Goal: Communication & Community: Answer question/provide support

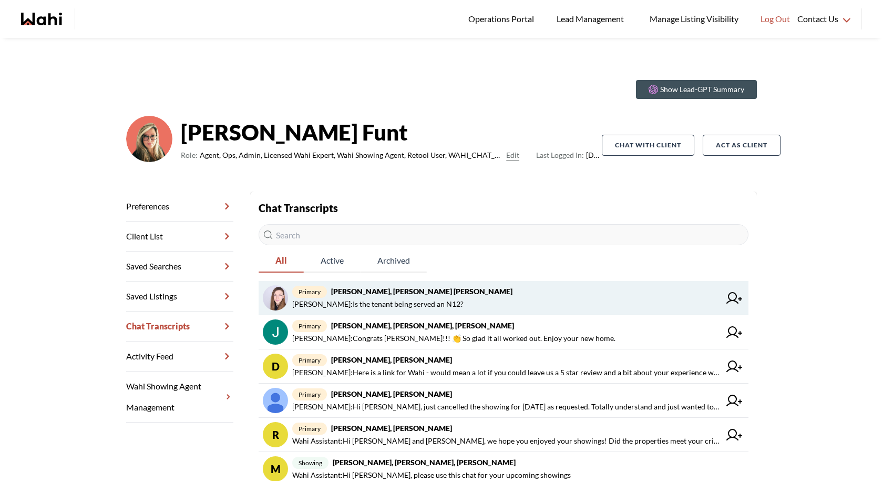
click at [447, 293] on strong "[PERSON_NAME], [PERSON_NAME] [PERSON_NAME]" at bounding box center [421, 291] width 181 height 9
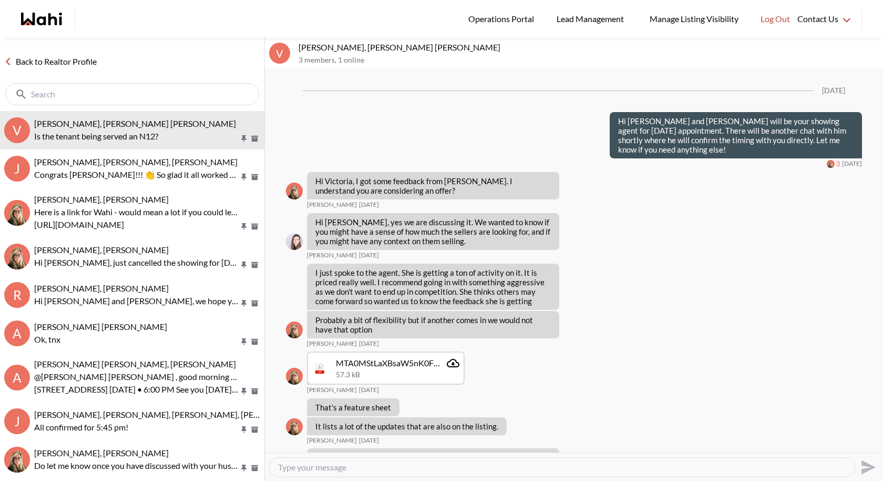
scroll to position [1191, 0]
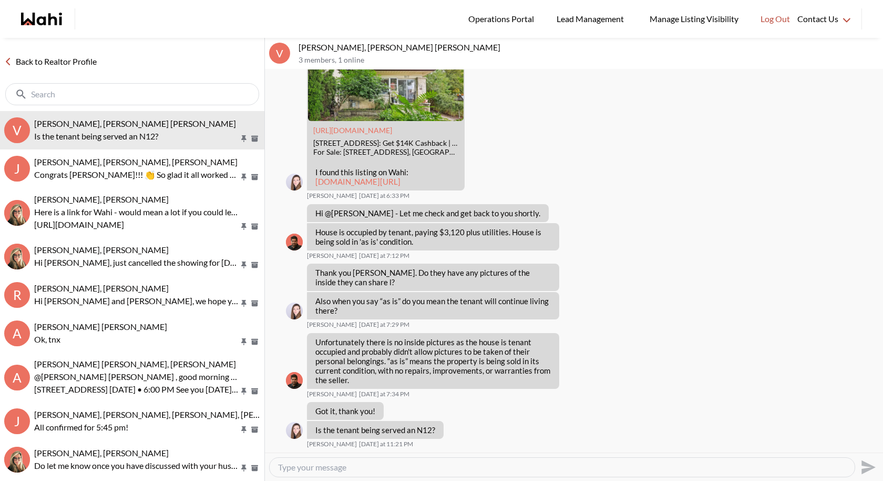
click at [365, 467] on textarea "Type your message" at bounding box center [562, 467] width 568 height 11
paste textarea "Good morning [PERSON_NAME], I’ll call the listing agent to ask about this and g…"
type textarea "Good morning [PERSON_NAME], I’ll call the listing agent to ask about this and g…"
click at [866, 467] on icon "Send" at bounding box center [867, 467] width 17 height 17
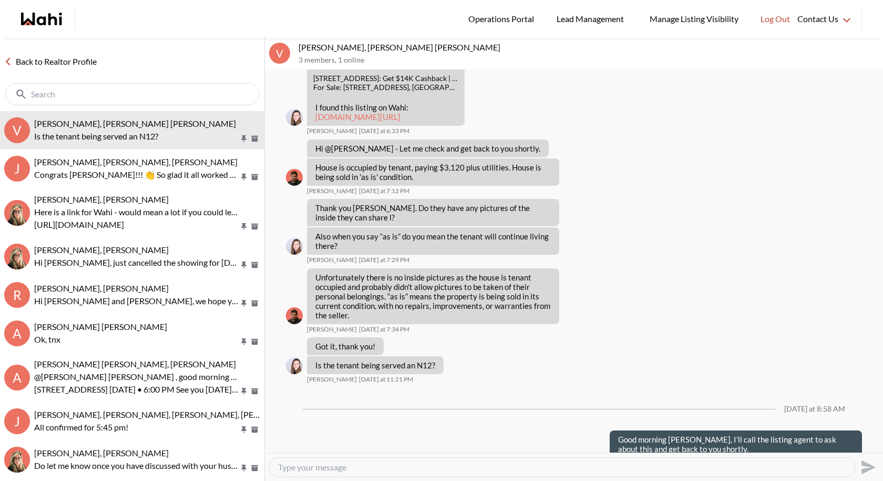
scroll to position [1274, 0]
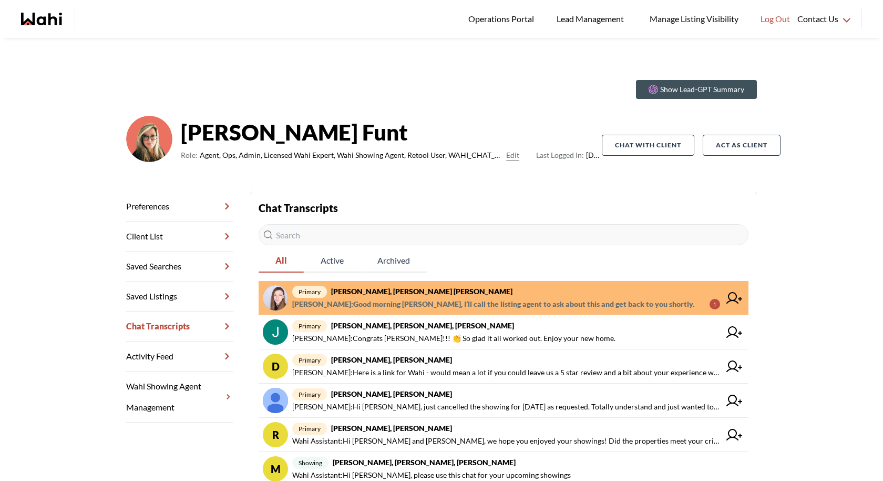
click at [513, 303] on span "[PERSON_NAME] : Good morning [PERSON_NAME], I’ll call the listing agent to ask …" at bounding box center [493, 304] width 402 height 13
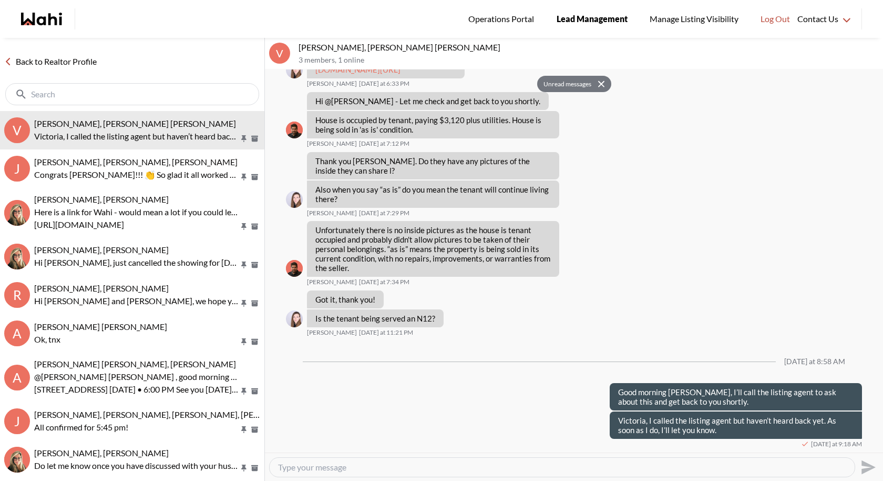
scroll to position [4979, 0]
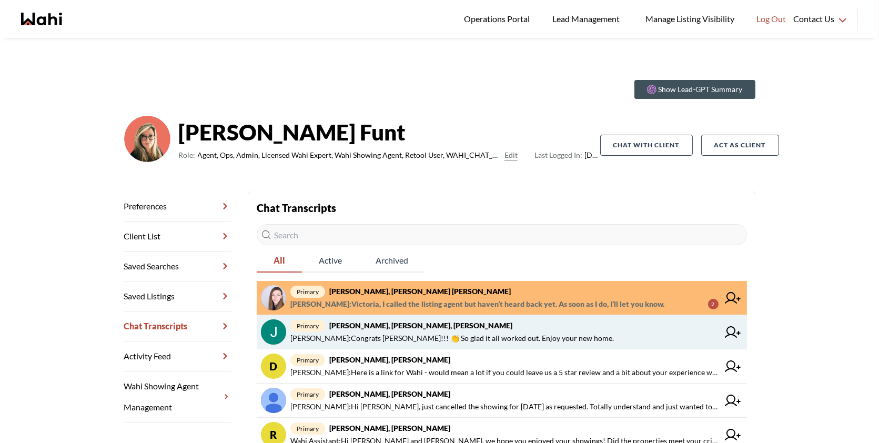
click at [636, 318] on link "primary Jack Burke, Leyla Smith, Faraz, Barbara Jack Burke : Congrats Jack!!! 👏…" at bounding box center [502, 332] width 490 height 34
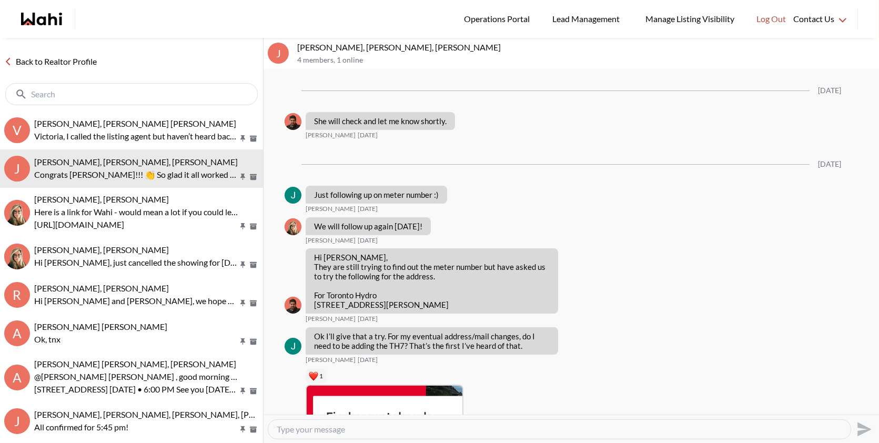
scroll to position [1586, 0]
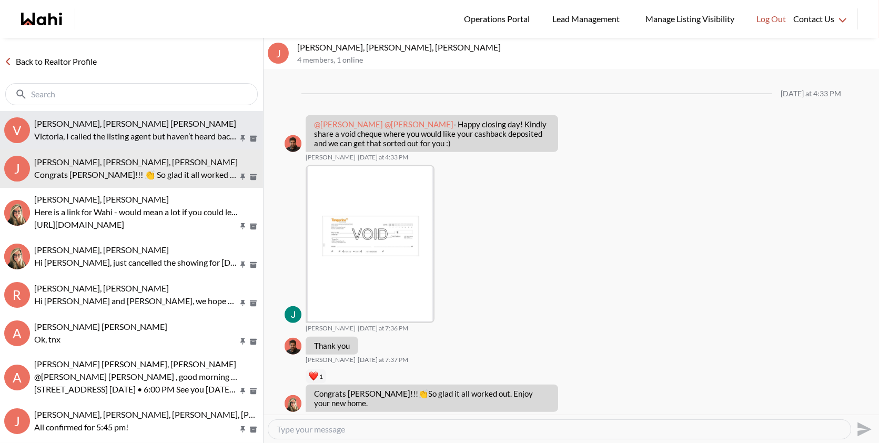
click at [172, 125] on div "Victoria Basova, Dylan Maloney, Barb" at bounding box center [146, 123] width 225 height 11
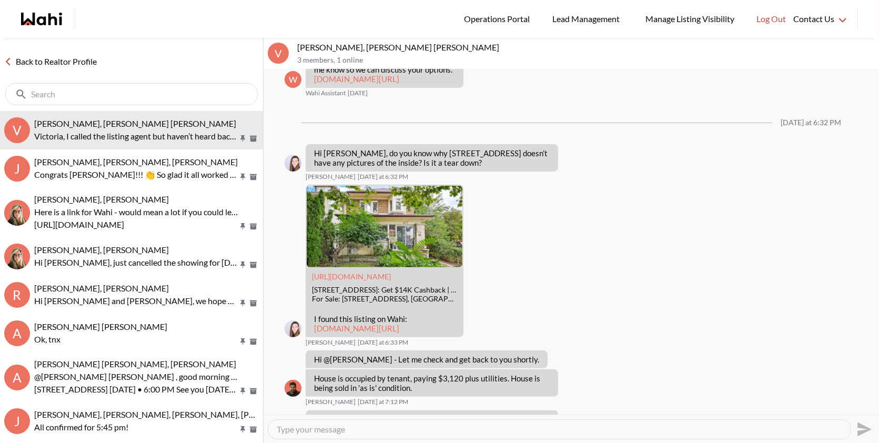
scroll to position [870, 0]
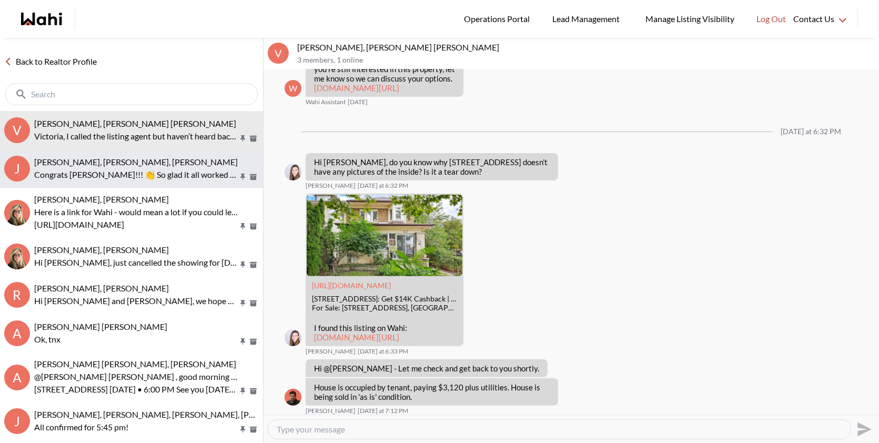
click at [145, 169] on p "Congrats [PERSON_NAME]!!! 👏 So glad it all worked out. Enjoy your new home." at bounding box center [136, 174] width 204 height 13
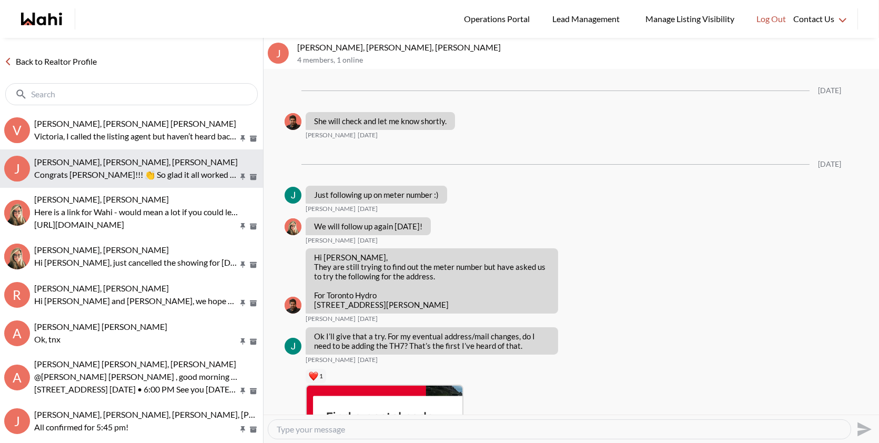
scroll to position [1586, 0]
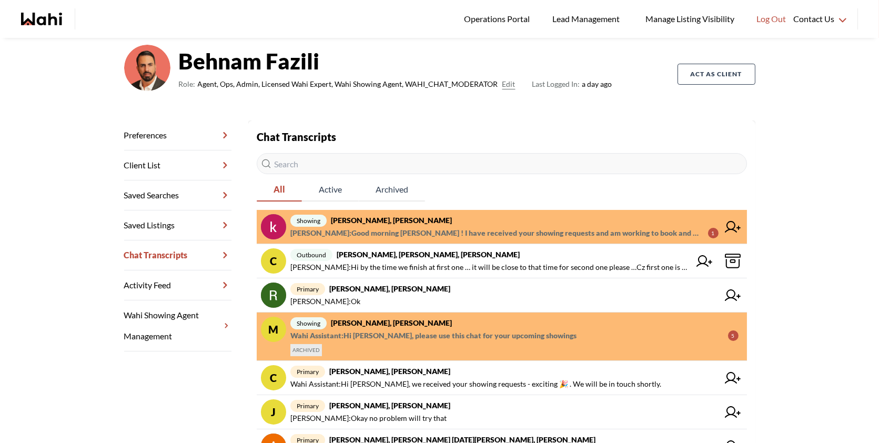
scroll to position [75, 0]
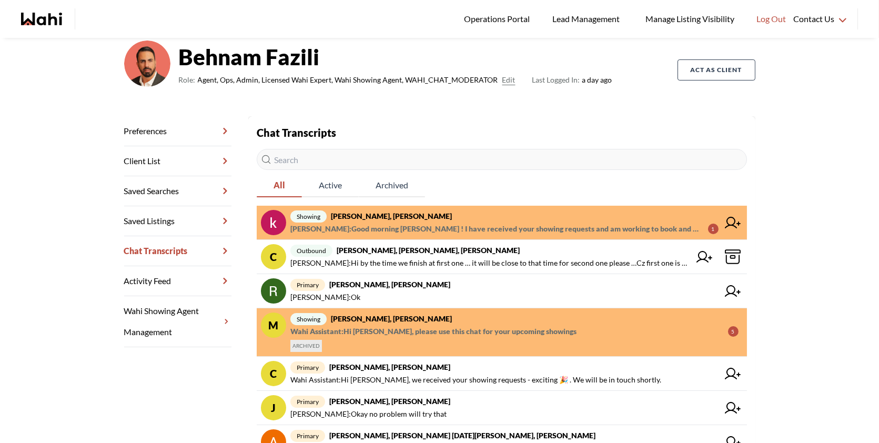
click at [479, 220] on span "showing khalid Alvi, Gautam, Behnam" at bounding box center [504, 216] width 428 height 13
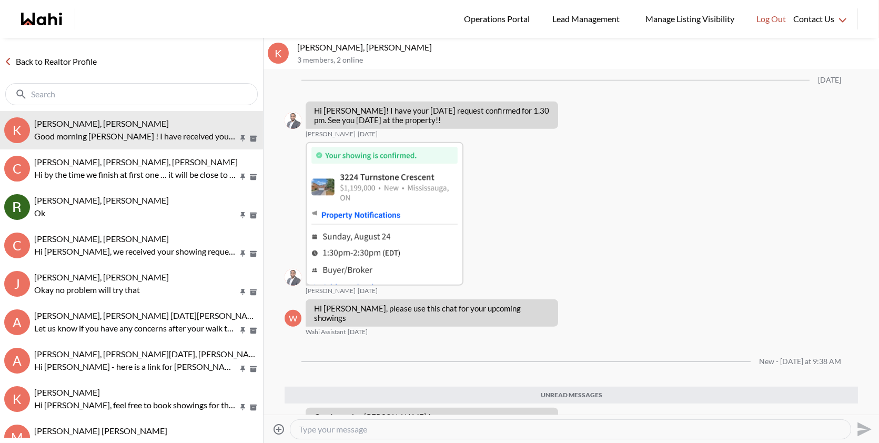
scroll to position [1519, 0]
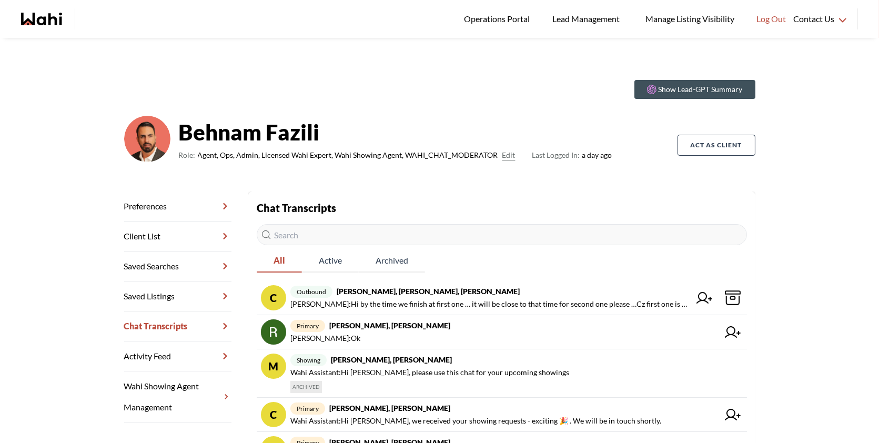
click at [743, 35] on button "Manage Listing Visibility" at bounding box center [690, 19] width 110 height 38
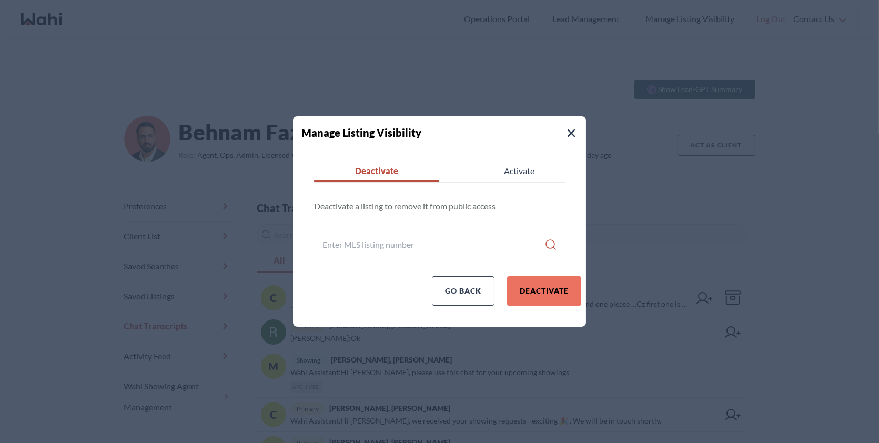
click at [575, 127] on button "Close Modal" at bounding box center [571, 133] width 13 height 13
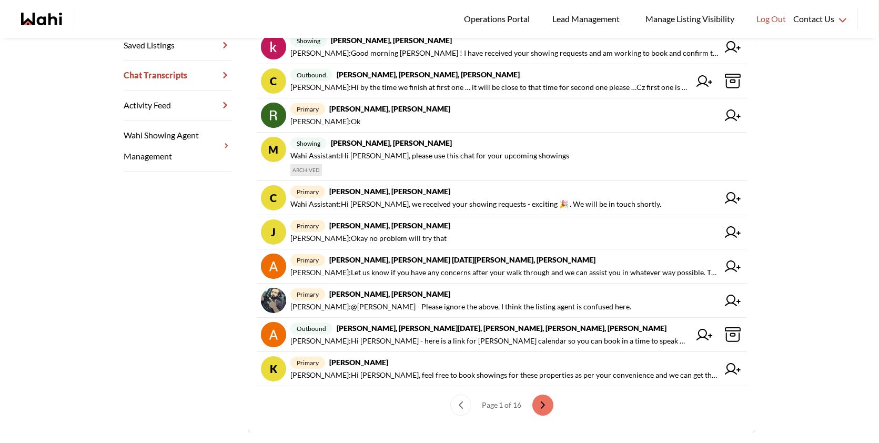
scroll to position [252, 0]
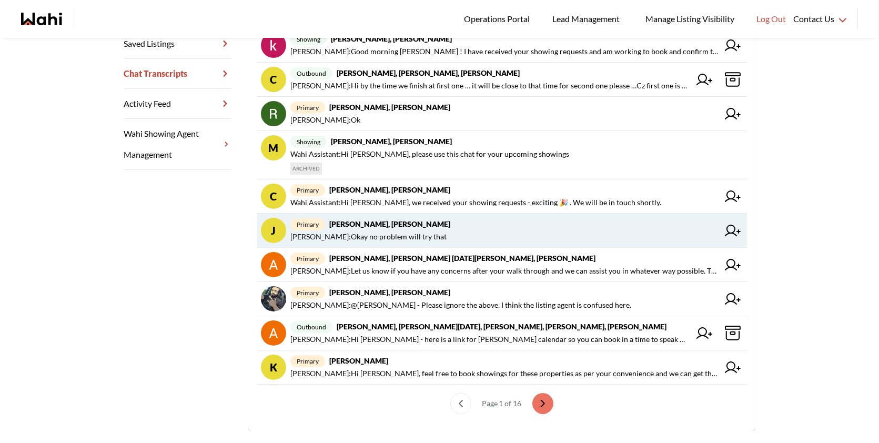
click at [414, 231] on span "Josh Hortaleza : Okay no problem will try that" at bounding box center [368, 236] width 156 height 13
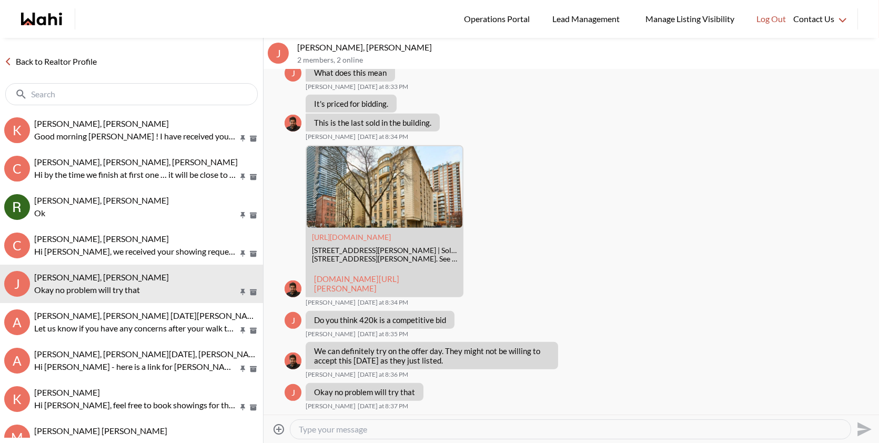
scroll to position [1021, 0]
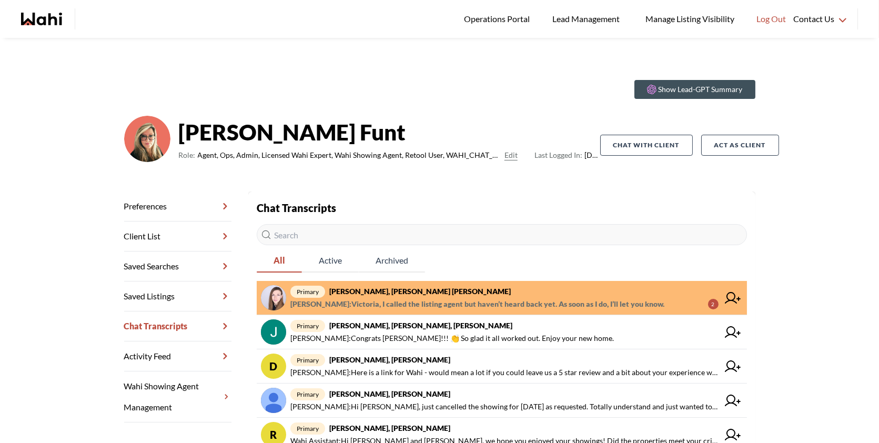
click at [611, 299] on span "Behnam Fazili : Victoria, I called the listing agent but haven’t heard back yet…" at bounding box center [477, 304] width 374 height 13
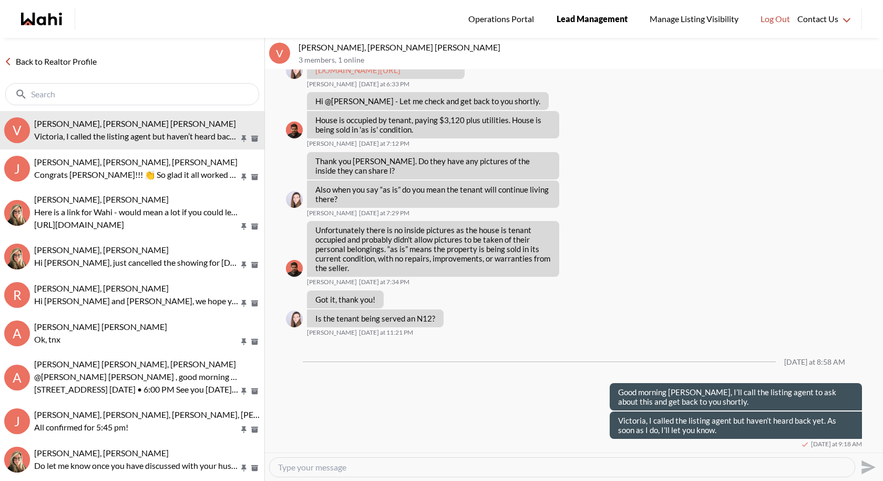
scroll to position [1202, 0]
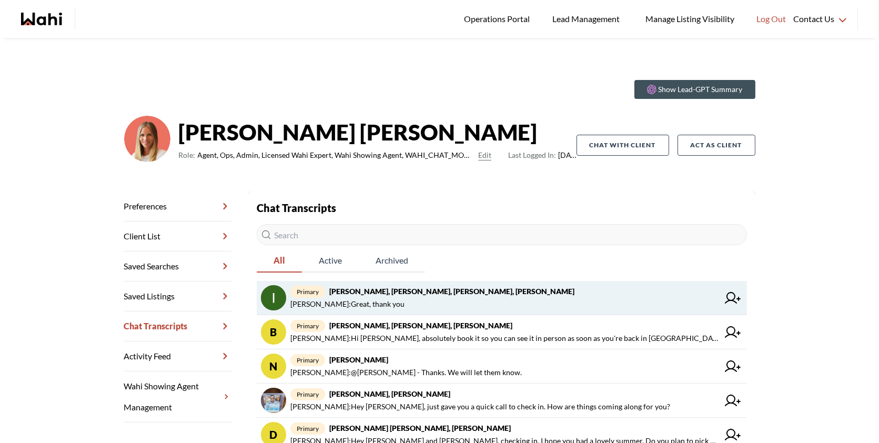
click at [452, 299] on span "[PERSON_NAME] : Great, thank you" at bounding box center [504, 304] width 428 height 13
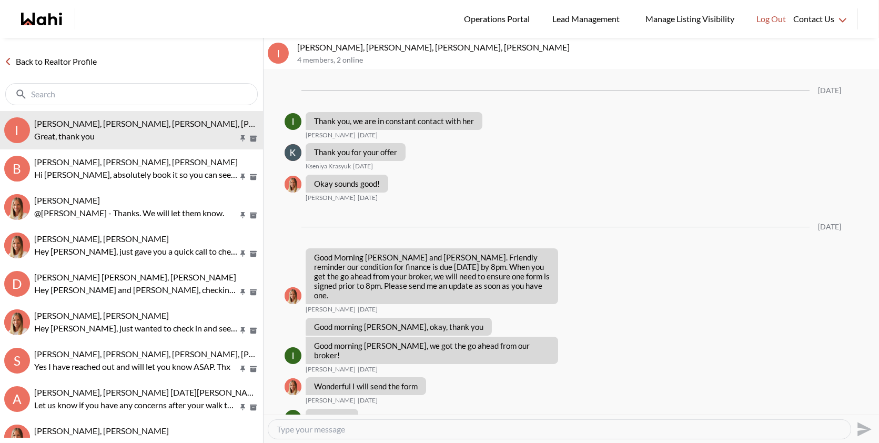
scroll to position [897, 0]
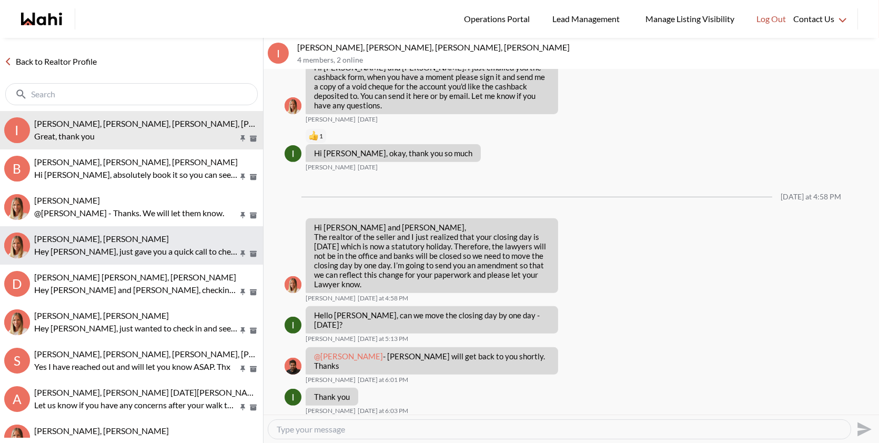
click at [146, 227] on button "[PERSON_NAME], [PERSON_NAME] [PERSON_NAME], just gave you a quick call to check…" at bounding box center [131, 245] width 263 height 38
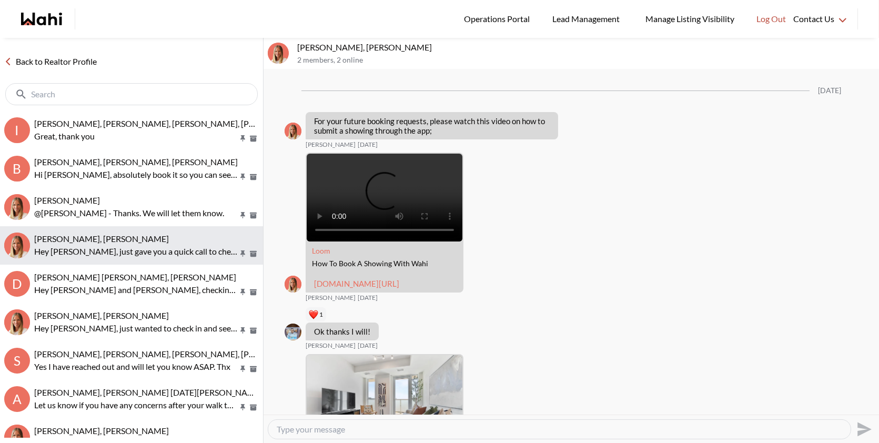
scroll to position [2138, 0]
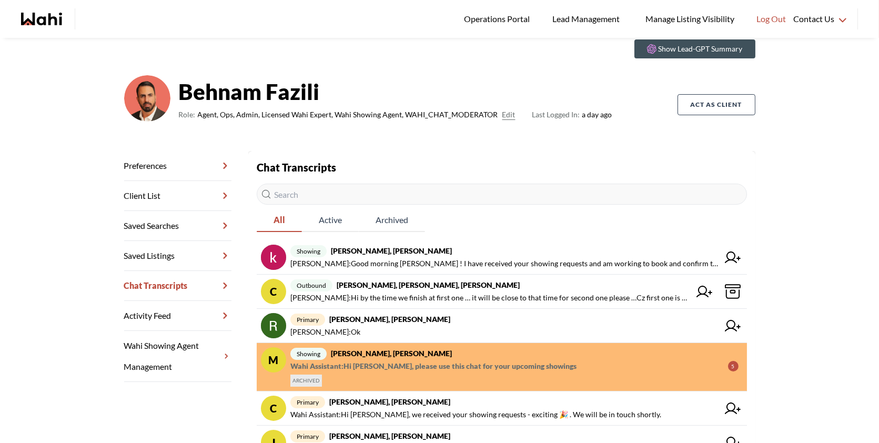
scroll to position [41, 0]
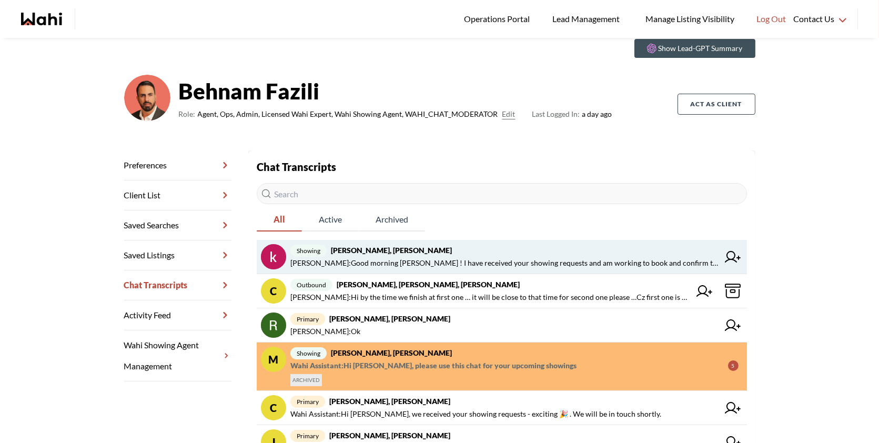
click at [352, 267] on span "Gautam Khanna : Good morning Khalid ! I have received your showing requests and…" at bounding box center [504, 263] width 428 height 13
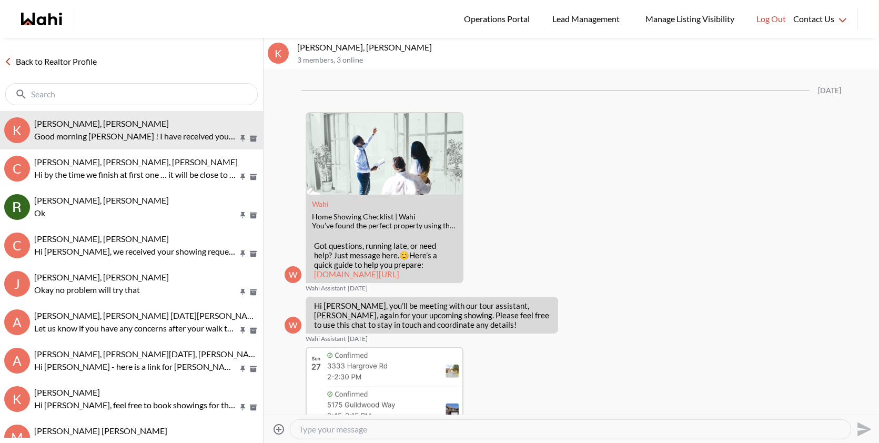
scroll to position [1494, 0]
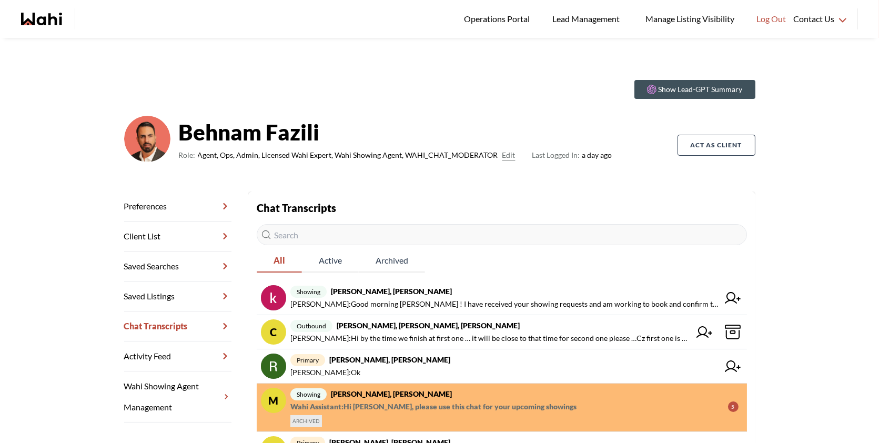
click at [348, 233] on input "text" at bounding box center [502, 234] width 490 height 21
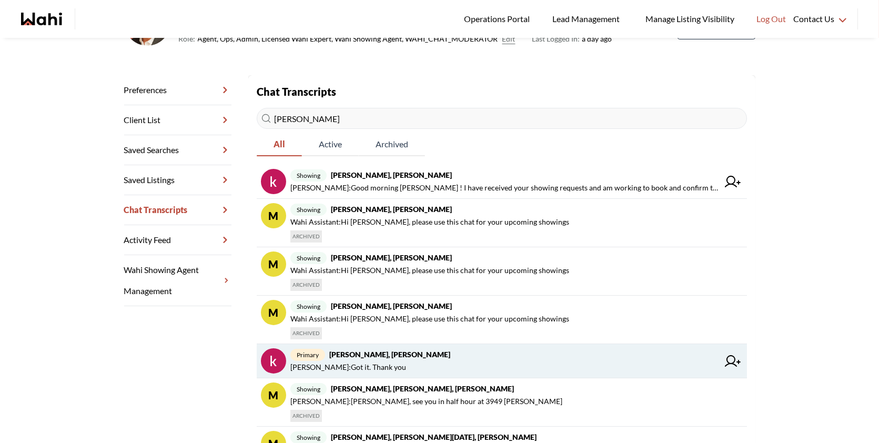
type input "khalid"
click at [370, 361] on span "Faraz Azam : Got it. Thank you" at bounding box center [348, 367] width 116 height 13
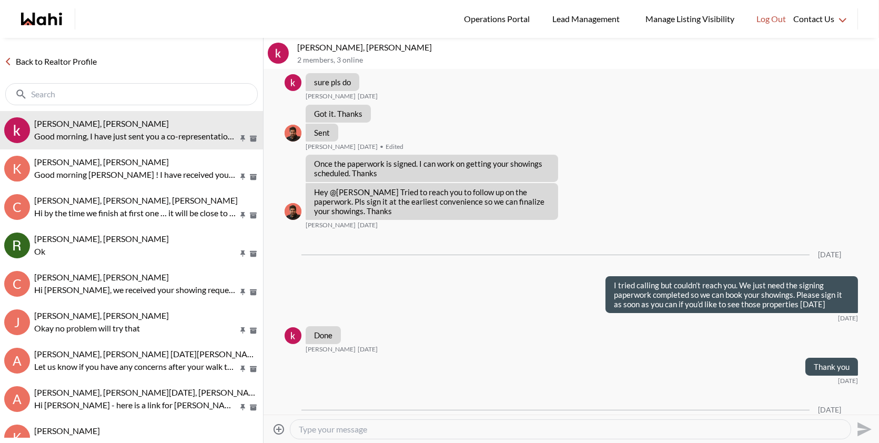
scroll to position [517, 0]
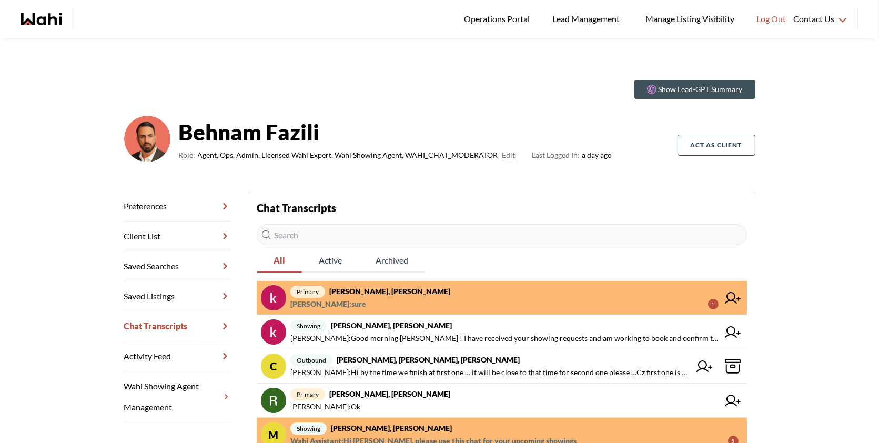
click at [474, 294] on span "primary khalid Alvi, Behnam" at bounding box center [504, 291] width 428 height 13
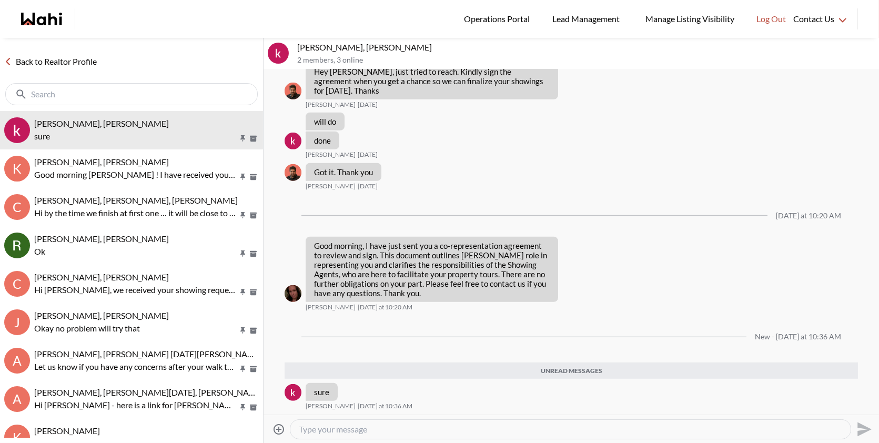
scroll to position [1425, 0]
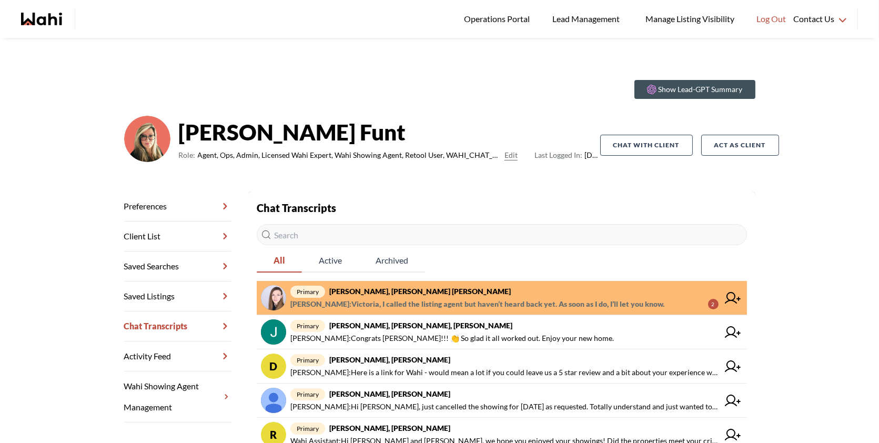
click at [405, 292] on strong "[PERSON_NAME], [PERSON_NAME] [PERSON_NAME]" at bounding box center [419, 291] width 181 height 9
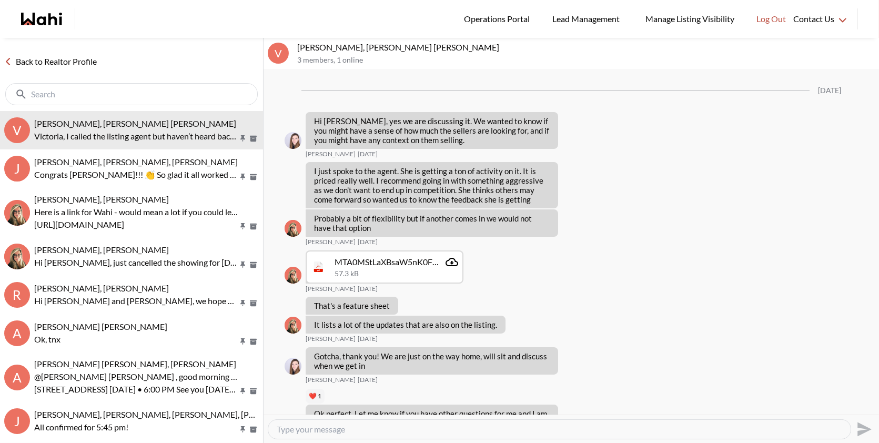
scroll to position [1239, 0]
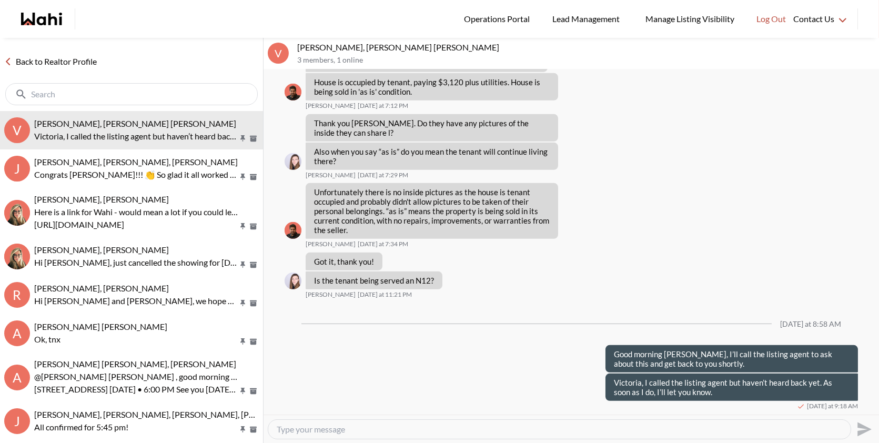
drag, startPoint x: 453, startPoint y: 339, endPoint x: 453, endPoint y: 324, distance: 15.3
click at [453, 331] on div "Today at 8:58 AM" at bounding box center [570, 324] width 573 height 43
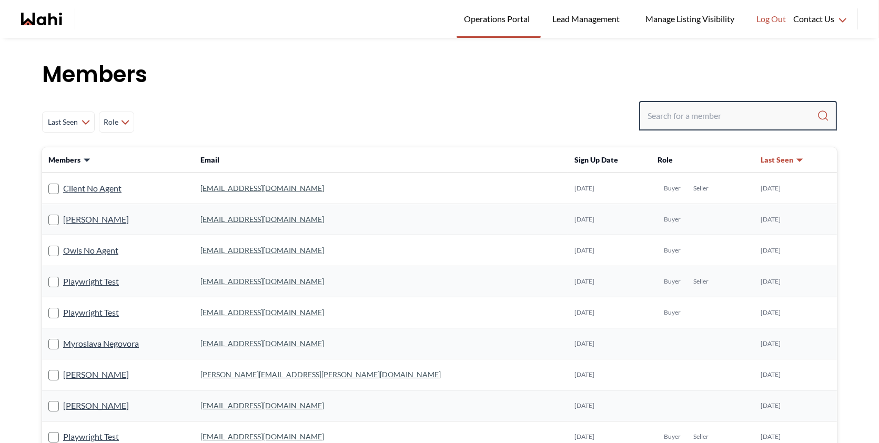
click at [678, 121] on input "Search input" at bounding box center [731, 115] width 169 height 19
paste input "suziepersaud@hotmail.com"
type input "suziepersaud@hotmail.com"
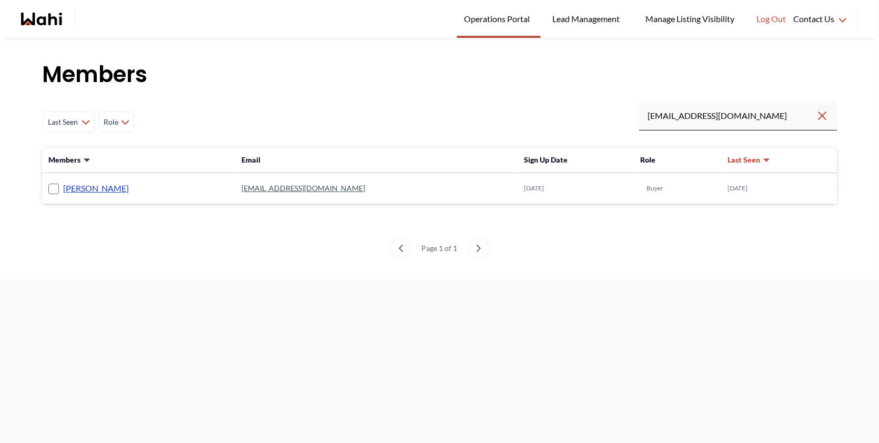
click at [87, 186] on link "Suzie Persaud" at bounding box center [96, 188] width 66 height 14
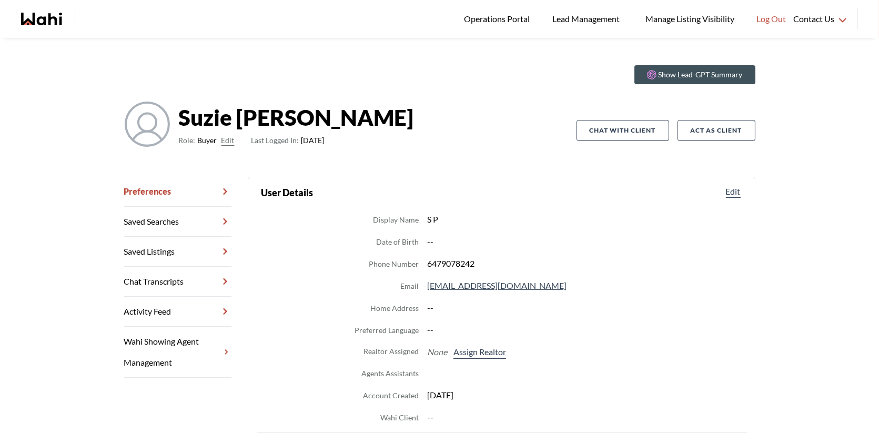
scroll to position [18, 0]
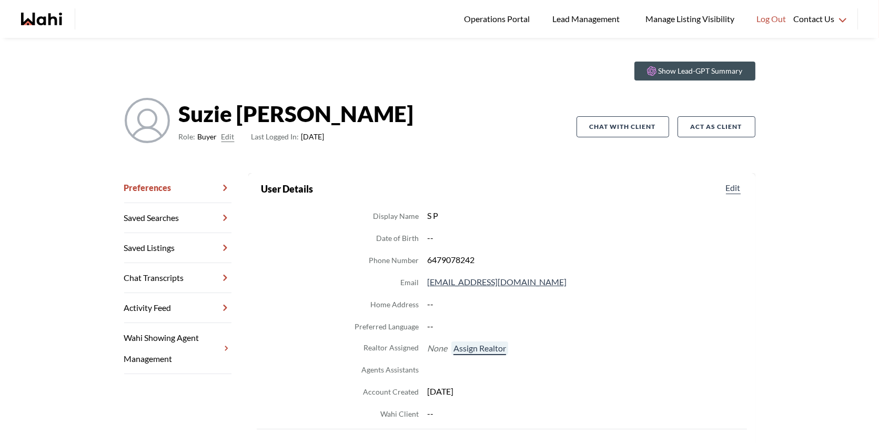
click at [487, 344] on button "Assign Realtor" at bounding box center [479, 348] width 57 height 14
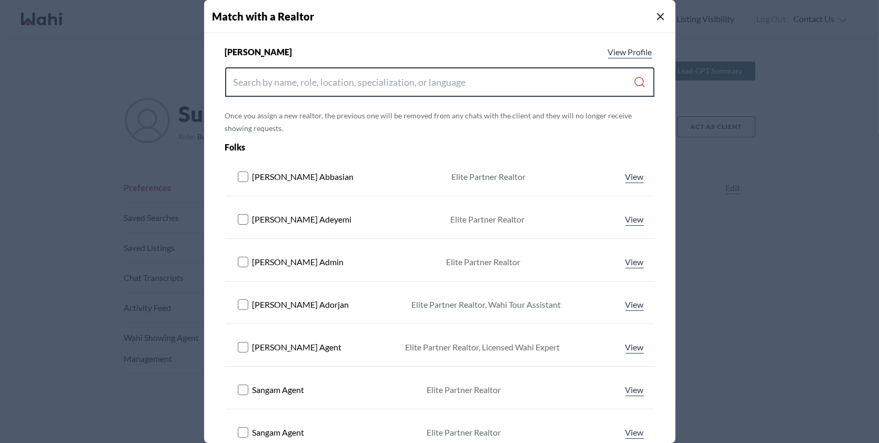
click at [424, 85] on input "Search input" at bounding box center [433, 82] width 400 height 19
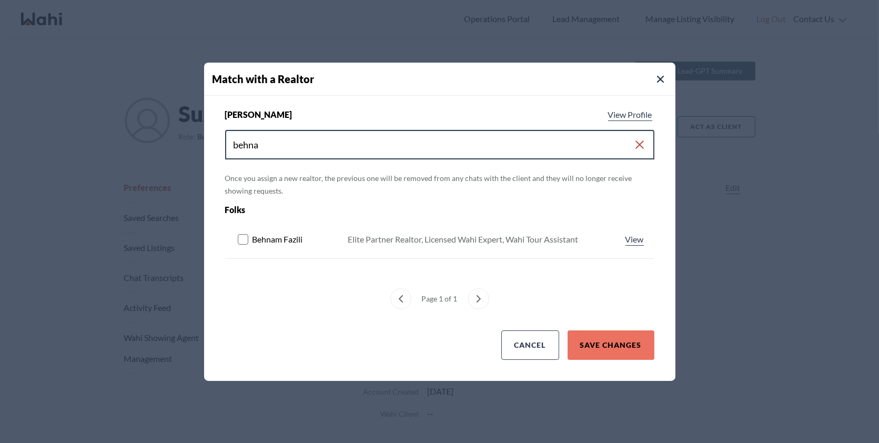
type input "behna"
click at [243, 234] on icon at bounding box center [244, 239] width 13 height 11
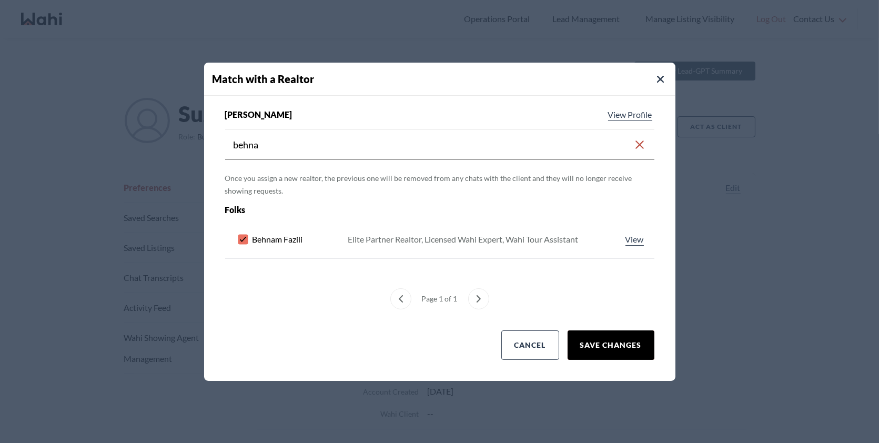
click at [633, 347] on button "Save Changes" at bounding box center [610, 344] width 87 height 29
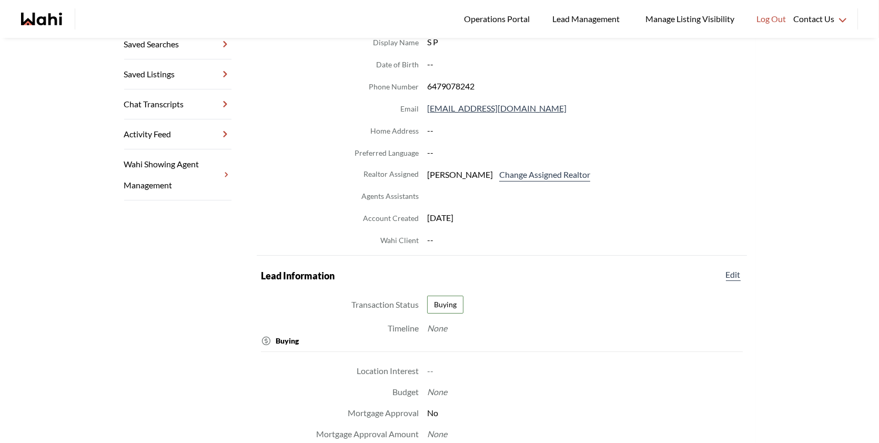
scroll to position [0, 0]
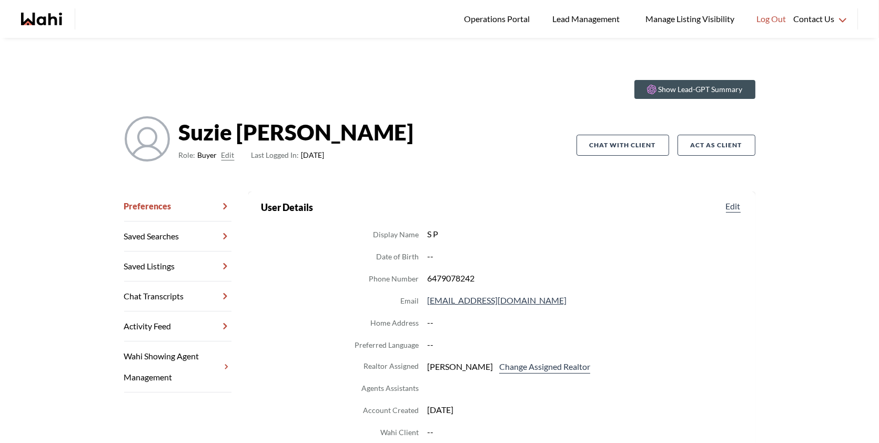
click at [169, 293] on link "Chat Transcripts" at bounding box center [177, 296] width 107 height 30
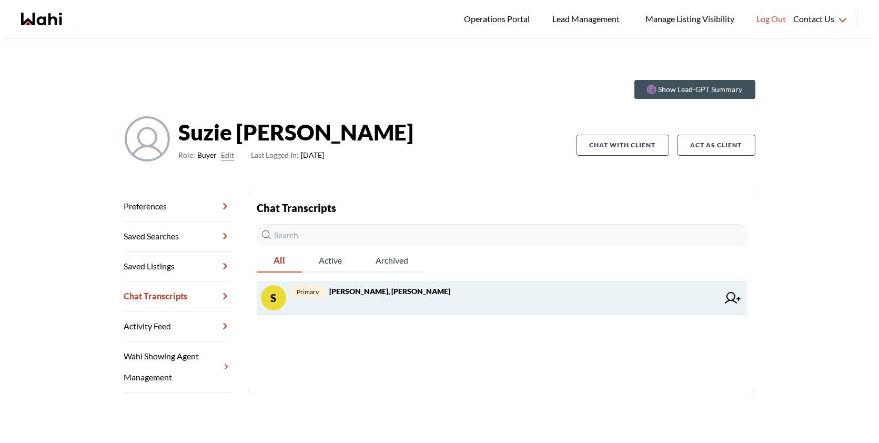
click at [393, 290] on strong "Suzie Persaud, Behnam" at bounding box center [389, 291] width 121 height 9
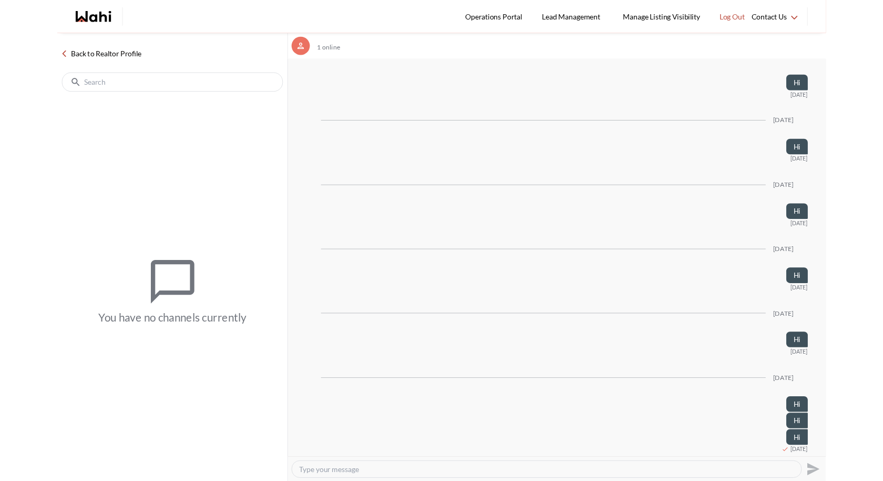
scroll to position [2256, 0]
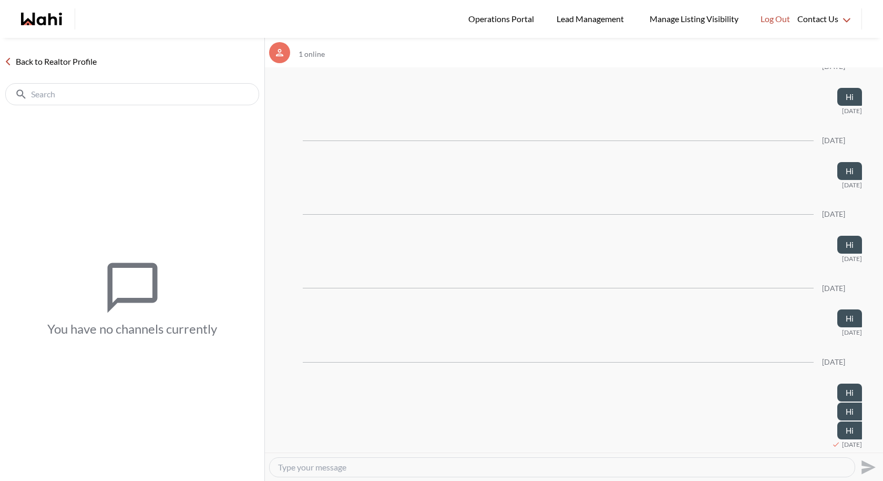
click at [341, 442] on textarea "Type your message" at bounding box center [562, 467] width 568 height 11
type textarea "Hi"
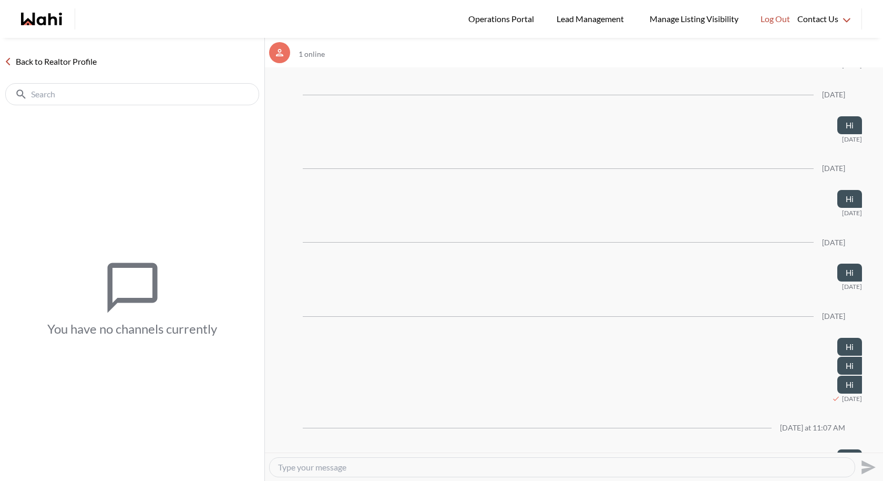
scroll to position [2330, 0]
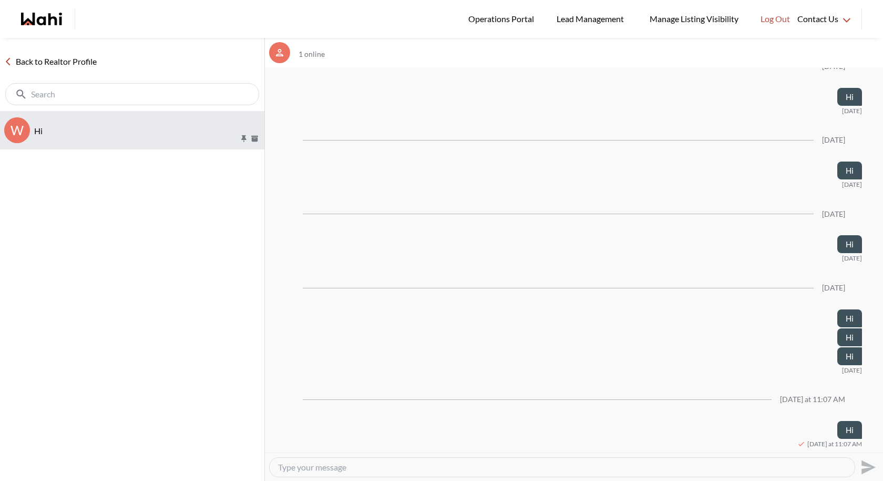
click at [110, 133] on p "Hi" at bounding box center [136, 131] width 205 height 13
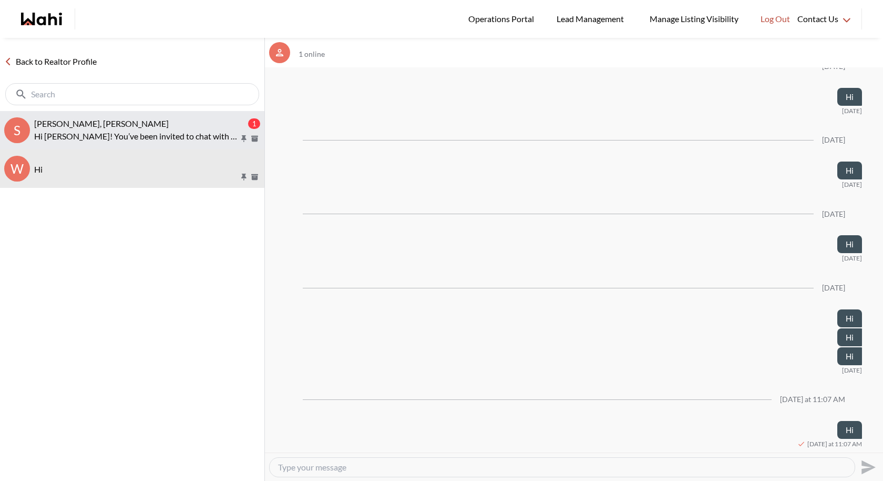
click at [114, 130] on p "Hi Suzie! You’ve been invited to chat with your Wahi Realtor, Behnam. Feel free…" at bounding box center [136, 136] width 205 height 13
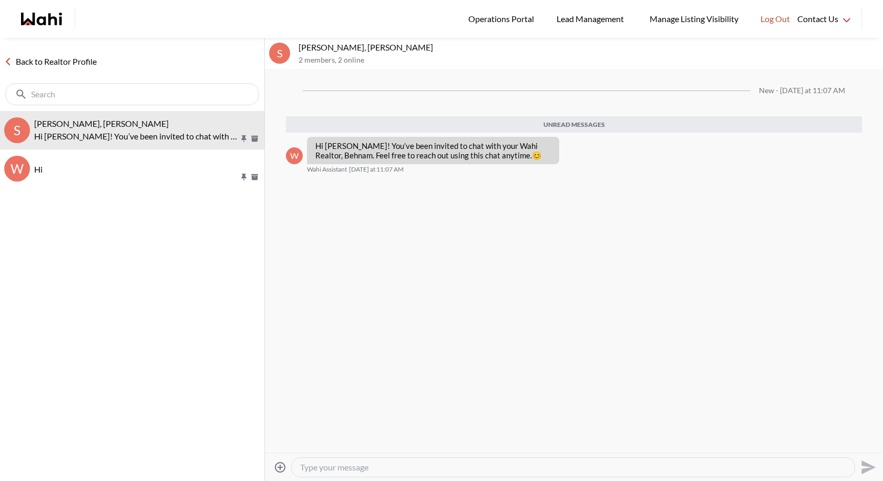
click at [372, 442] on textarea "Type your message" at bounding box center [573, 467] width 546 height 11
type textarea "Hi"
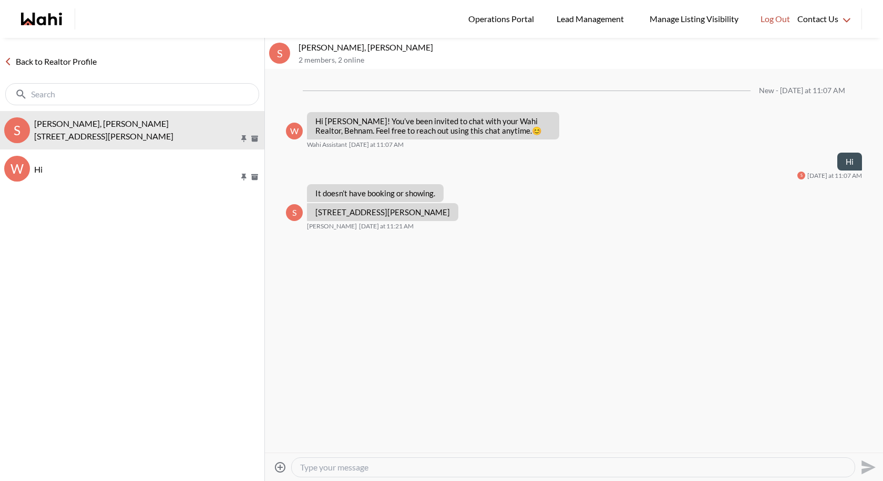
click at [388, 442] on textarea "Type your message" at bounding box center [573, 467] width 546 height 11
type textarea "Okey no worries let me just sent you the link"
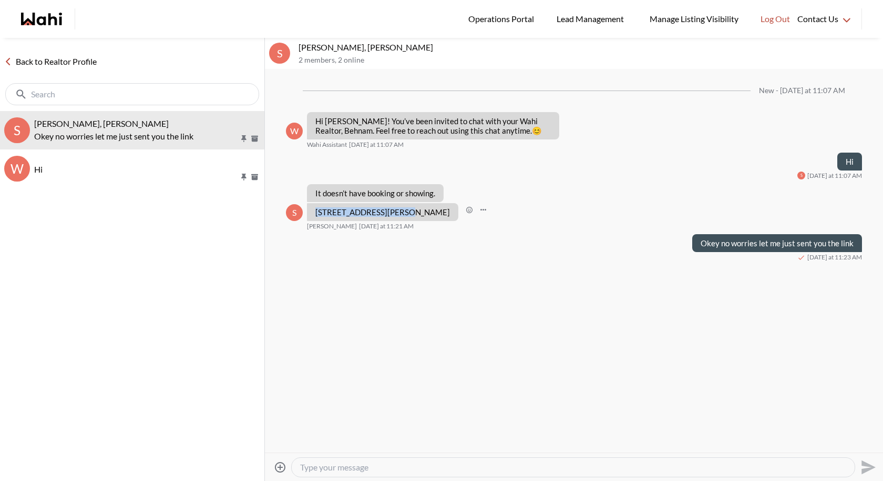
drag, startPoint x: 400, startPoint y: 214, endPoint x: 314, endPoint y: 210, distance: 86.3
click at [314, 210] on div "4645 Jane e street1207" at bounding box center [382, 212] width 151 height 18
copy p "4645 Jane e street1207"
click at [320, 442] on textarea "Type your message" at bounding box center [573, 467] width 546 height 11
paste textarea "https://wahi.com/ca/en/real-estate/on/gta/toronto/north-york/jane-and-finch/464…"
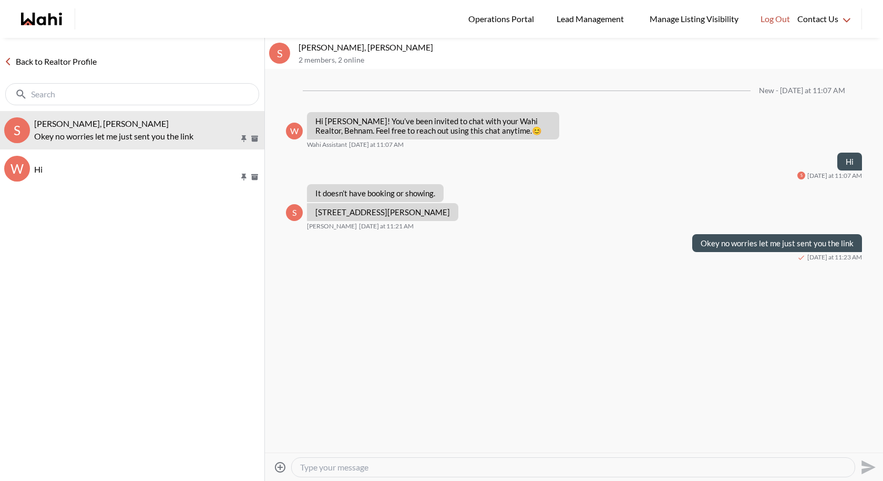
type textarea "https://wahi.com/ca/en/real-estate/on/gta/toronto/north-york/jane-and-finch/464…"
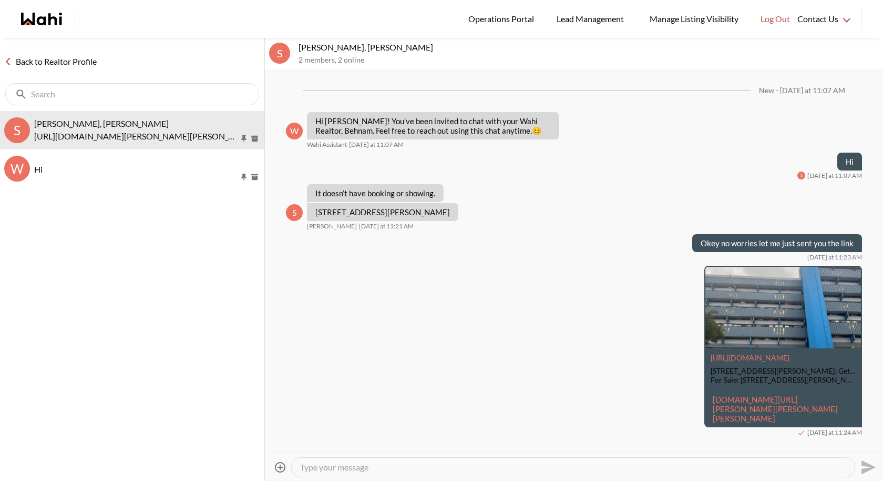
click at [344, 442] on textarea "Type your message" at bounding box center [573, 467] width 546 height 11
type textarea "There you go"
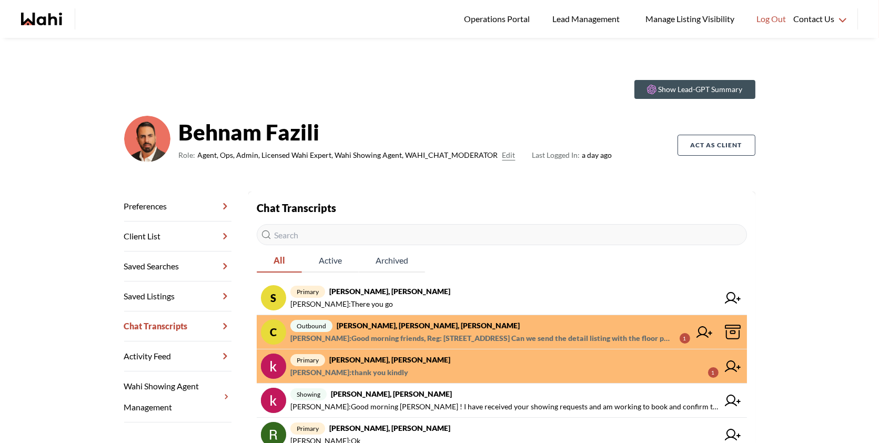
click at [463, 332] on span "Paul Sharma : Good morning friends, Reg: 837 Gladstone Ave, Toronto Can we send…" at bounding box center [480, 338] width 381 height 13
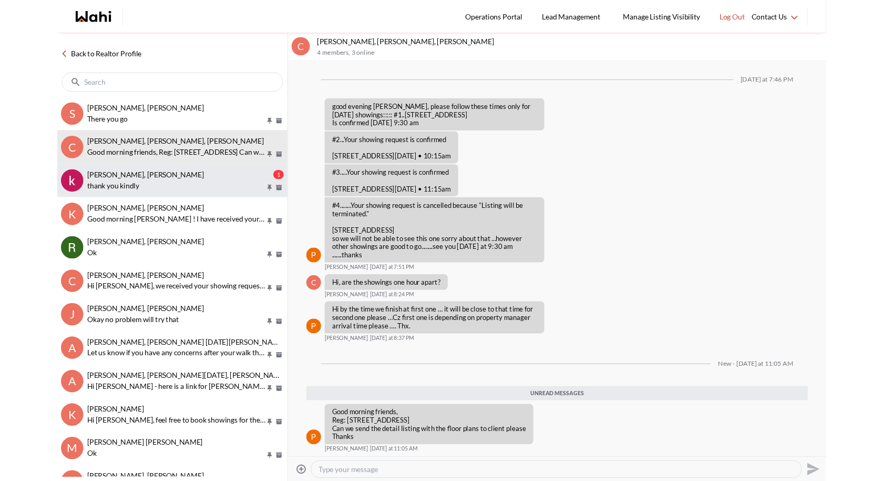
scroll to position [400, 0]
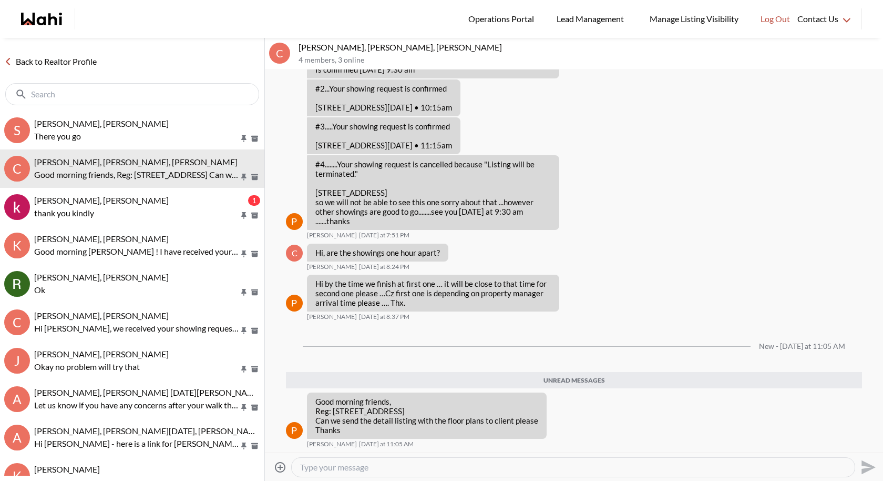
click at [330, 442] on textarea "Type your message" at bounding box center [573, 467] width 546 height 11
click at [474, 442] on textarea "Hi Pual thank you no problem I will ask the lisiting agent if they have it" at bounding box center [573, 467] width 546 height 11
click at [551, 442] on textarea "Hi Pual thank you no problem I will ask the listing agent if they have it" at bounding box center [573, 467] width 546 height 11
click at [321, 442] on textarea "Hi Pual thank you no problem I will ask the listing agent if they have it." at bounding box center [573, 467] width 546 height 11
type textarea "Hi Paul thank you no problem I will ask the listing agent if they have it."
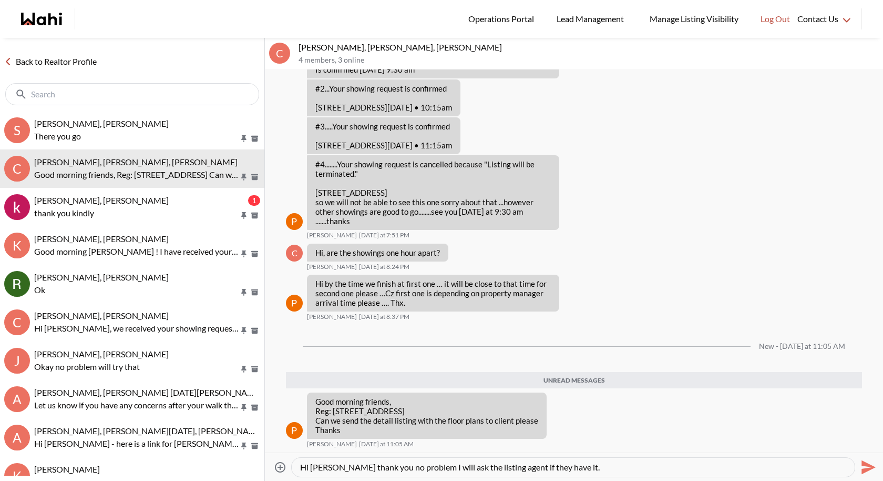
click at [866, 442] on icon "Send" at bounding box center [867, 467] width 17 height 17
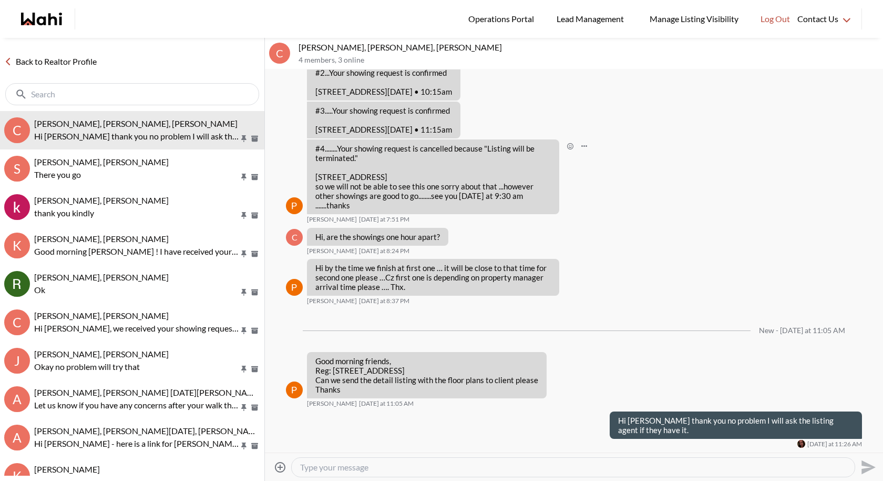
scroll to position [415, 0]
drag, startPoint x: 329, startPoint y: 48, endPoint x: 299, endPoint y: 48, distance: 30.0
click at [299, 47] on p "Caroline Rouben, Behnam, Paul, Alicia" at bounding box center [589, 47] width 581 height 11
copy p "Caroline"
click at [471, 38] on div "C Caroline Rouben, Behnam, Paul, Alicia 4 members , 3 online" at bounding box center [574, 54] width 618 height 32
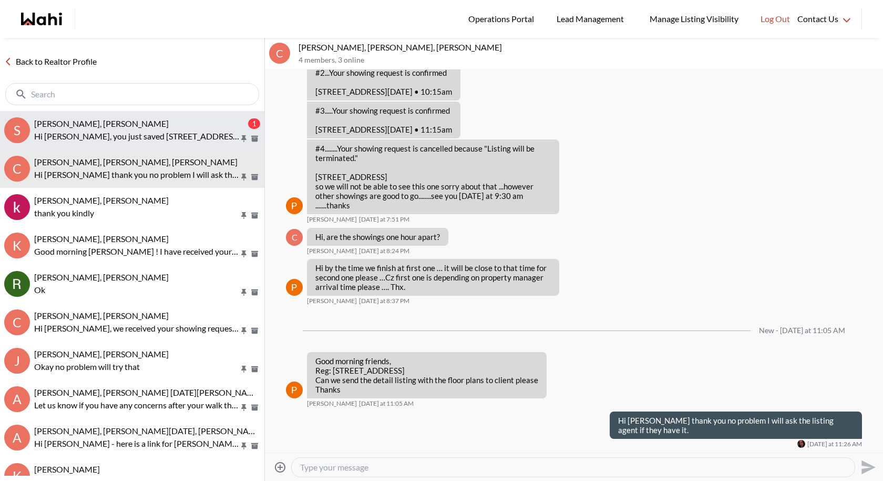
click at [160, 120] on div "Suzie Persaud, Behnam" at bounding box center [140, 123] width 212 height 11
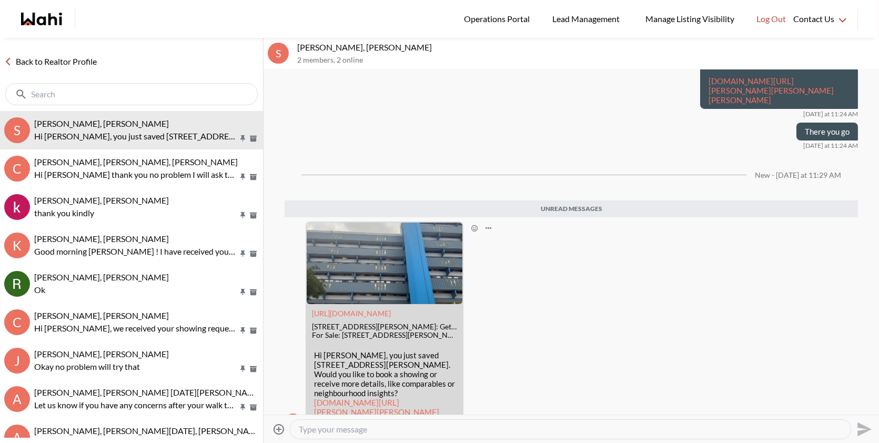
scroll to position [356, 0]
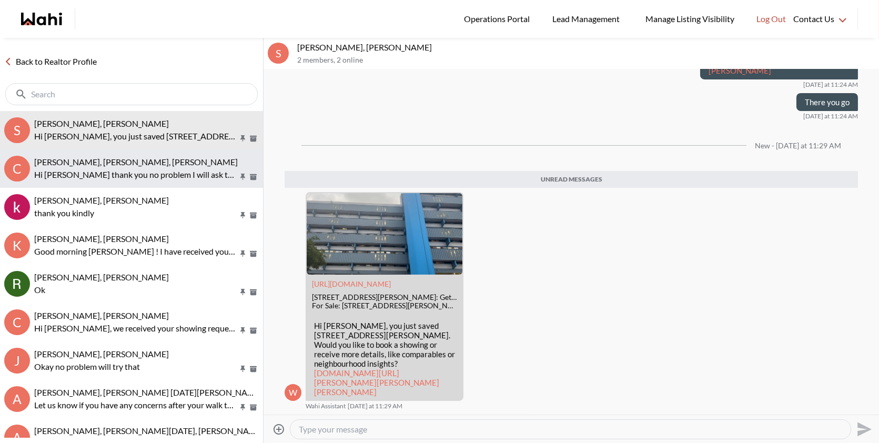
click at [137, 164] on span "Caroline Rouben, Behnam, Paul, Alicia" at bounding box center [136, 162] width 204 height 10
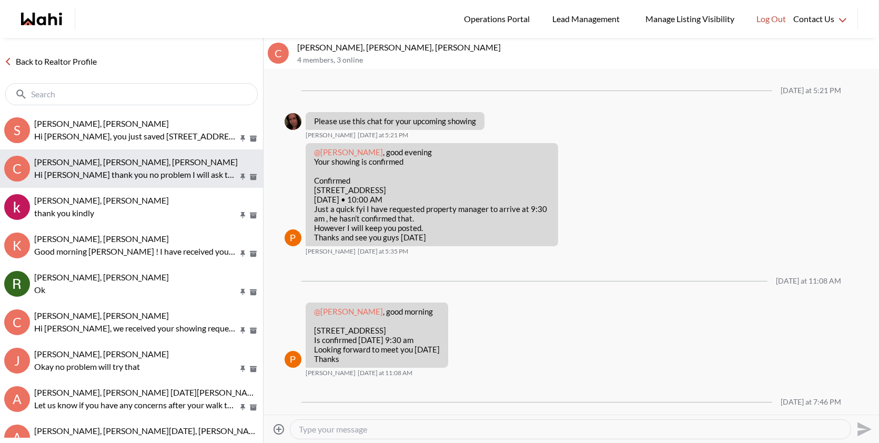
scroll to position [453, 0]
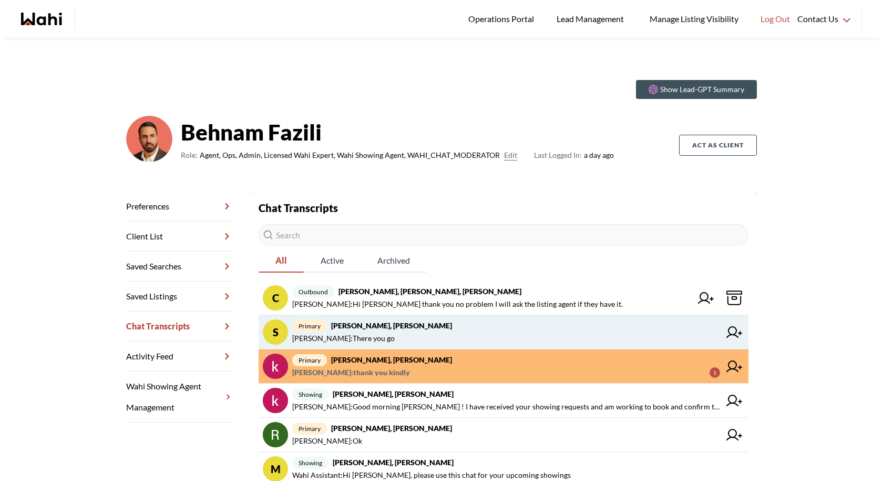
click at [443, 340] on span "Behnam Fazili : There you go" at bounding box center [506, 338] width 428 height 13
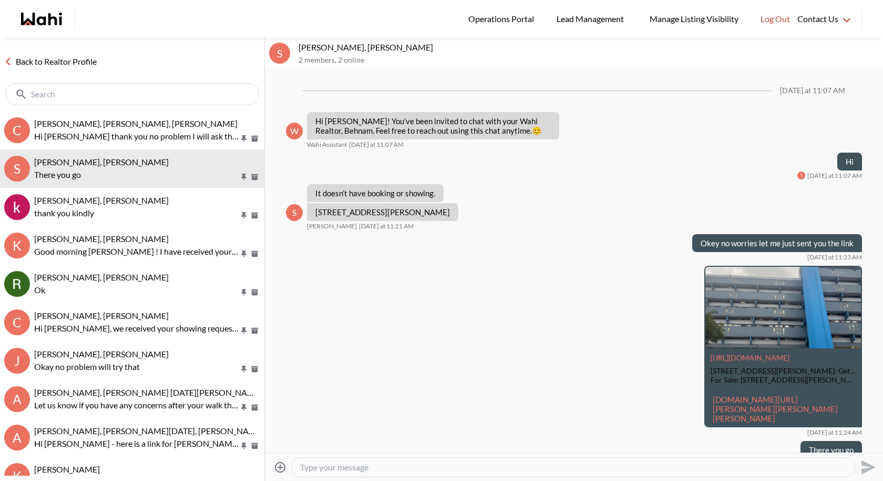
scroll to position [28, 0]
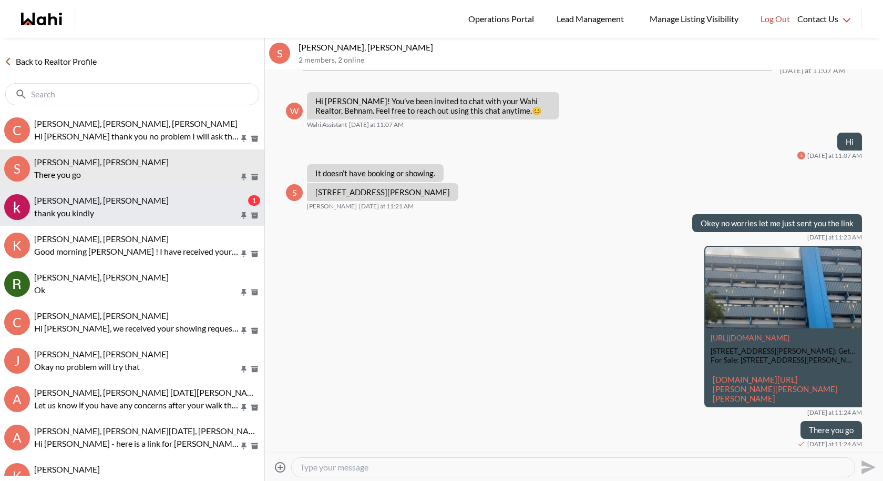
click at [135, 209] on p "thank you kindly" at bounding box center [136, 213] width 205 height 13
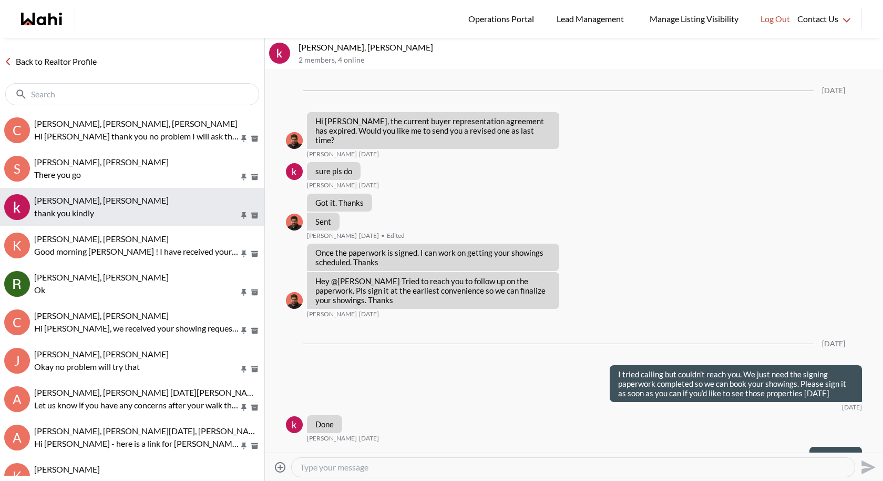
scroll to position [1368, 0]
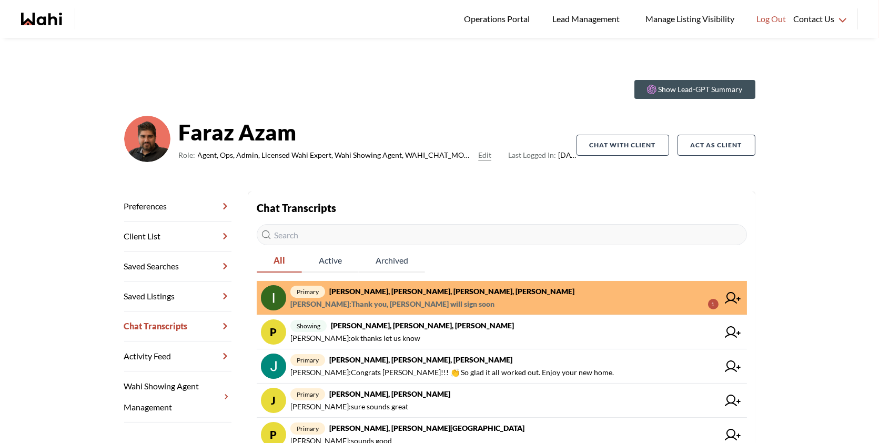
click at [519, 295] on span "primary [PERSON_NAME], [PERSON_NAME], [PERSON_NAME], [PERSON_NAME]" at bounding box center [504, 291] width 428 height 13
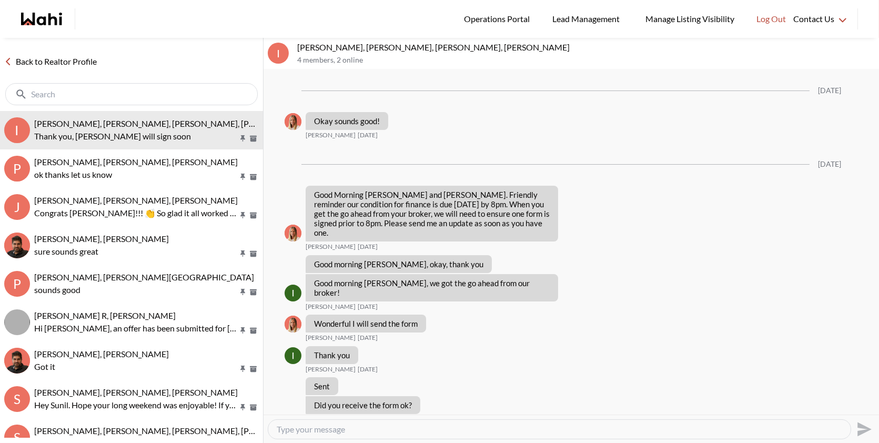
scroll to position [939, 0]
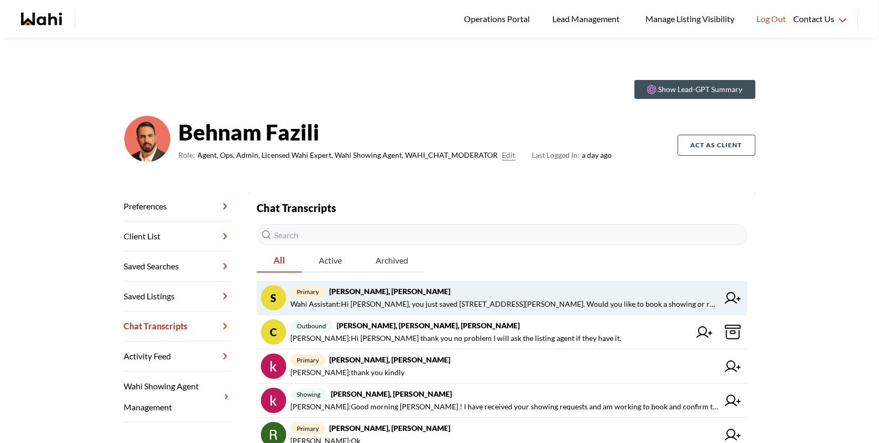
click at [465, 306] on span "Wahi Assistant : Hi [PERSON_NAME], you just saved [STREET_ADDRESS][PERSON_NAME]…" at bounding box center [504, 304] width 428 height 13
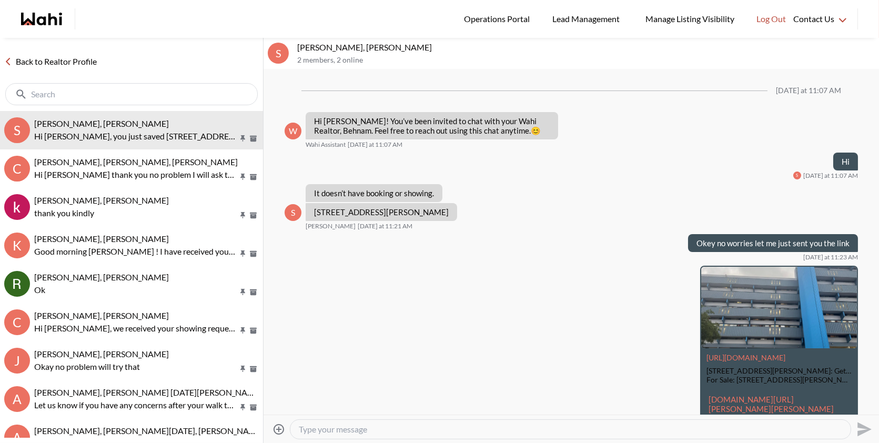
scroll to position [288, 0]
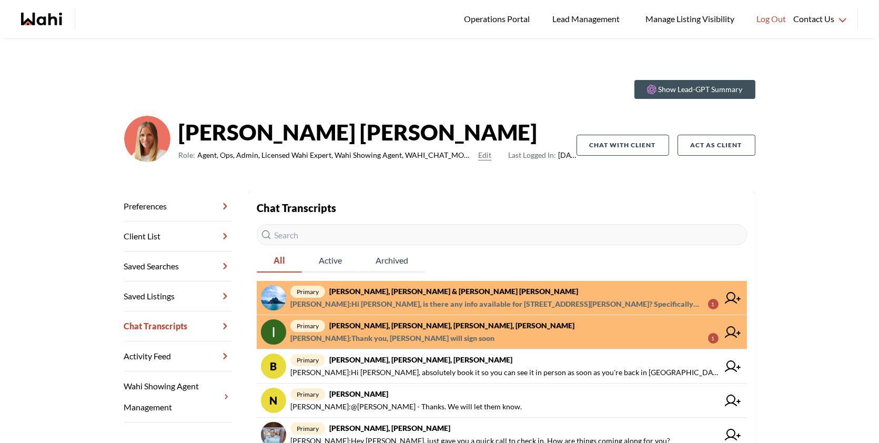
click at [482, 301] on span "[PERSON_NAME] : Hi [PERSON_NAME], is there any info available for [STREET_ADDRE…" at bounding box center [494, 304] width 409 height 13
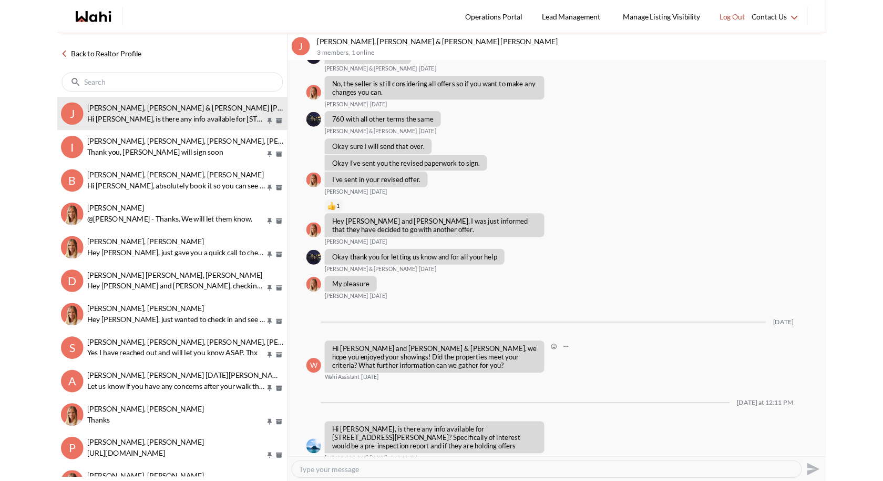
scroll to position [727, 0]
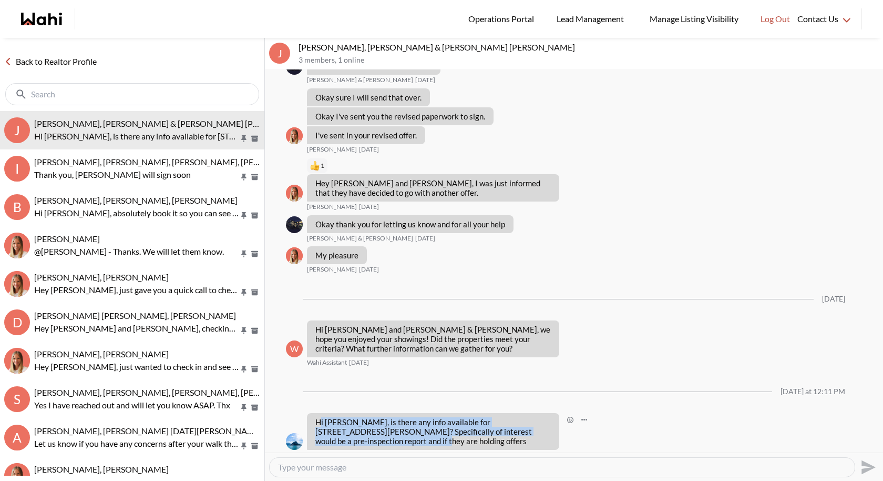
drag, startPoint x: 340, startPoint y: 428, endPoint x: 319, endPoint y: 414, distance: 24.4
click at [319, 417] on p "Hi Michelle, is there any info available for 49 Pinard St? Specifically of inte…" at bounding box center [434, 431] width 236 height 28
click at [345, 430] on p "Hi Michelle, is there any info available for 49 Pinard St? Specifically of inte…" at bounding box center [434, 431] width 236 height 28
drag, startPoint x: 345, startPoint y: 430, endPoint x: 312, endPoint y: 410, distance: 39.0
click at [312, 413] on div "Hi Michelle, is there any info available for 49 Pinard St? Specifically of inte…" at bounding box center [433, 431] width 252 height 37
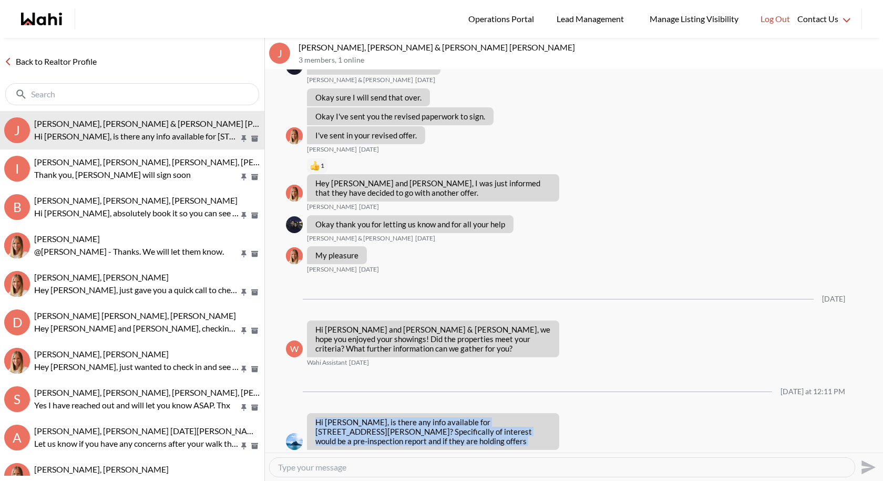
click at [334, 442] on textarea "Type your message" at bounding box center [562, 467] width 568 height 11
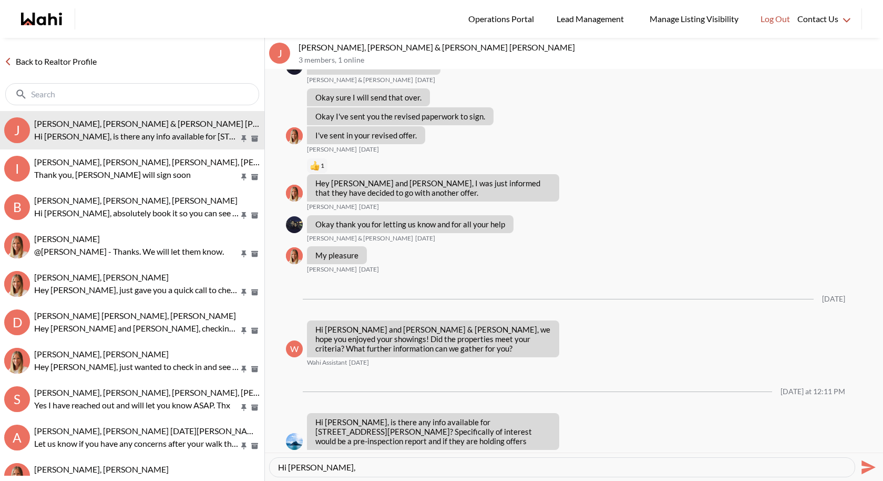
paste textarea "I’ll contact the listing agent to see if there’s a pre-inspection report availa…"
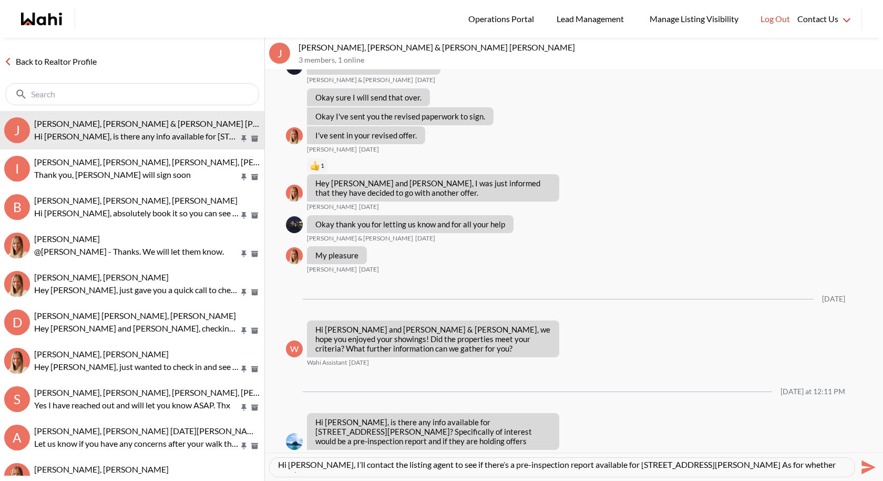
scroll to position [3, 0]
type textarea "Hi Jason, I’ll contact the listing agent to see if there’s a pre-inspection rep…"
click at [863, 442] on icon "Send" at bounding box center [869, 467] width 14 height 14
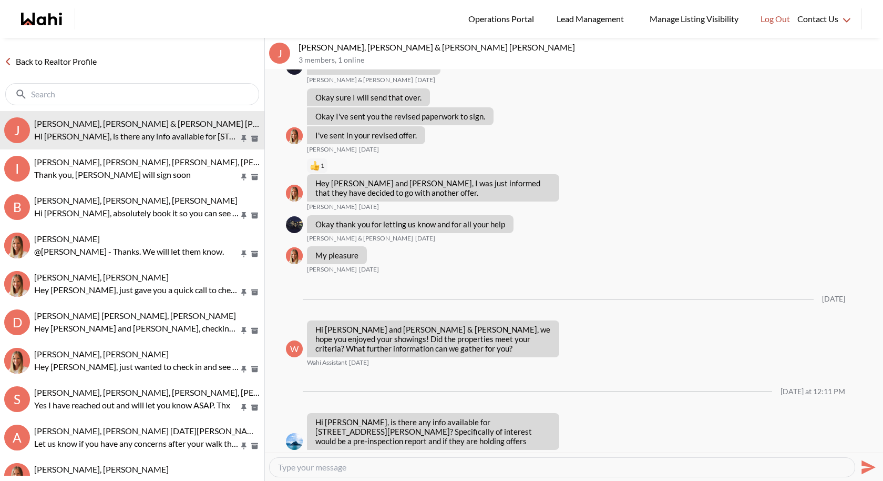
scroll to position [0, 0]
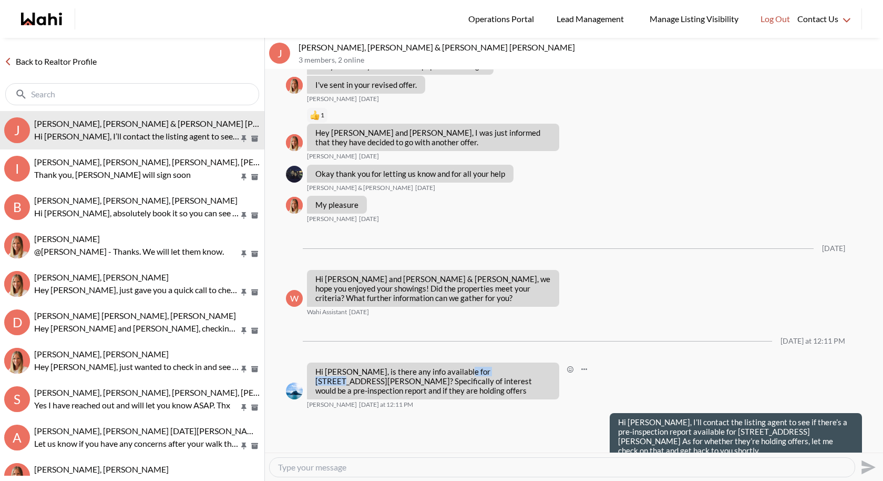
drag, startPoint x: 456, startPoint y: 362, endPoint x: 500, endPoint y: 359, distance: 43.7
click at [500, 367] on p "Hi Michelle, is there any info available for 49 Pinard St? Specifically of inte…" at bounding box center [434, 381] width 236 height 28
copy p "49 Pinard St"
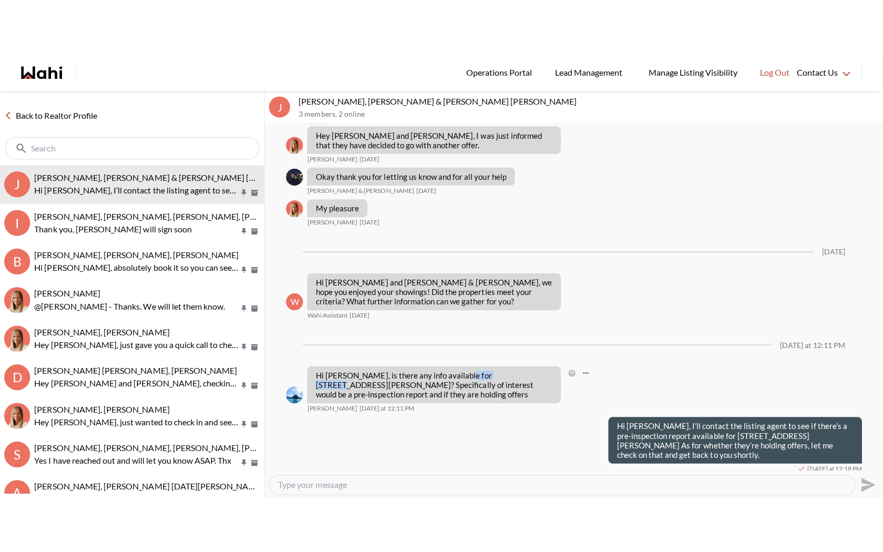
scroll to position [6668, 0]
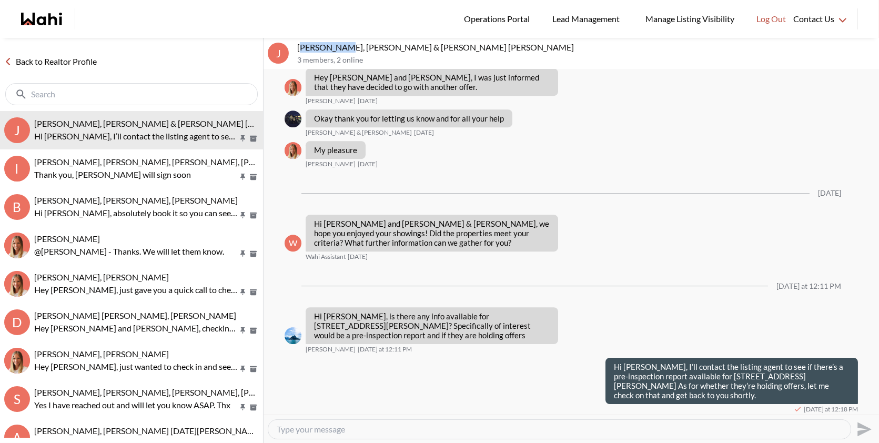
drag, startPoint x: 344, startPoint y: 47, endPoint x: 299, endPoint y: 46, distance: 45.2
click at [299, 46] on p "Jason Brown, Jason & Lauryn Vaz-Brown, Michelle" at bounding box center [585, 47] width 577 height 11
click at [349, 46] on p "Jason Brown, Jason & Lauryn Vaz-Brown, Michelle" at bounding box center [585, 47] width 577 height 11
drag, startPoint x: 346, startPoint y: 47, endPoint x: 290, endPoint y: 45, distance: 56.3
click at [290, 45] on div "J Jason Brown, Jason & Lauryn Vaz-Brown, Michelle 3 members , 2 online" at bounding box center [570, 54] width 615 height 32
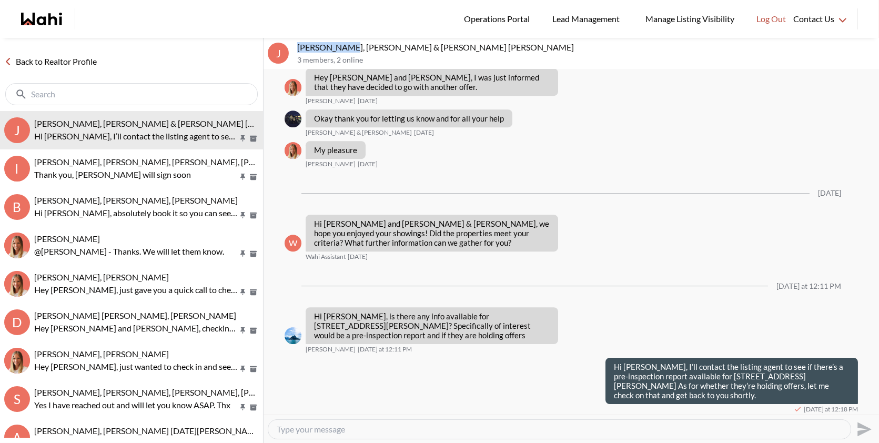
copy div "Jason Brown,"
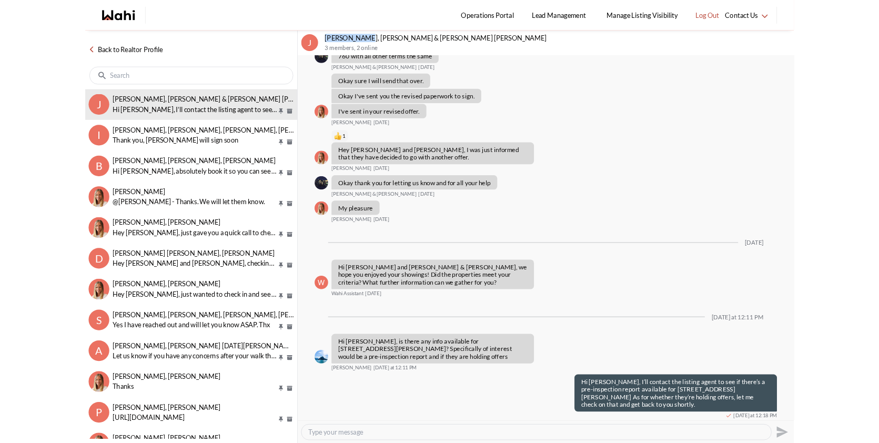
scroll to position [6630, 0]
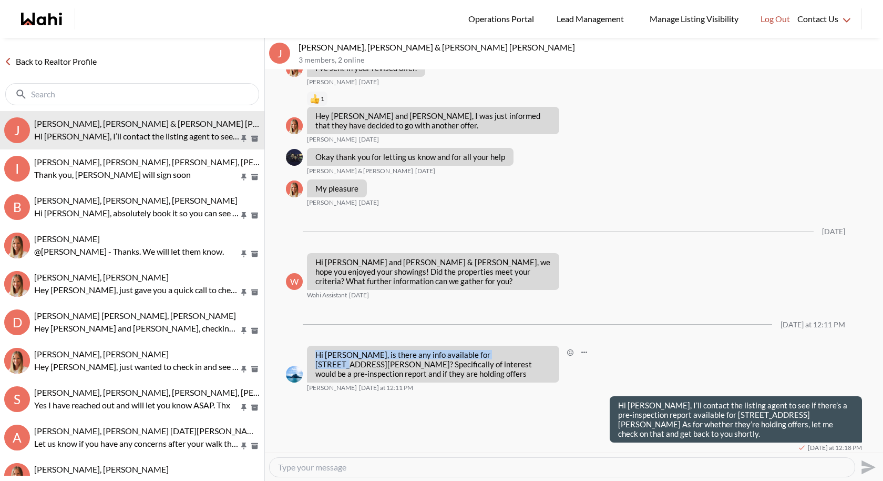
drag, startPoint x: 502, startPoint y: 359, endPoint x: 463, endPoint y: 356, distance: 39.6
click at [462, 356] on p "Hi Michelle, is there any info available for 49 Pinard St? Specifically of inte…" at bounding box center [434, 364] width 236 height 28
click at [491, 358] on p "Hi Michelle, is there any info available for 49 Pinard St? Specifically of inte…" at bounding box center [434, 364] width 236 height 28
drag, startPoint x: 500, startPoint y: 360, endPoint x: 460, endPoint y: 361, distance: 40.0
click at [460, 361] on p "Hi Michelle, is there any info available for 49 Pinard St? Specifically of inte…" at bounding box center [434, 364] width 236 height 28
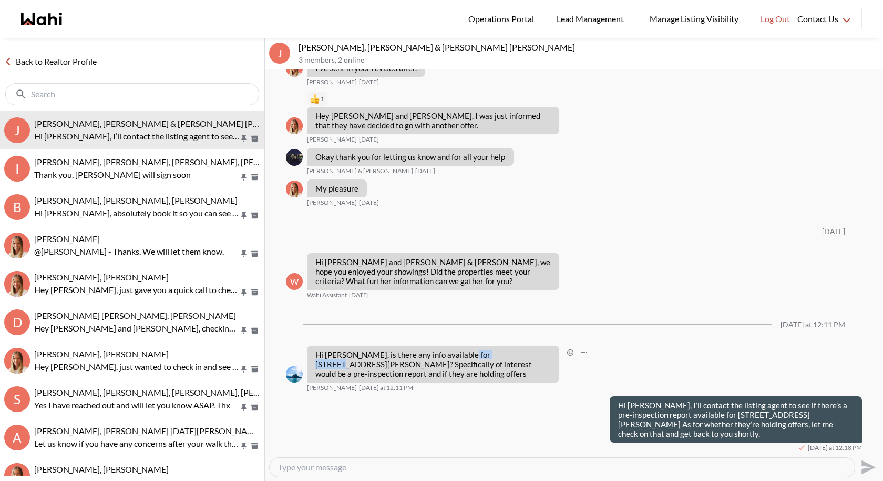
copy p "49 Pinard St"
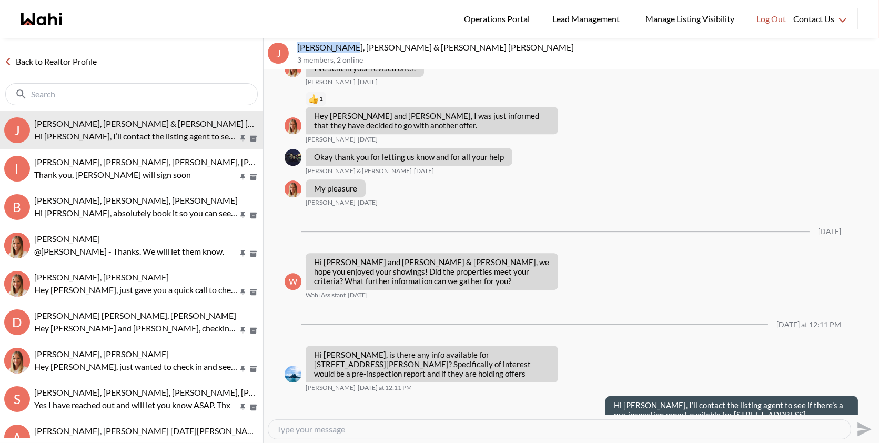
drag, startPoint x: 346, startPoint y: 48, endPoint x: 299, endPoint y: 47, distance: 47.4
click at [298, 47] on p "Jason Brown, Jason & Lauryn Vaz-Brown, Michelle" at bounding box center [585, 47] width 577 height 11
copy p "Jason Brown,"
drag, startPoint x: 337, startPoint y: 382, endPoint x: 309, endPoint y: 371, distance: 30.0
click at [309, 371] on div "Hi Michelle, is there any info available for 49 Pinard St? Specifically of inte…" at bounding box center [432, 363] width 252 height 37
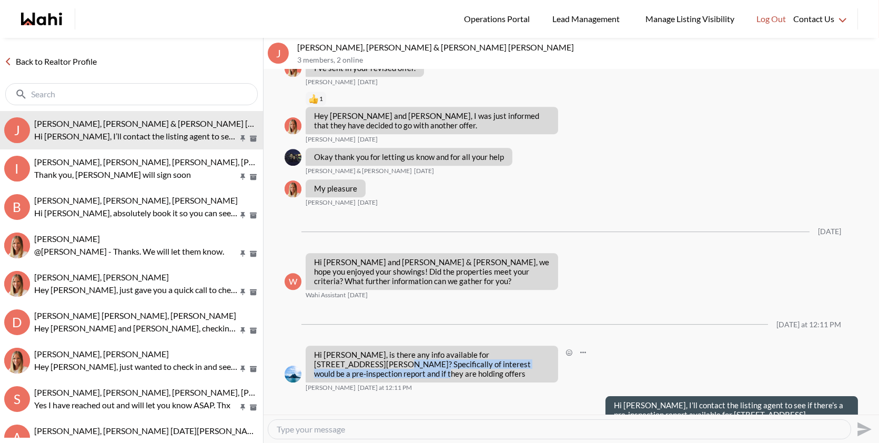
copy p "of interest would be a pre-inspection report and if they are holding offers"
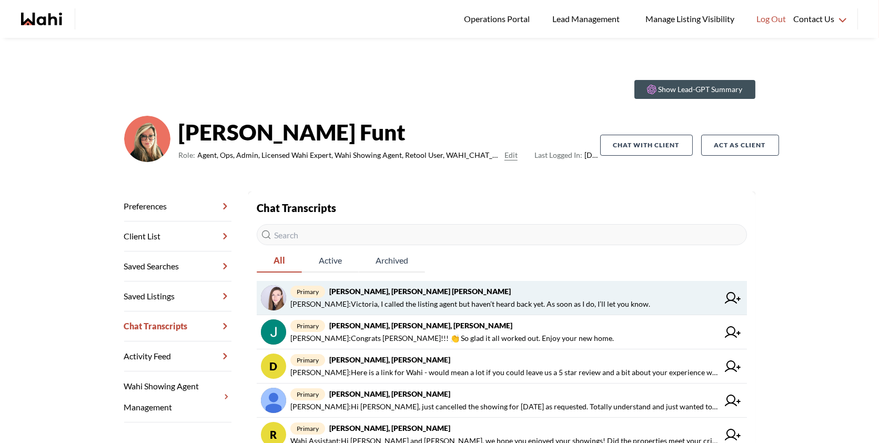
click at [477, 300] on span "Behnam Fazili : Victoria, I called the listing agent but haven’t heard back yet…" at bounding box center [470, 304] width 360 height 13
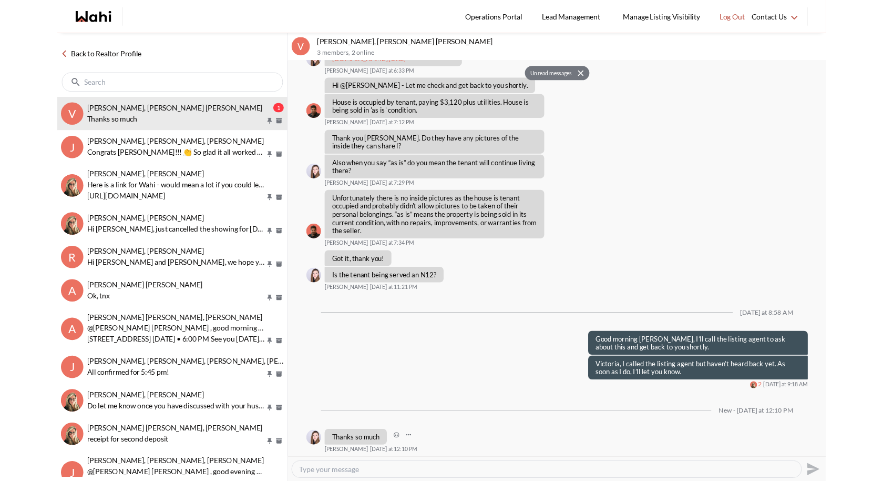
scroll to position [1276, 0]
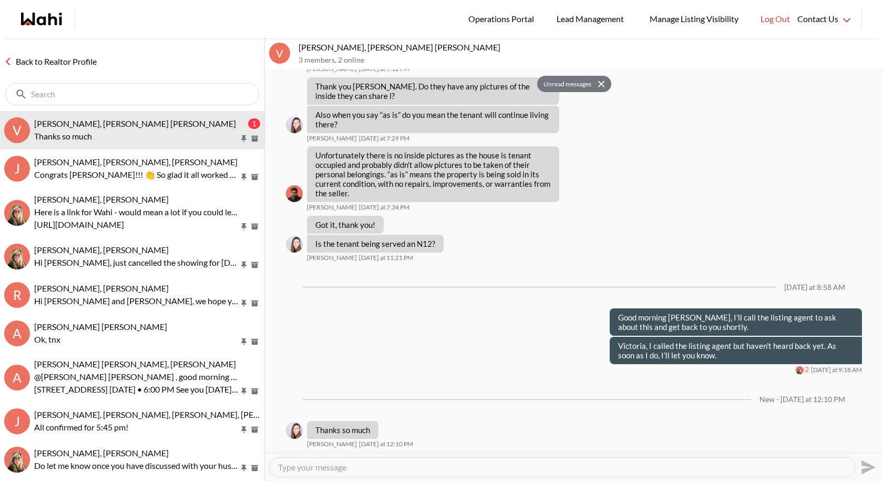
click at [343, 442] on textarea "Type your message" at bounding box center [562, 467] width 568 height 11
paste textarea "Victoria, the listing doesn’t specify whether the tenant will be vacating or no…"
type textarea "Victoria, the listing doesn’t specify whether the tenant will be vacating or no…"
click at [828, 442] on textarea "Victoria, the listing doesn’t specify whether the tenant will be vacating or no…" at bounding box center [562, 467] width 568 height 11
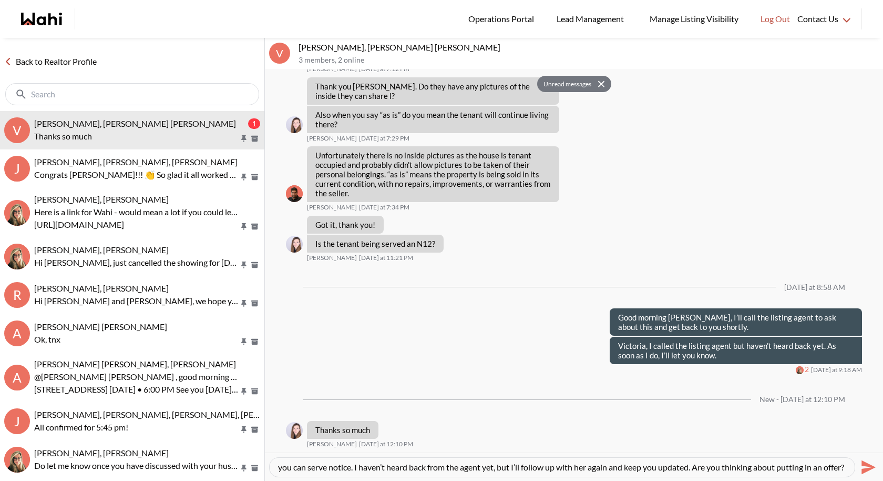
click at [867, 442] on icon "Send" at bounding box center [869, 467] width 14 height 14
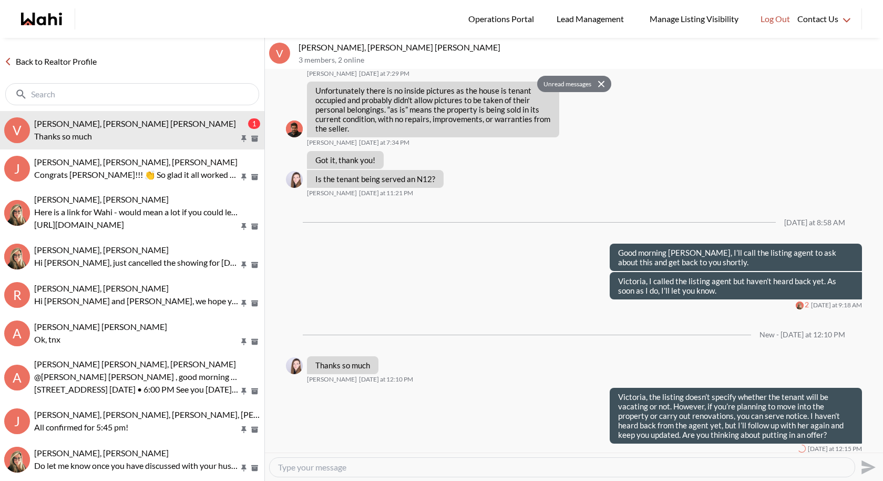
scroll to position [0, 0]
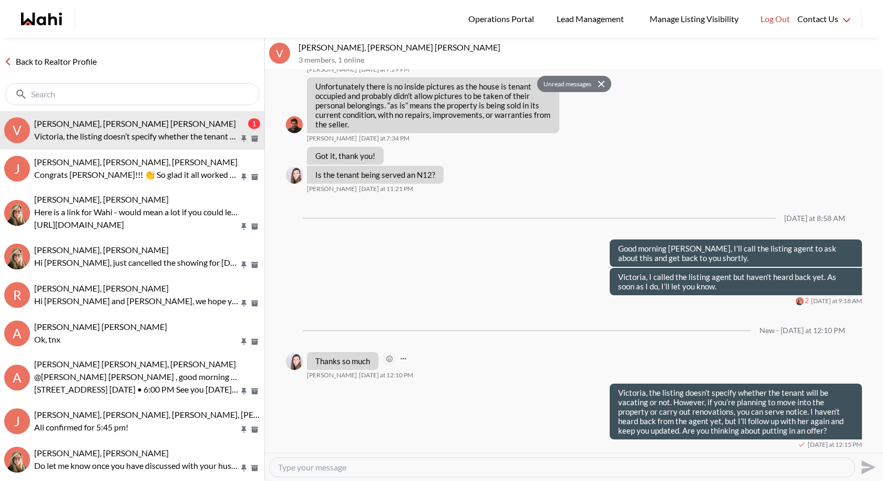
click at [385, 361] on button "Open Reaction Selector" at bounding box center [390, 359] width 14 height 14
click at [442, 334] on div "Select Reaction: Heart" at bounding box center [443, 335] width 9 height 9
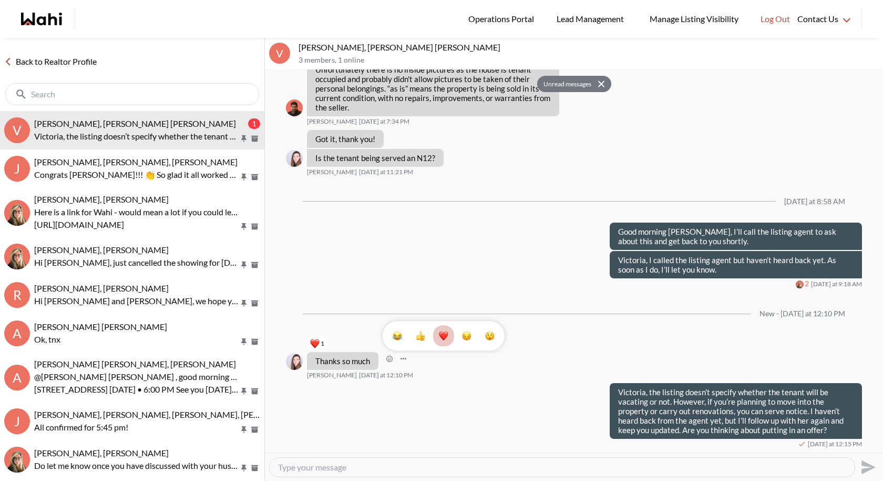
click at [422, 435] on div "1" at bounding box center [574, 260] width 618 height 383
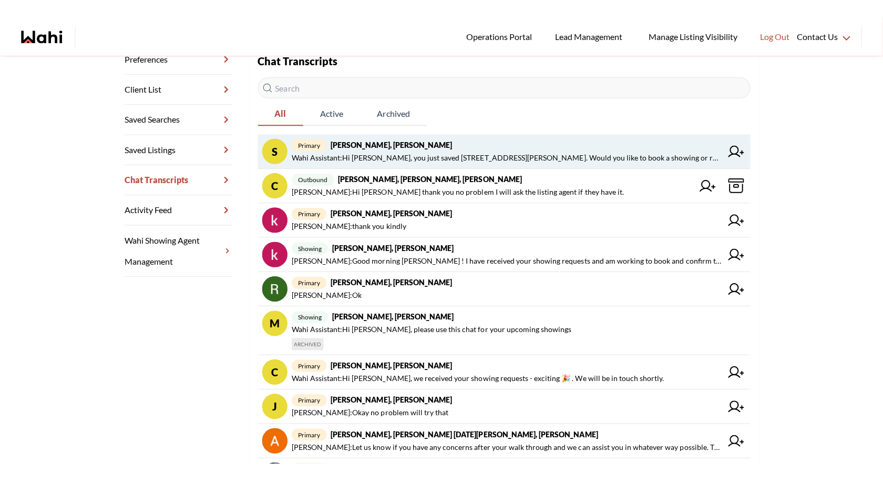
scroll to position [229, 0]
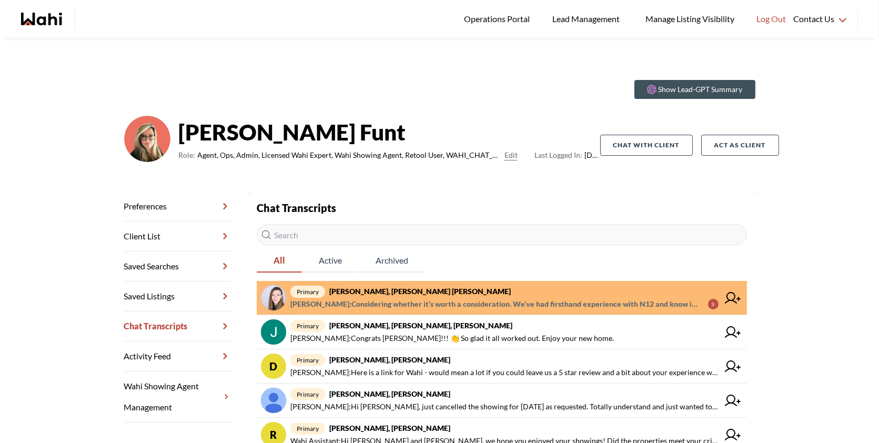
click at [469, 290] on span "primary [PERSON_NAME], [PERSON_NAME] [PERSON_NAME]" at bounding box center [504, 291] width 428 height 13
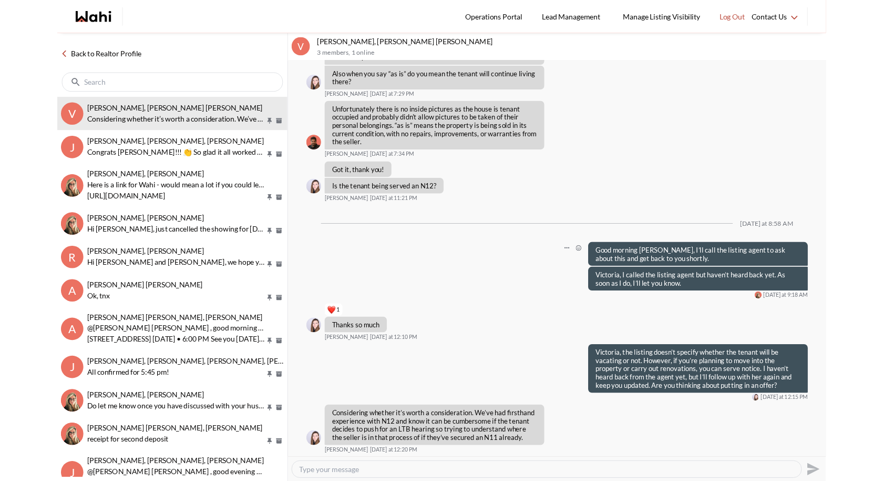
scroll to position [1240, 0]
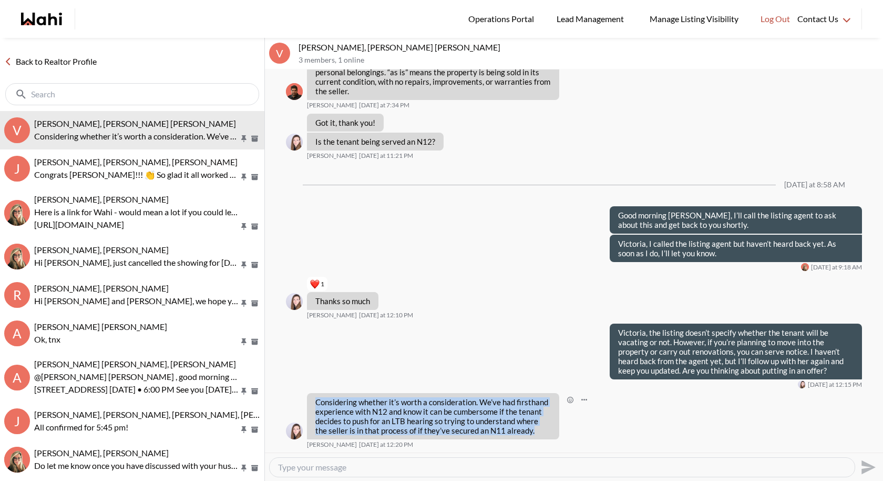
drag, startPoint x: 520, startPoint y: 432, endPoint x: 311, endPoint y: 401, distance: 210.5
click at [311, 401] on div "Considering whether it’s worth a consideration. We’ve had firsthand experience …" at bounding box center [433, 416] width 252 height 46
copy p "Considering whether it’s worth a consideration. We’ve had firsthand experience …"
click at [345, 442] on textarea "Type your message" at bounding box center [562, 467] width 568 height 11
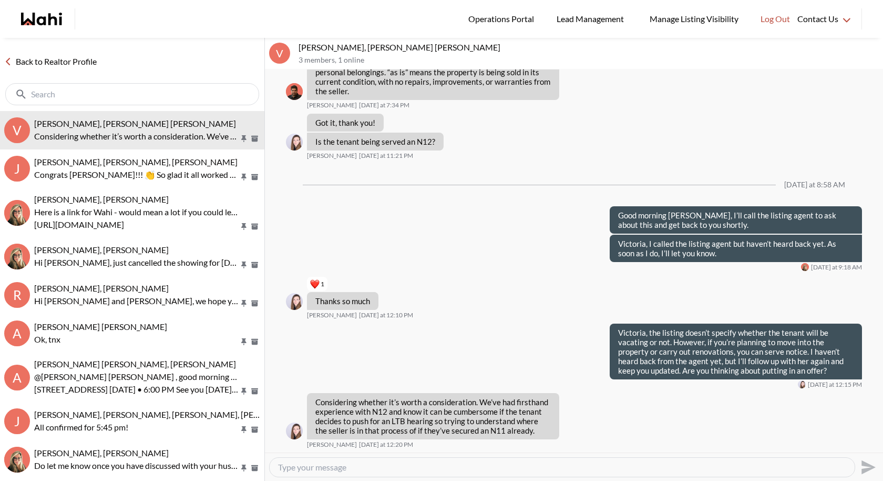
paste textarea "Totally understand—N12 can be tricky if it goes to the LTB. I’ll check where th…"
click at [353, 442] on textarea "Totally understand—N12 can be tricky if it goes to the LTB. I’ll check where th…" at bounding box center [562, 467] width 568 height 11
type textarea "Totally understand, N12 can be tricky if it goes to the LTB. I’ll check where t…"
click at [868, 442] on icon "Send" at bounding box center [869, 467] width 14 height 14
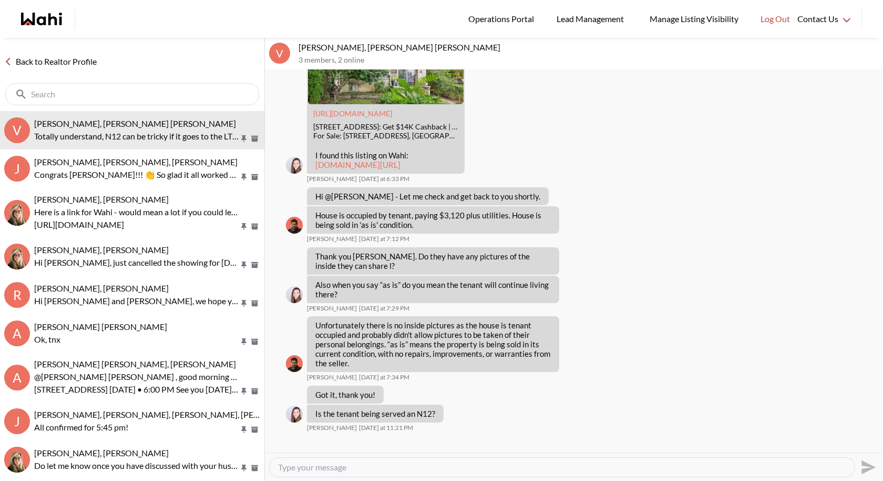
scroll to position [901, 0]
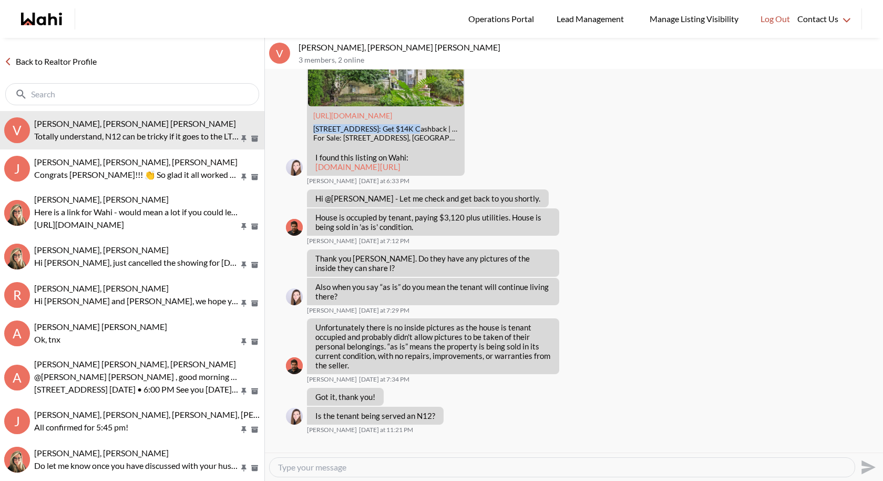
drag, startPoint x: 311, startPoint y: 154, endPoint x: 405, endPoint y: 158, distance: 94.2
click at [405, 147] on div "[URL][DOMAIN_NAME] [STREET_ADDRESS]: Get $14K Cashback | Wahi For Sale: [STREET…" at bounding box center [386, 126] width 156 height 41
copy div "[STREET_ADDRESS],"
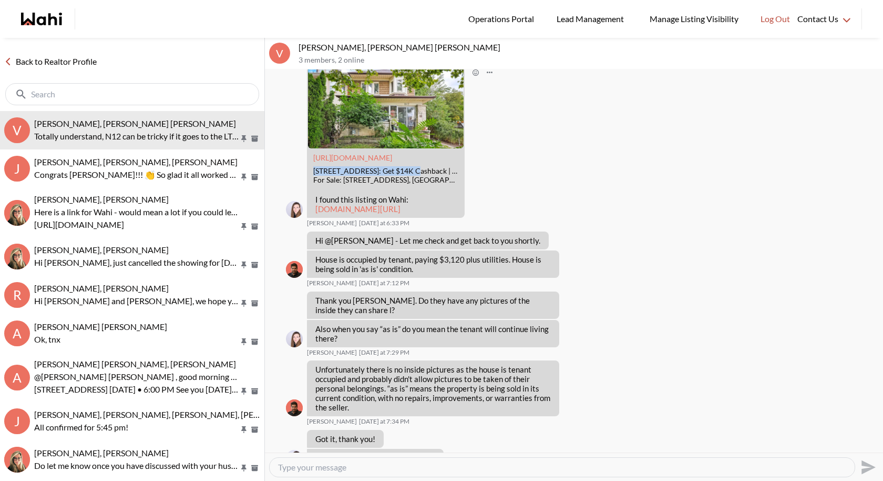
scroll to position [859, 0]
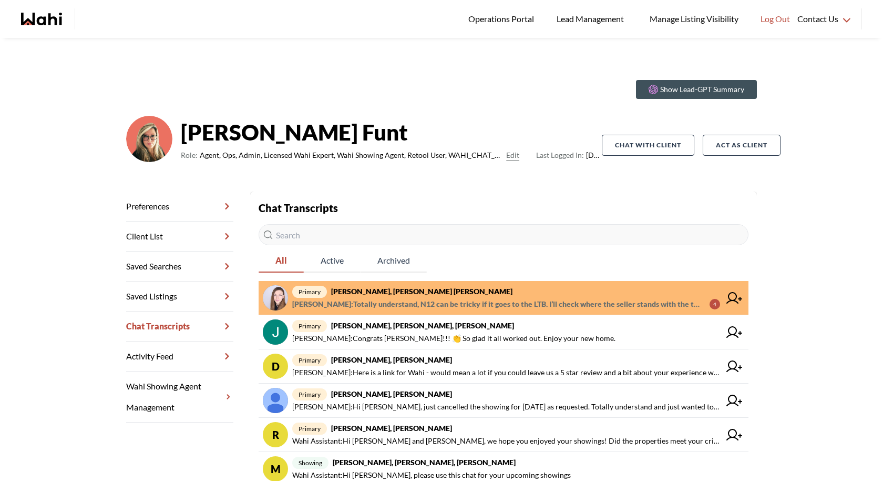
click at [607, 297] on span "primary [PERSON_NAME], [PERSON_NAME] [PERSON_NAME]" at bounding box center [506, 291] width 428 height 13
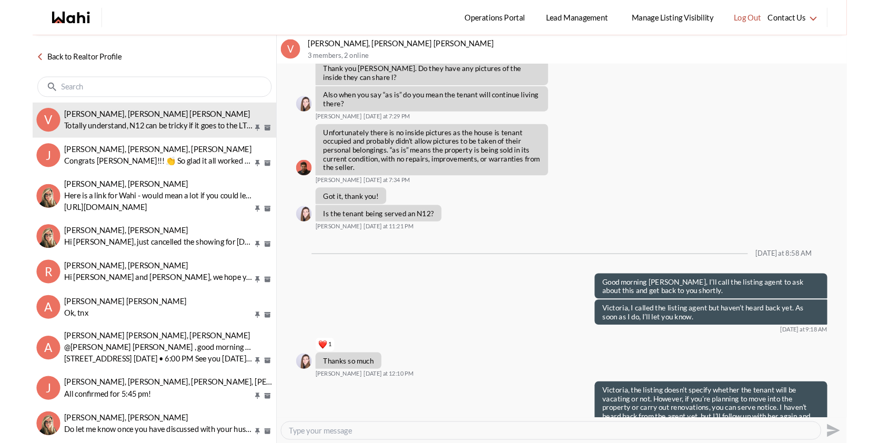
scroll to position [1244, 0]
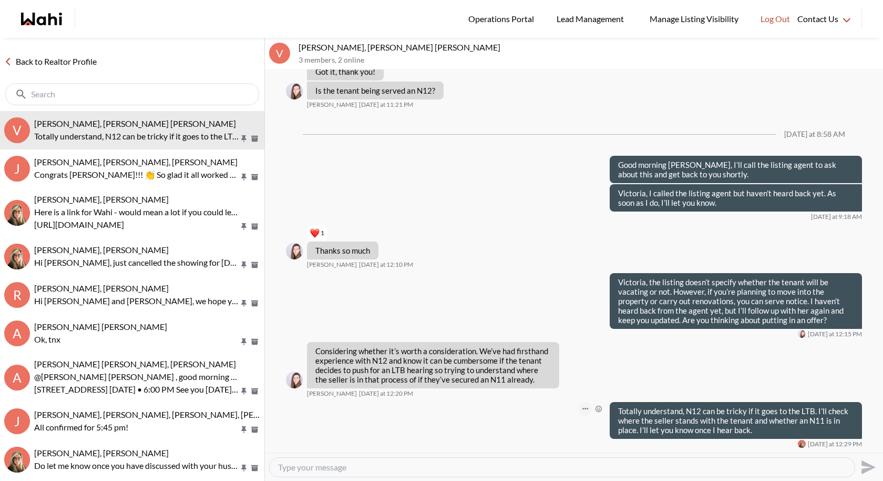
click at [588, 407] on button "Open Message Actions Menu" at bounding box center [585, 409] width 14 height 14
click at [559, 377] on button "Edit Message" at bounding box center [550, 373] width 84 height 19
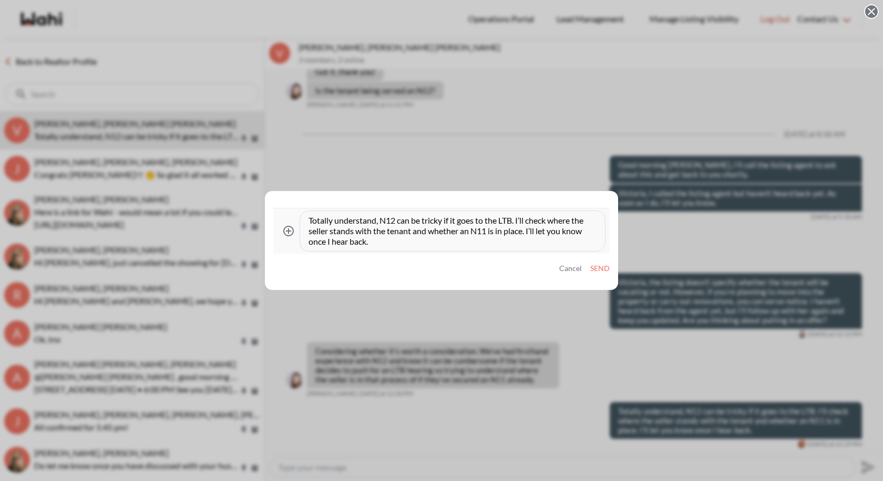
click at [399, 217] on textarea "Totally understand, N12 can be tricky if it goes to the LTB. I’ll check where t…" at bounding box center [453, 231] width 288 height 32
type textarea "Totally understand, N11 can be tricky if it goes to the LTB. I’ll check where t…"
click at [606, 266] on button "Send" at bounding box center [600, 268] width 19 height 9
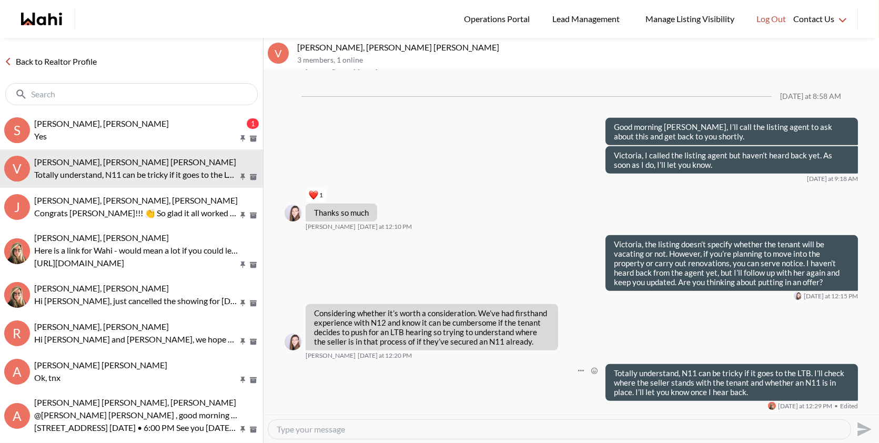
scroll to position [1282, 0]
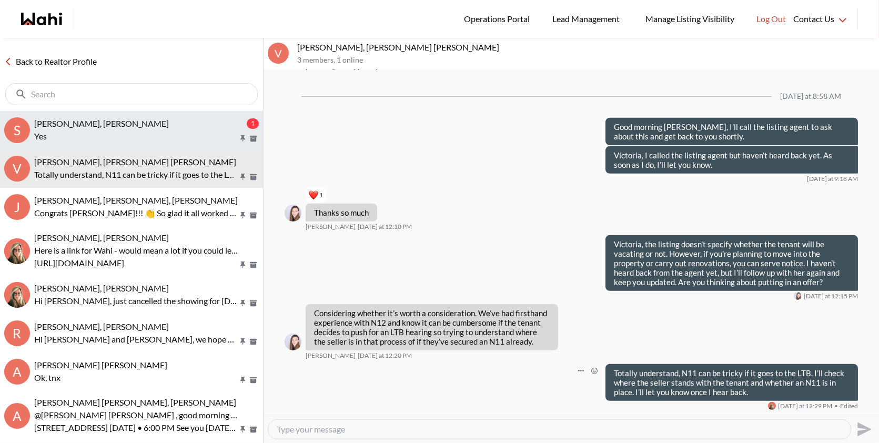
click at [157, 133] on p "Yes" at bounding box center [136, 136] width 204 height 13
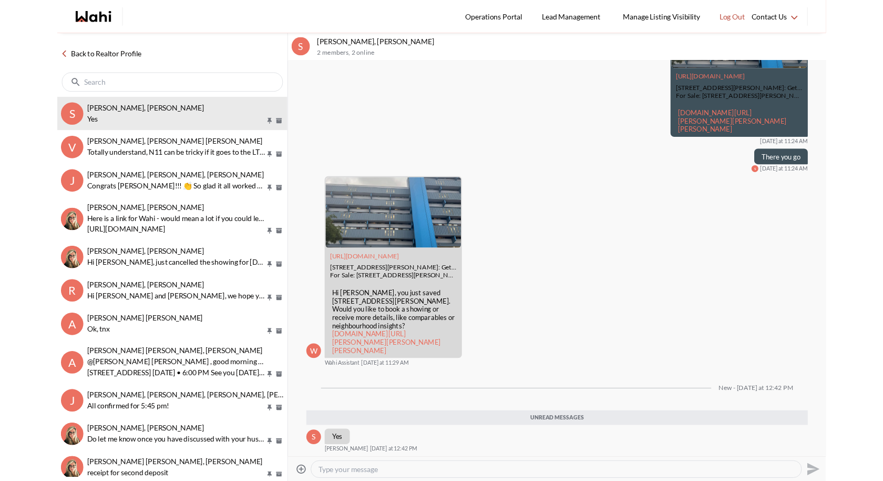
scroll to position [350, 0]
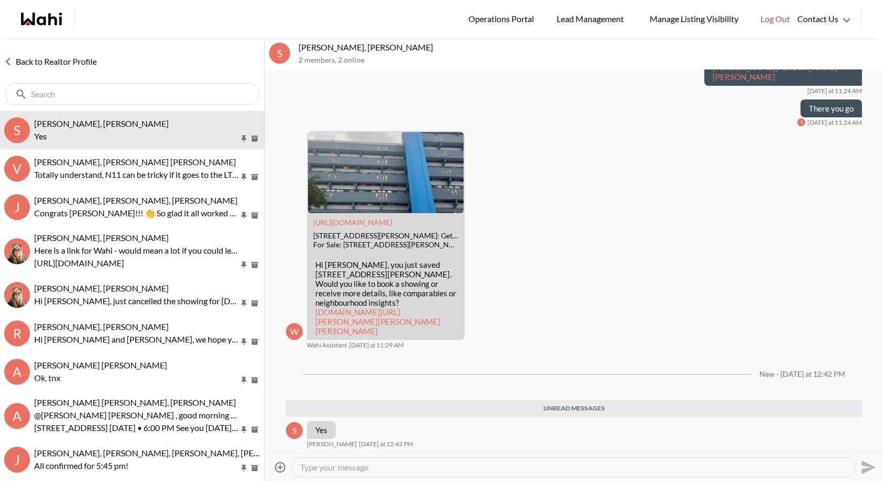
click at [326, 466] on textarea "Type your message" at bounding box center [573, 467] width 546 height 11
click at [338, 465] on textarea "Type your message" at bounding box center [573, 467] width 546 height 11
paste textarea "Loom How To Book A Showing With Wahi loom.com/share/86ec866ece634ae5814dd0926dc…"
type textarea "Loom How To Book A Showing With Wahi loom.com/share/86ec866ece634ae5814dd0926dc…"
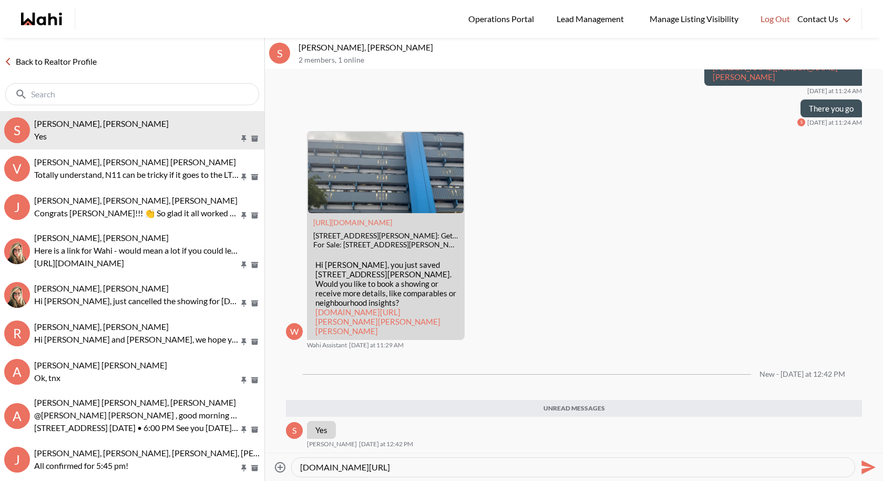
click at [868, 461] on icon "Send" at bounding box center [867, 467] width 17 height 17
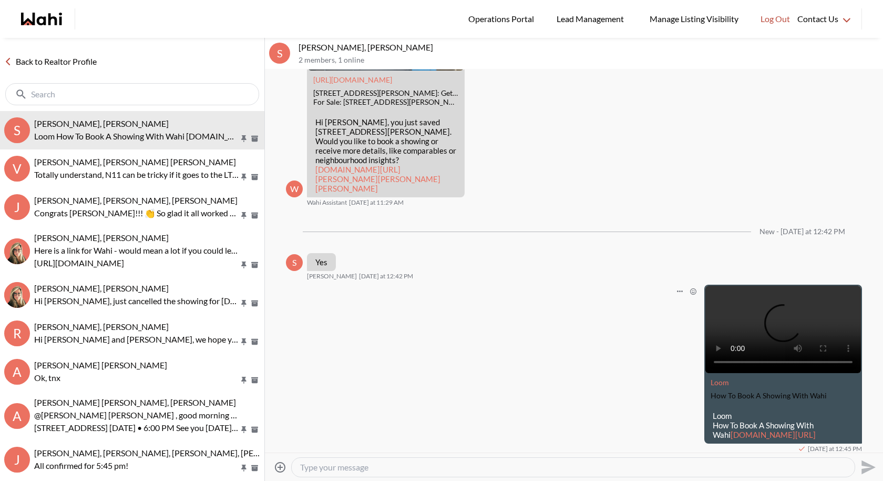
scroll to position [525, 0]
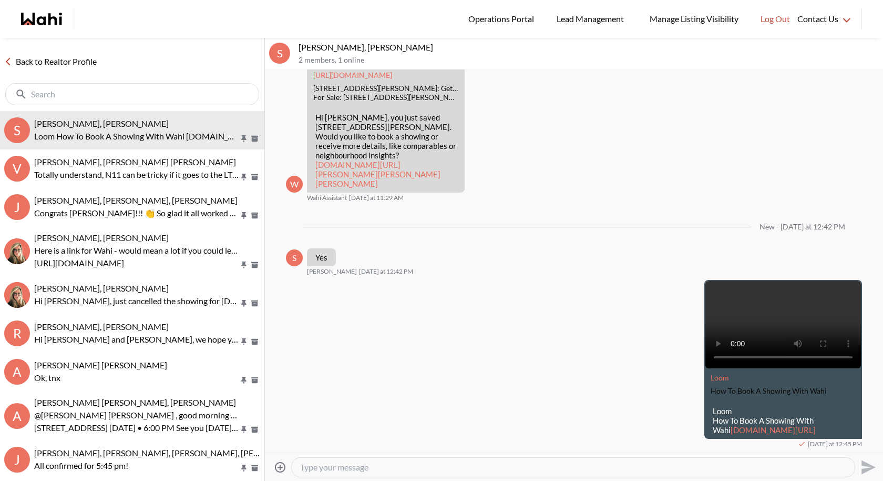
click at [442, 464] on textarea "Type your message" at bounding box center [573, 467] width 546 height 11
type textarea "P"
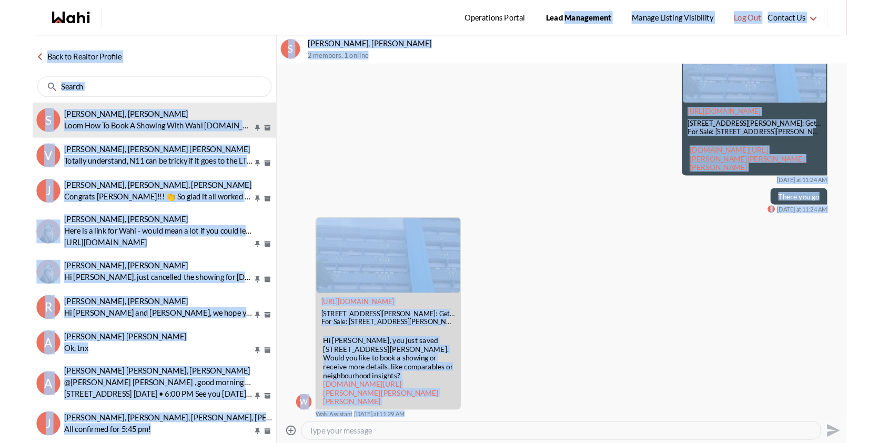
scroll to position [0, 0]
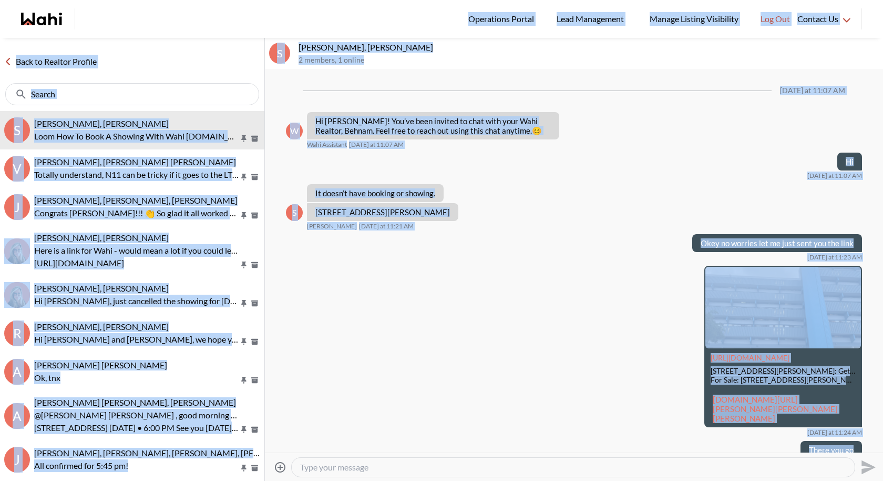
drag, startPoint x: 520, startPoint y: 214, endPoint x: 505, endPoint y: -3, distance: 217.7
click at [505, 0] on html "Logged In: Behnam Log out Operations Portal Lead Management Manage Listing Visi…" at bounding box center [441, 240] width 883 height 481
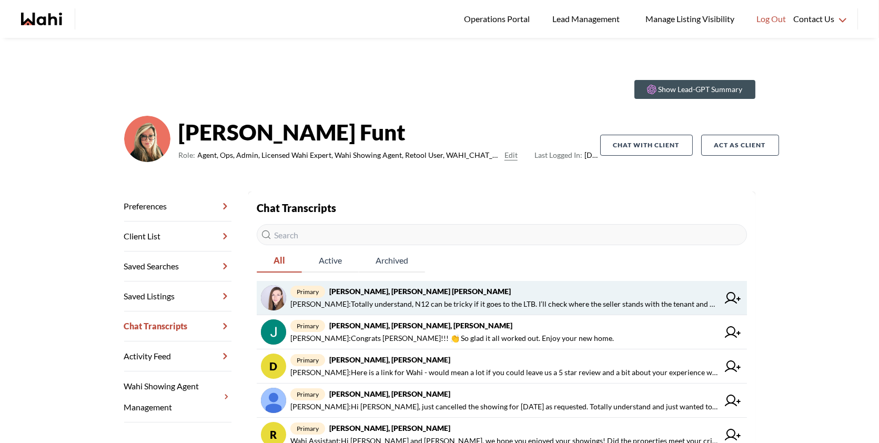
click at [521, 297] on span "primary Victoria Basova, Dylan Maloney, Barb" at bounding box center [504, 291] width 428 height 13
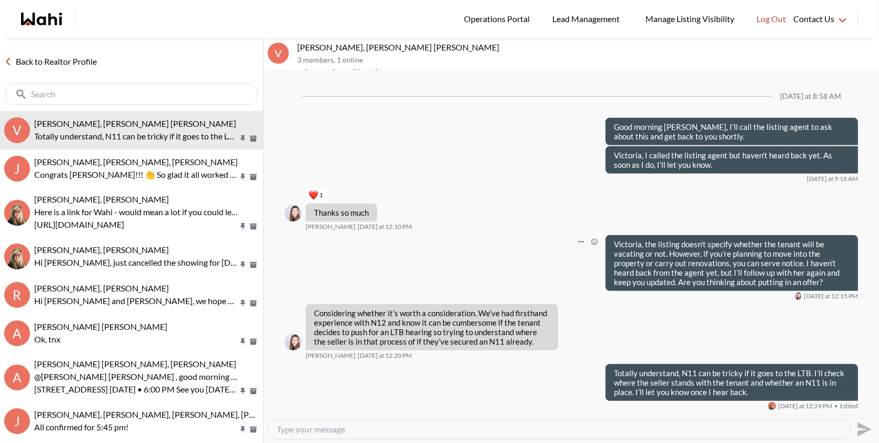
scroll to position [1282, 0]
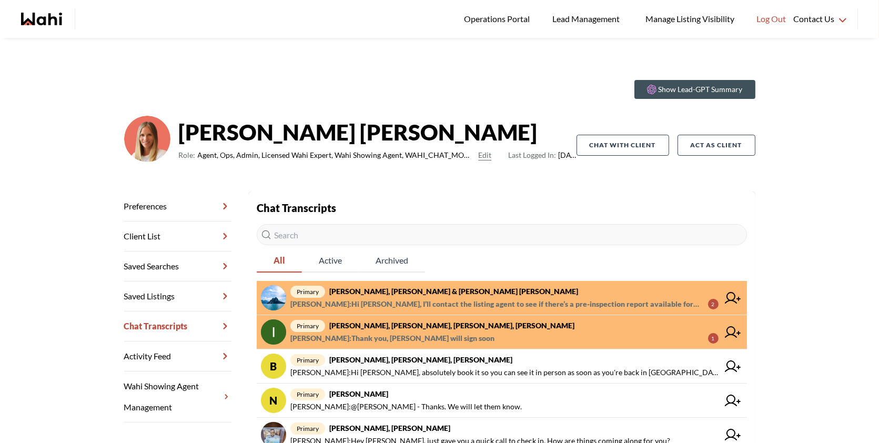
click at [562, 300] on span "[PERSON_NAME] : Hi [PERSON_NAME], I’ll contact the listing agent to see if ther…" at bounding box center [494, 304] width 409 height 13
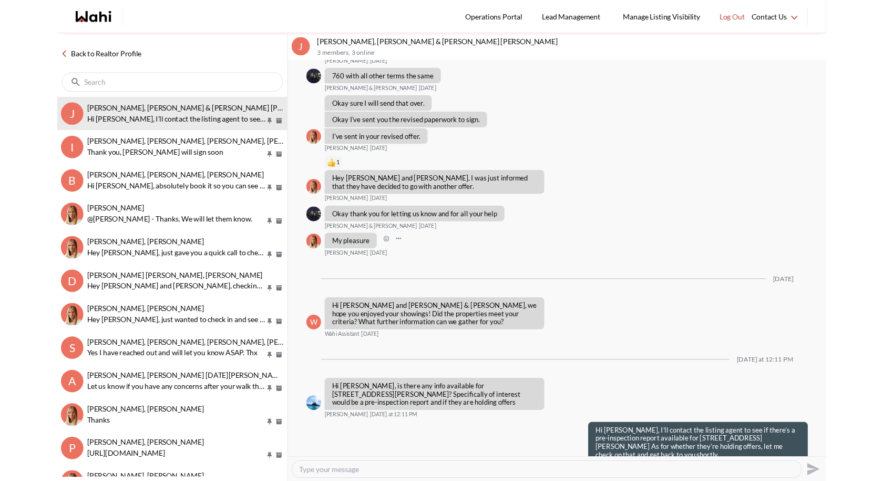
scroll to position [758, 0]
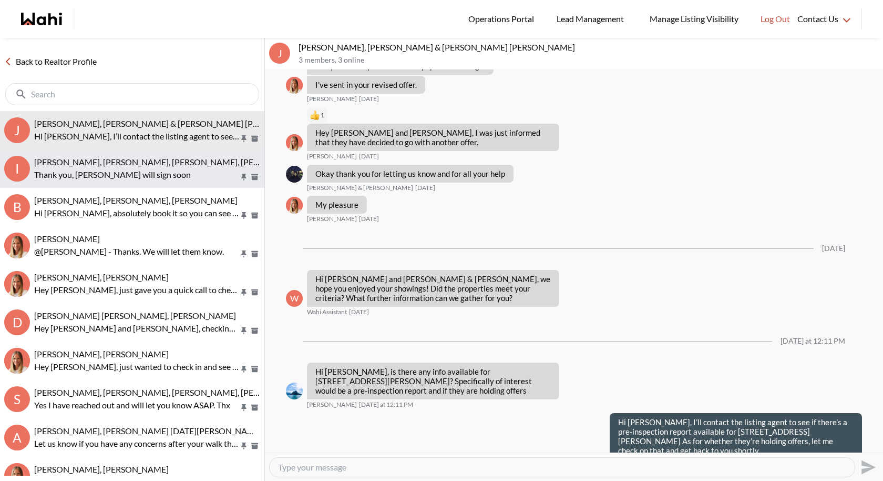
click at [176, 157] on span "Irina Krasyuk, Kseniya Krasyuk, Michelle, Faraz" at bounding box center [170, 162] width 272 height 10
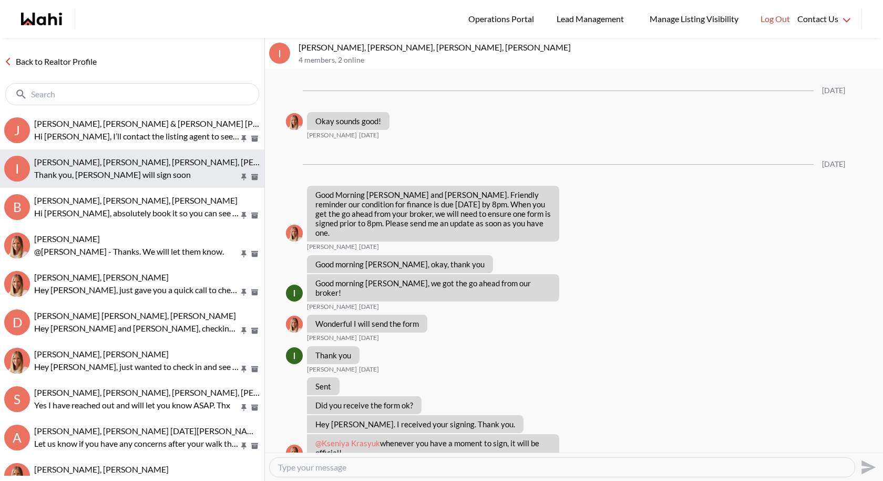
scroll to position [901, 0]
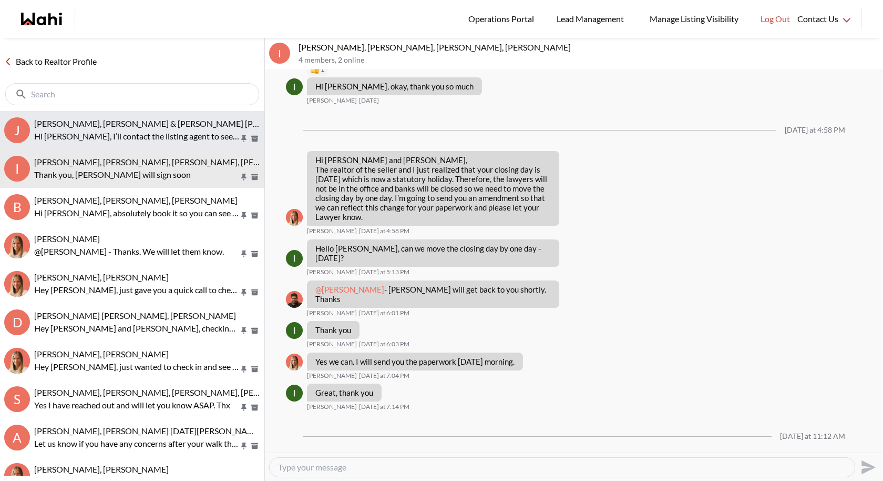
click at [117, 145] on button "J Jason Brown, Jason & Lauryn Vaz-Brown, Michelle Hi Jason, I’ll contact the li…" at bounding box center [132, 130] width 265 height 38
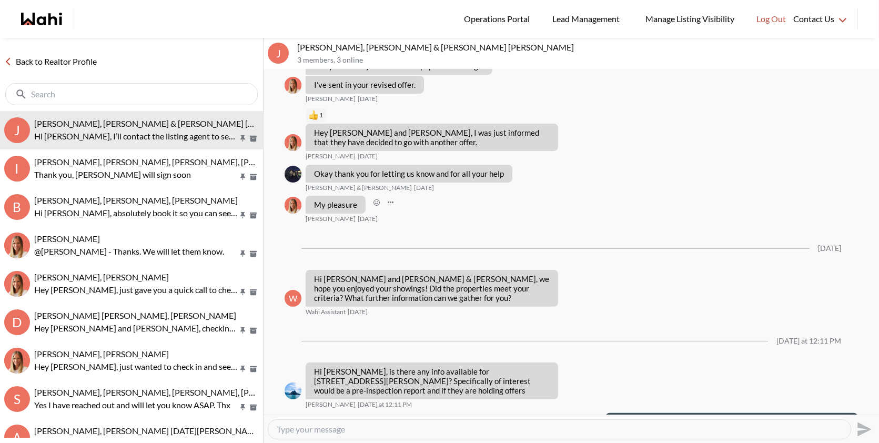
scroll to position [796, 0]
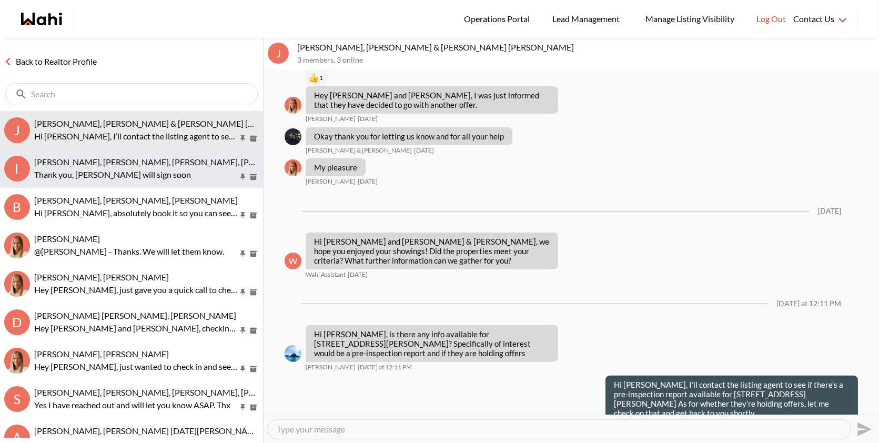
click at [101, 177] on p "Thank you, Kseniya will sign soon" at bounding box center [136, 174] width 204 height 13
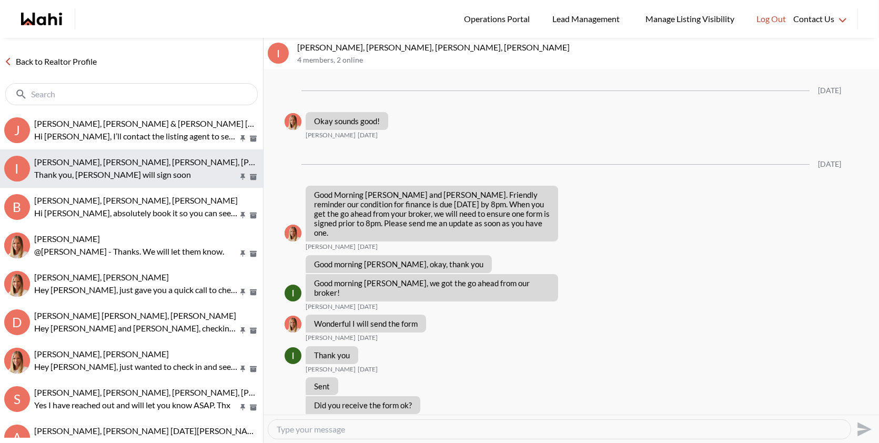
scroll to position [939, 0]
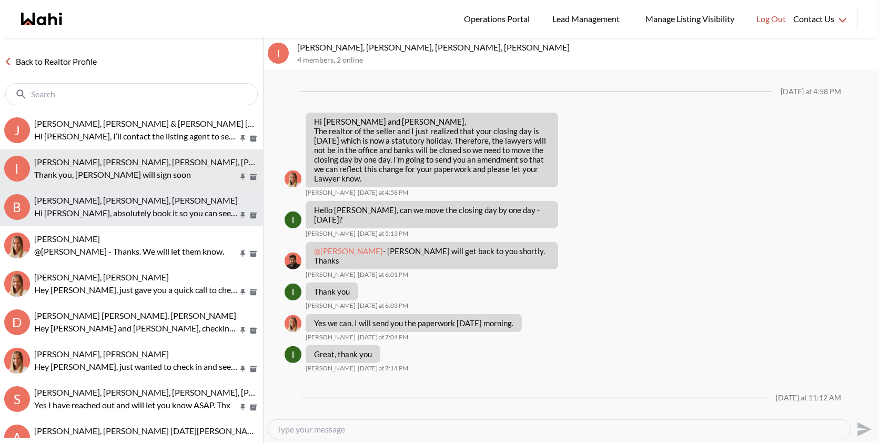
click at [119, 207] on p "Hi Bill, absolutely book it so you can see it in person as soon as you're back …" at bounding box center [136, 213] width 204 height 13
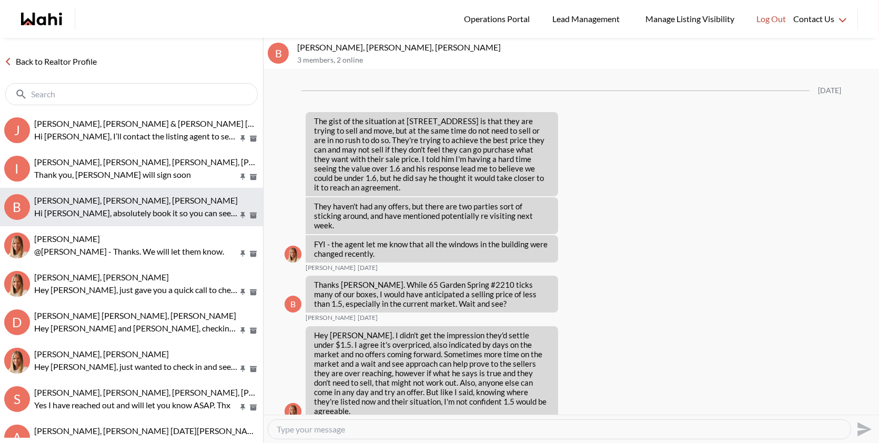
scroll to position [1454, 0]
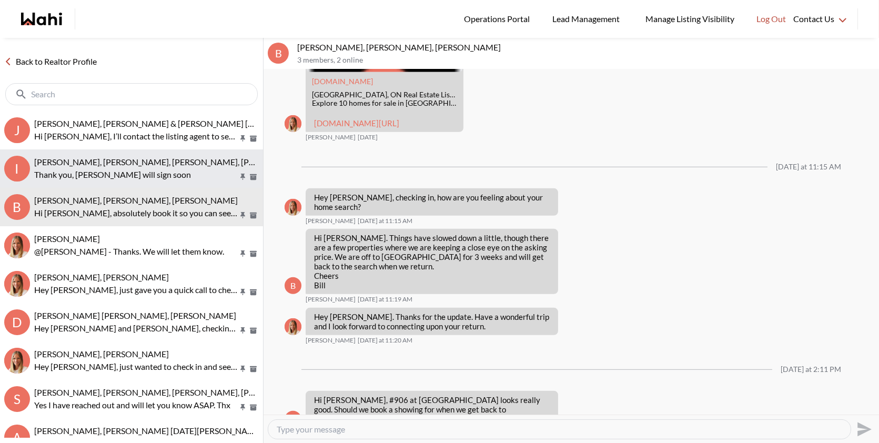
click at [121, 166] on span "Irina Krasyuk, Kseniya Krasyuk, Michelle, Faraz" at bounding box center [170, 162] width 272 height 10
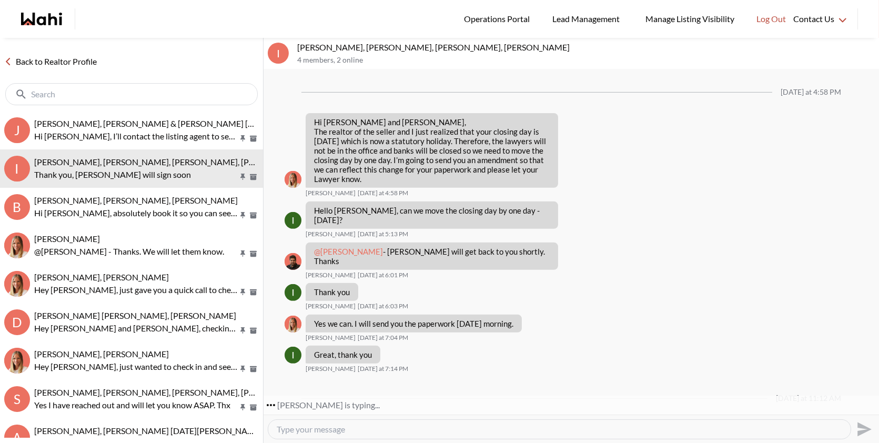
scroll to position [1022, 0]
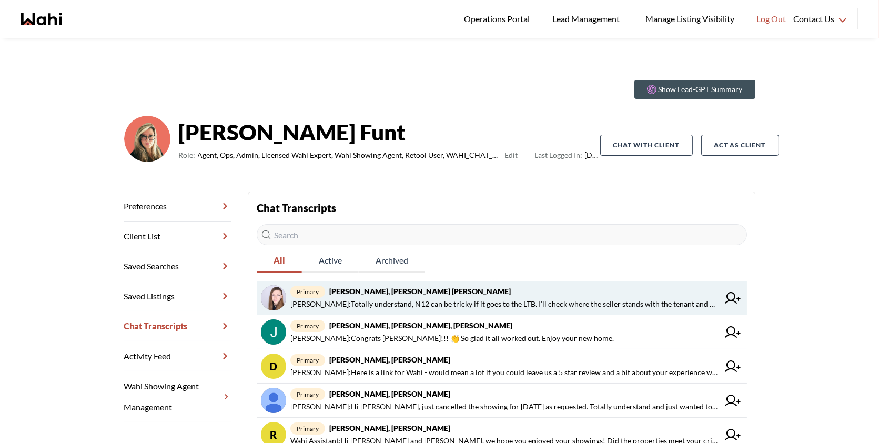
click at [488, 298] on span "Behnam Fazili : Totally understand, N12 can be tricky if it goes to the LTB. I’…" at bounding box center [504, 304] width 428 height 13
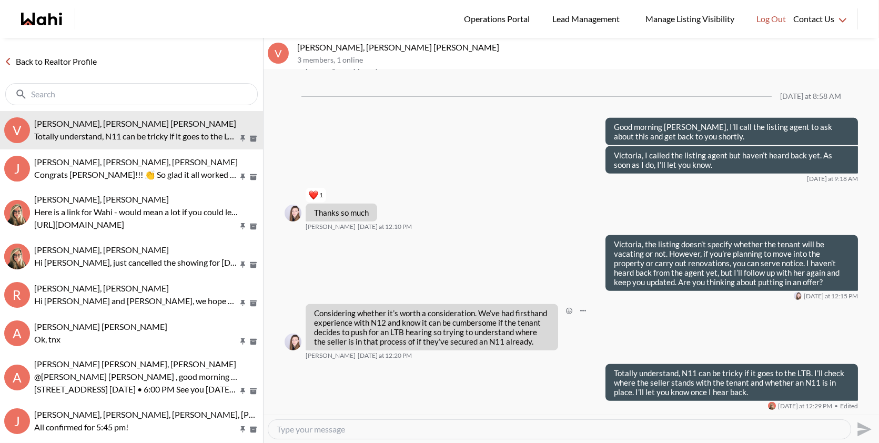
scroll to position [1282, 0]
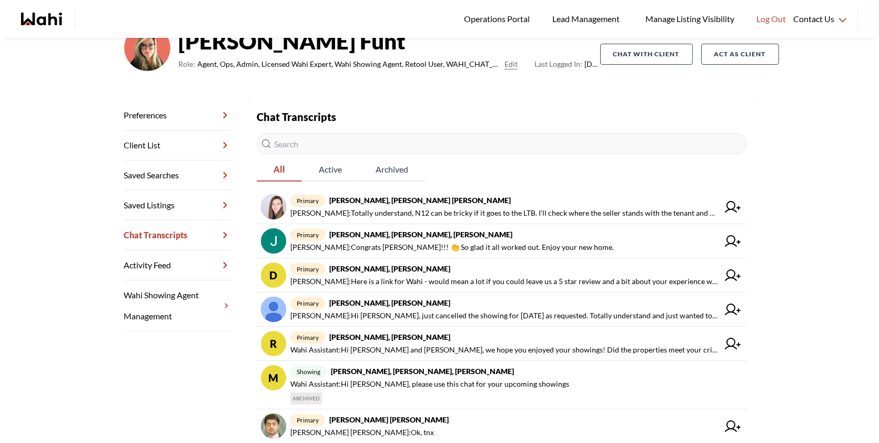
scroll to position [96, 0]
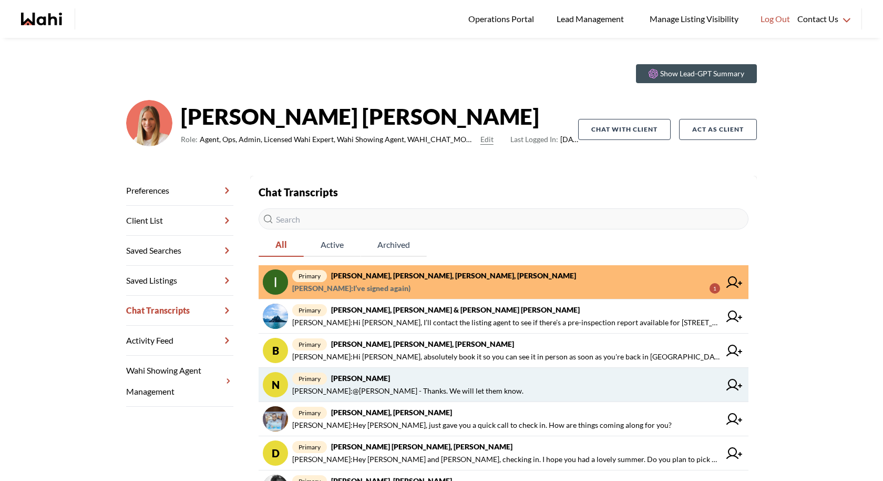
scroll to position [16, 0]
click at [466, 388] on span "Neha Saini : @Neha Saini - Thanks. We will let them know." at bounding box center [407, 390] width 231 height 13
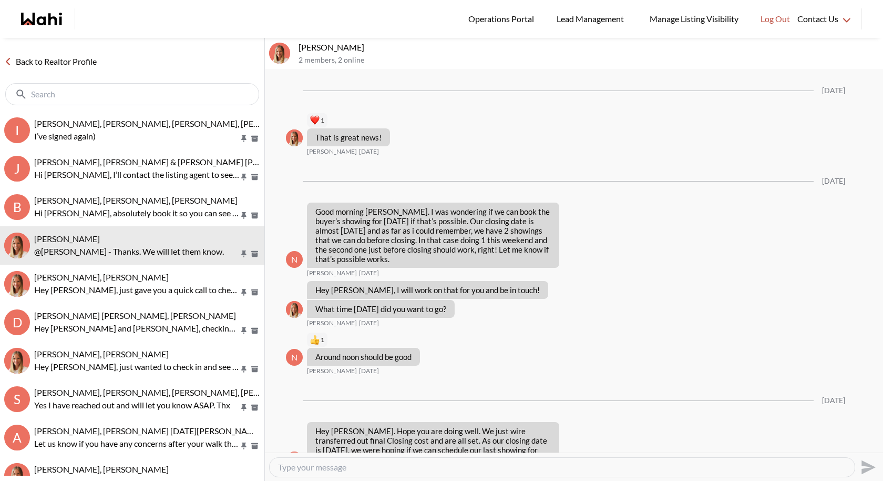
scroll to position [1107, 0]
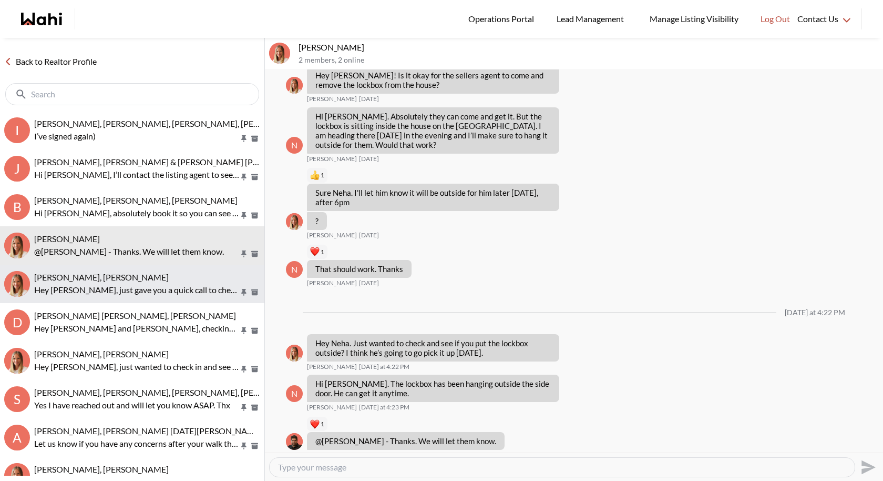
click at [118, 289] on p "Hey Efrem, just gave you a quick call to check in. How are things coming along …" at bounding box center [136, 289] width 205 height 13
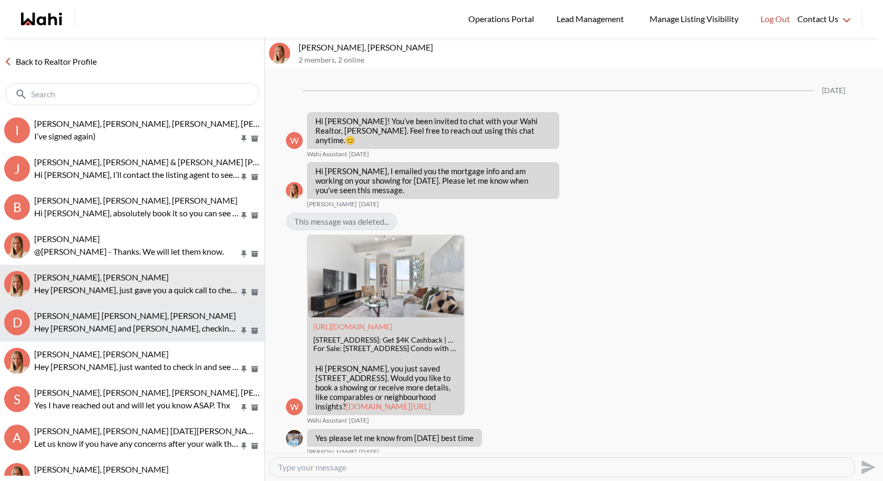
click at [138, 316] on span "Dakota Penn, Shelby Moorhead, Michelle, Rohit" at bounding box center [135, 315] width 202 height 10
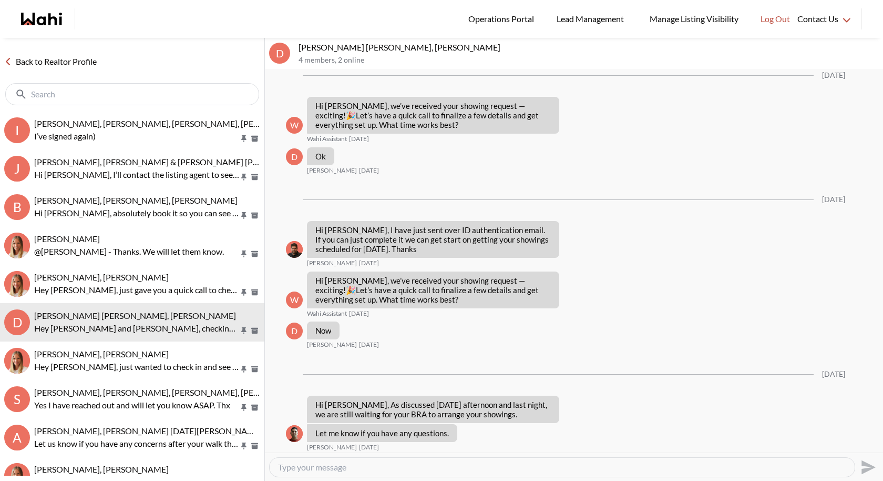
scroll to position [1331, 0]
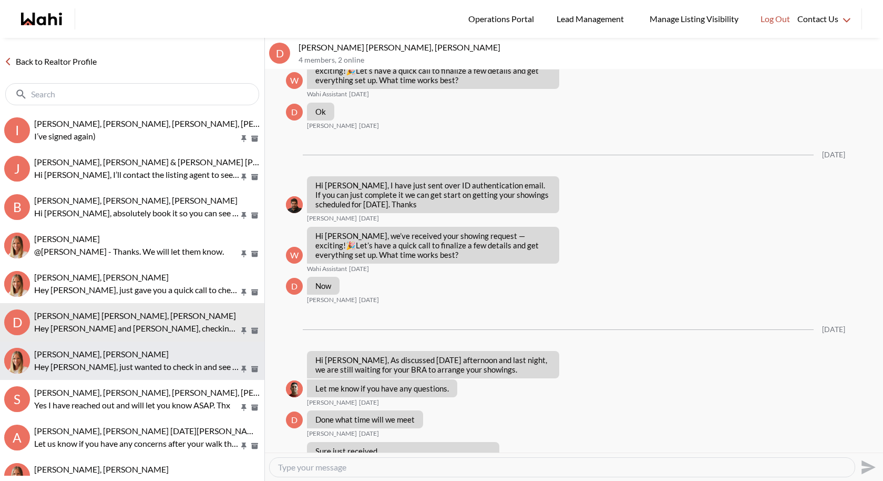
click at [130, 358] on div "Sourav Singh, Michelle" at bounding box center [147, 354] width 226 height 11
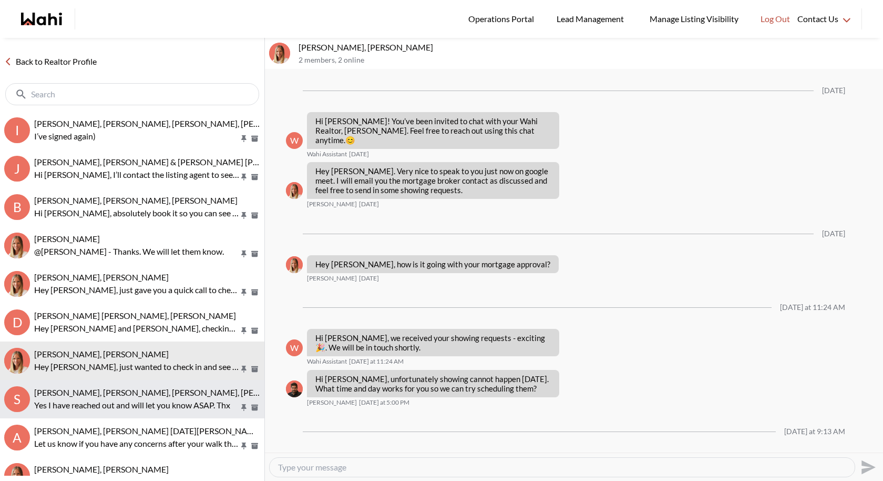
click at [115, 399] on p "Yes I have reached out and will let you know ASAP. Thx" at bounding box center [136, 405] width 205 height 13
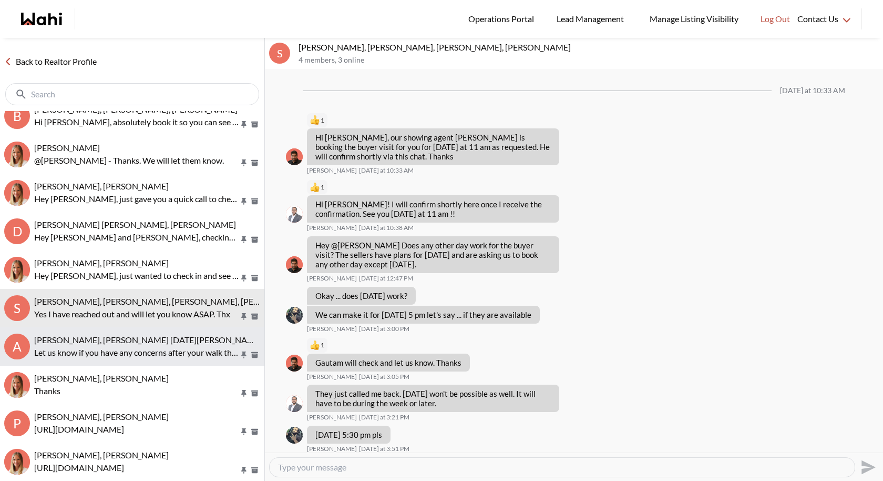
scroll to position [92, 0]
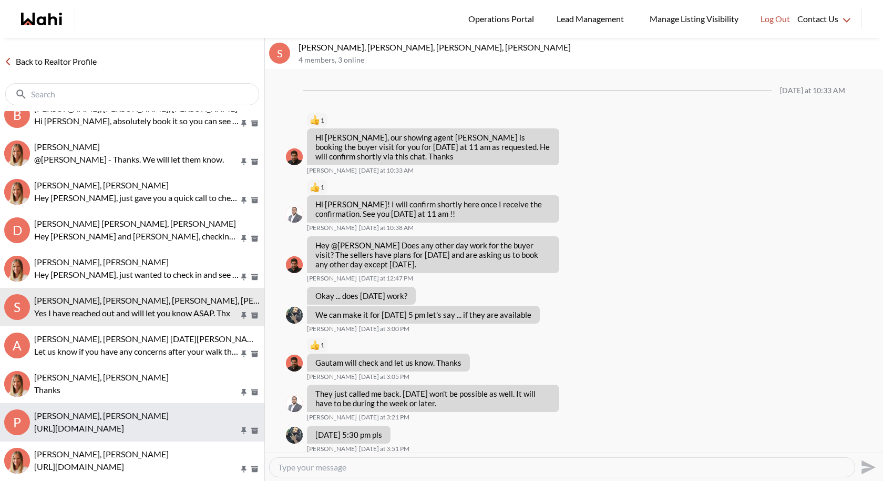
click at [101, 417] on span "Pallawi Kalyan, Nitin Kumar, Michelle" at bounding box center [101, 415] width 135 height 10
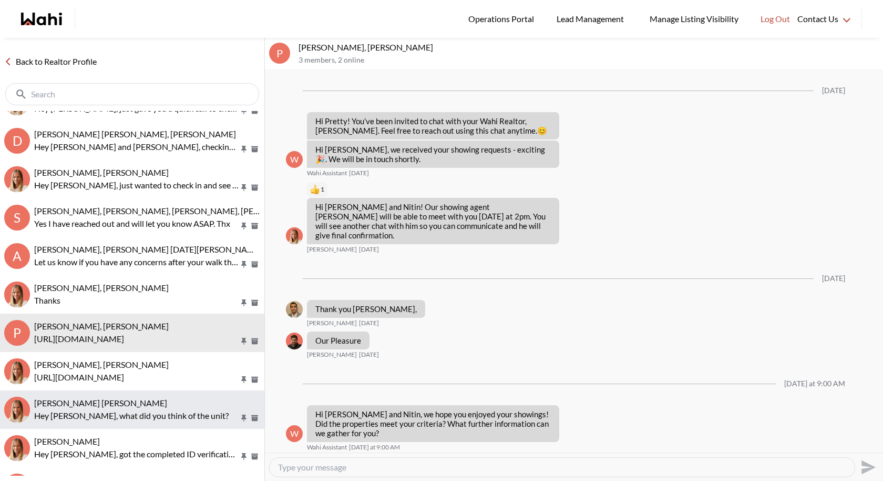
scroll to position [202, 0]
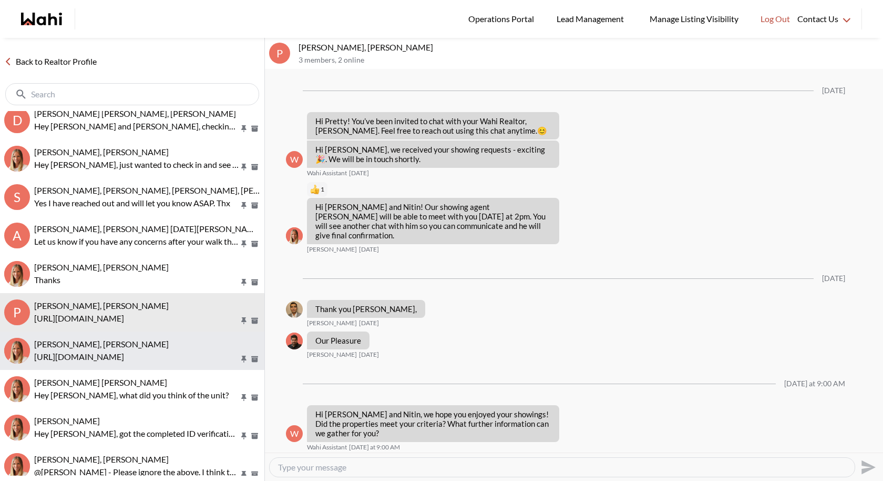
click at [110, 357] on p "https://wahi.com/ca/en/real-estate/on/gta/toronto/old-toronto/deer-park?zoneIds…" at bounding box center [136, 356] width 205 height 13
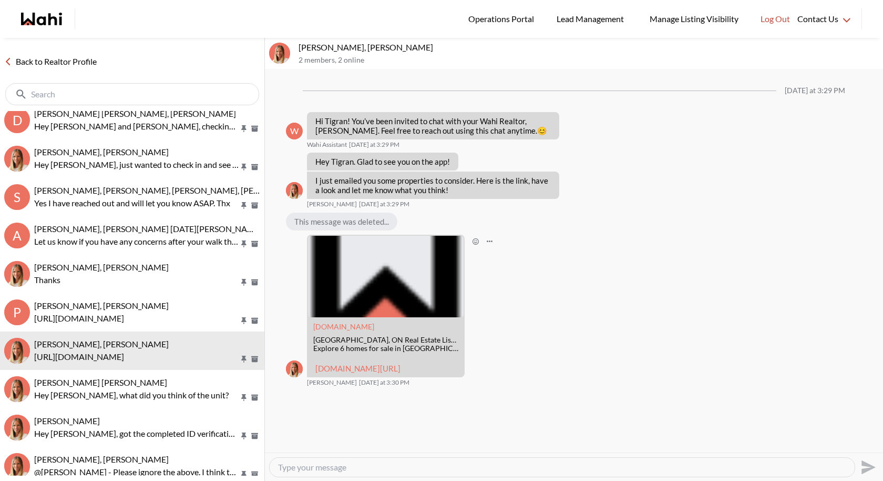
scroll to position [145, 0]
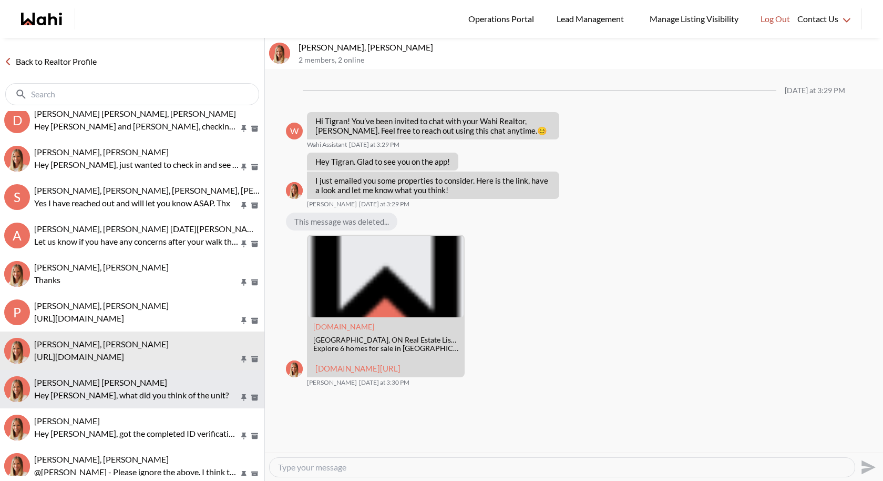
click at [138, 382] on div "Asad Abaid, Michelle" at bounding box center [147, 382] width 226 height 11
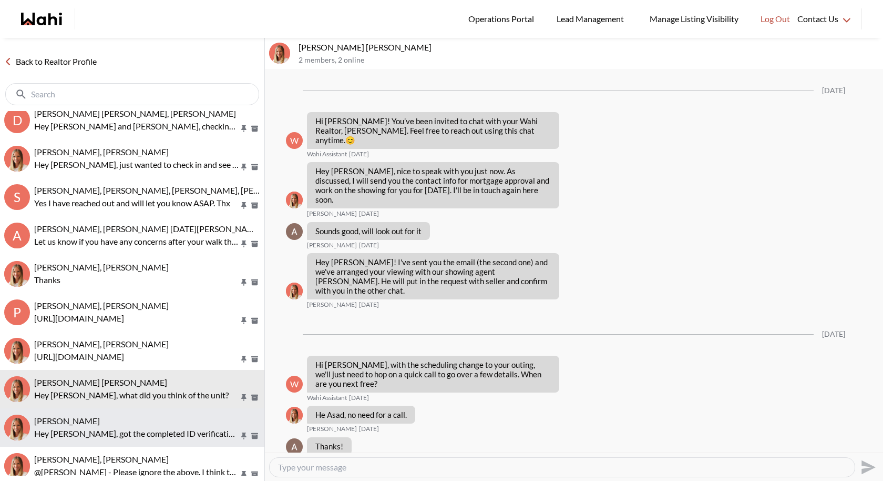
click at [174, 418] on div "Ritu Gill, Michelle" at bounding box center [147, 420] width 226 height 11
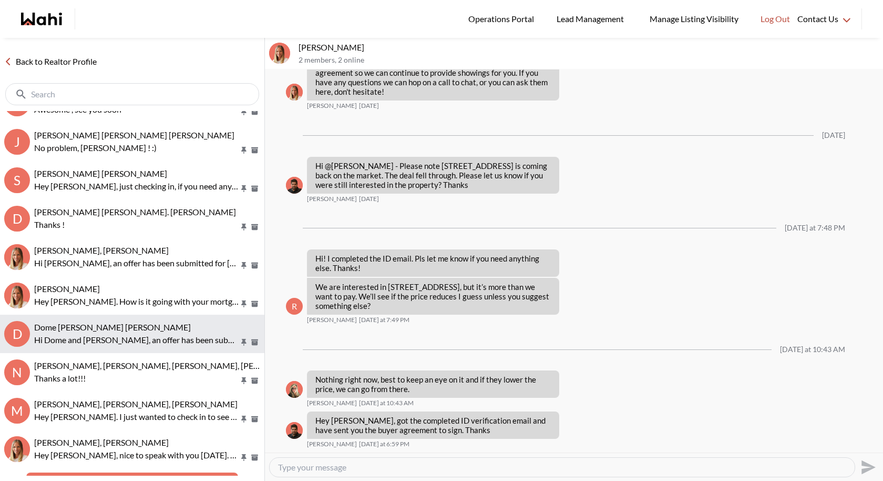
click at [145, 345] on button "D Dome Aquin, Keith Mody, Michelle Hi Dome and Keith, an offer has been submitt…" at bounding box center [132, 333] width 265 height 38
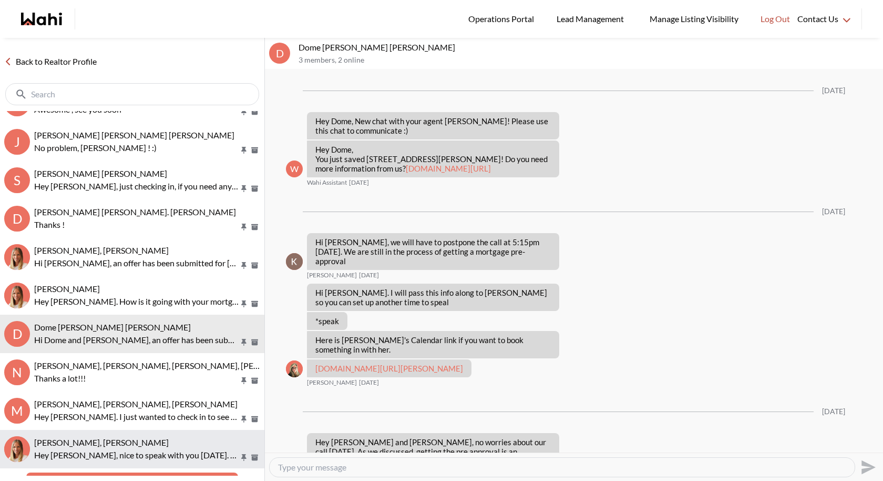
click at [105, 438] on span "Hazel Angeles, Michelle" at bounding box center [101, 442] width 135 height 10
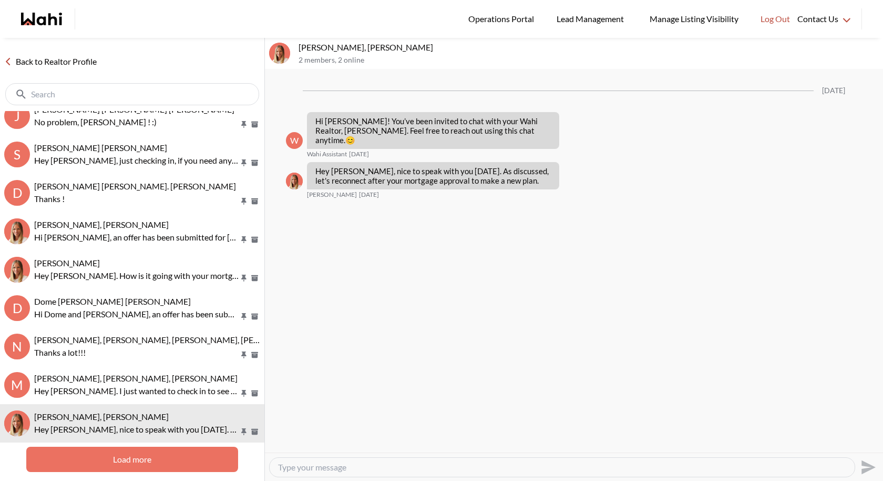
click at [86, 455] on button "Load more" at bounding box center [131, 458] width 211 height 25
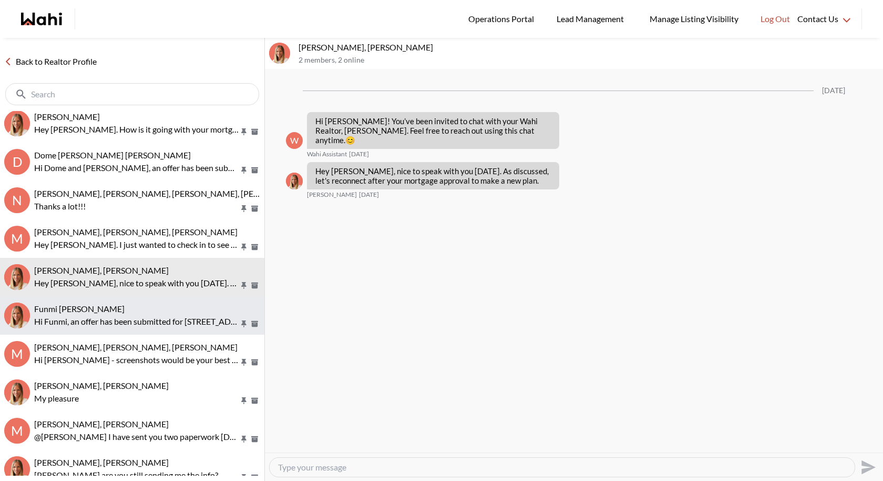
click at [125, 319] on p "Hi Funmi, an offer has been submitted for 579 Faywood Cres, Oshawa, Ontario L1K…" at bounding box center [136, 321] width 205 height 13
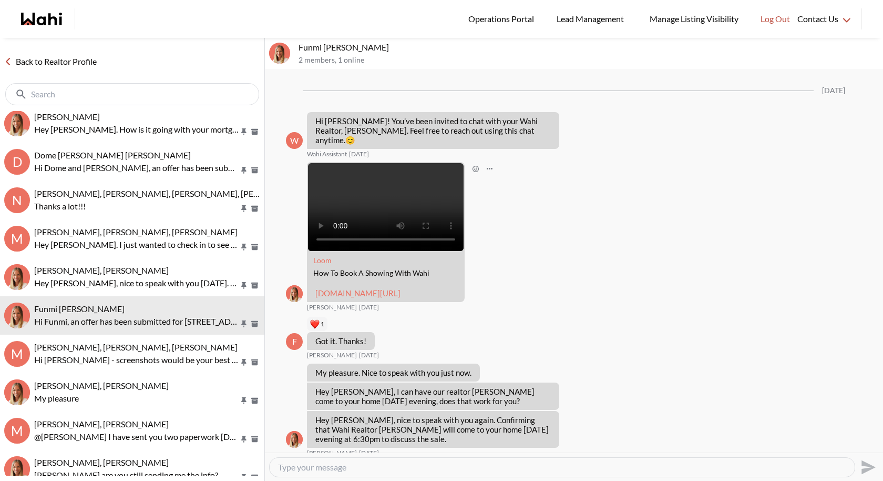
drag, startPoint x: 373, startPoint y: 314, endPoint x: 314, endPoint y: 252, distance: 85.6
click at [314, 252] on div "Loom How To Book A Showing With Wahi loom.com/share/86ec866ece634ae5814dd0926dc…" at bounding box center [386, 232] width 158 height 140
copy div "Loom How To Book A Showing With Wahi loom.com/share/86ec866ece634ae5814dd0926dc…"
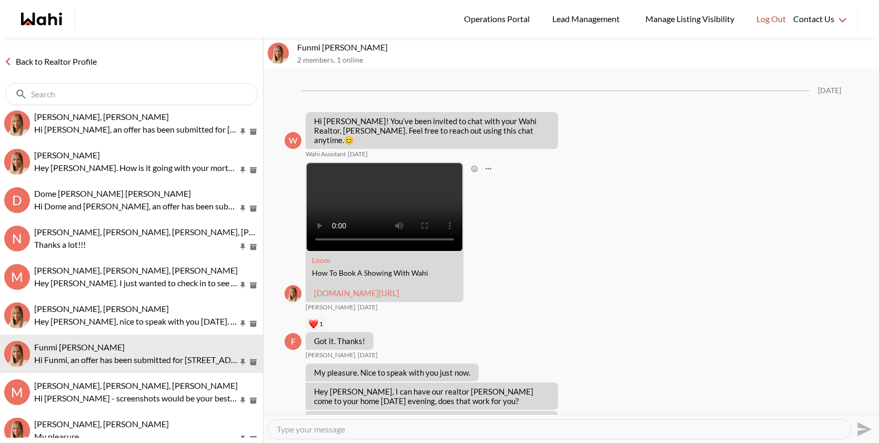
scroll to position [1005, 0]
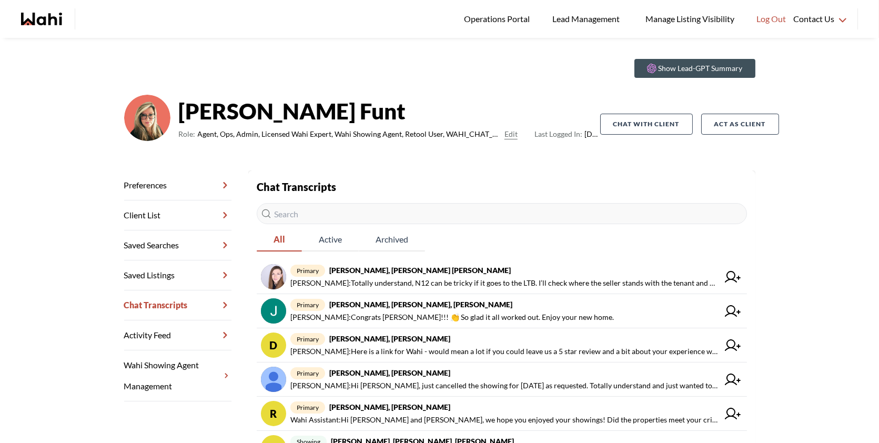
scroll to position [22, 0]
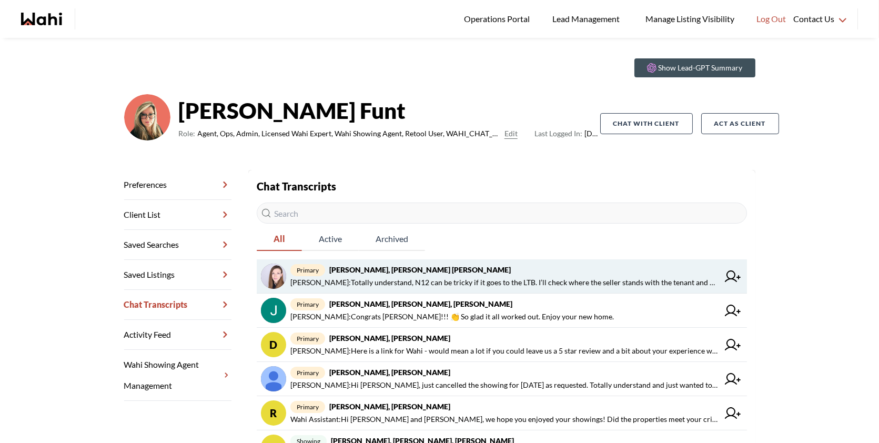
click at [455, 271] on strong "Victoria Basova, Dylan Maloney, Barb" at bounding box center [419, 269] width 181 height 9
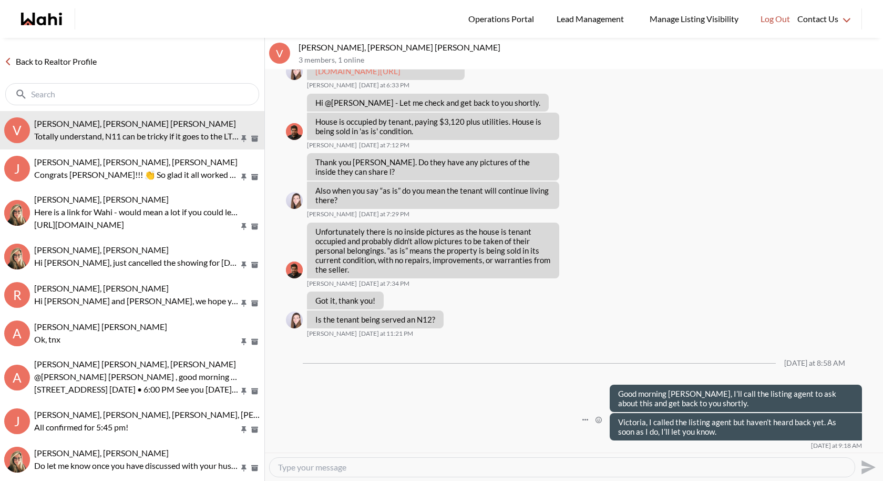
scroll to position [1244, 0]
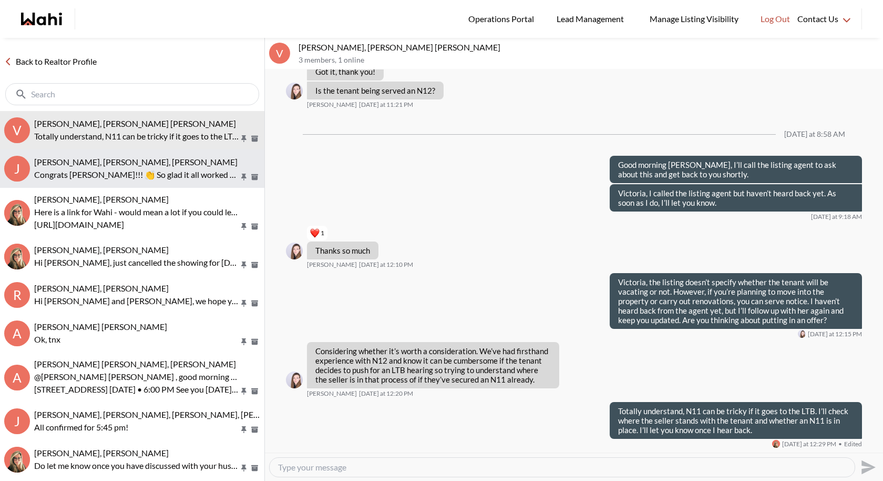
click at [176, 168] on p "Congrats [PERSON_NAME]!!! 👏 So glad it all worked out. Enjoy your new home." at bounding box center [136, 174] width 205 height 13
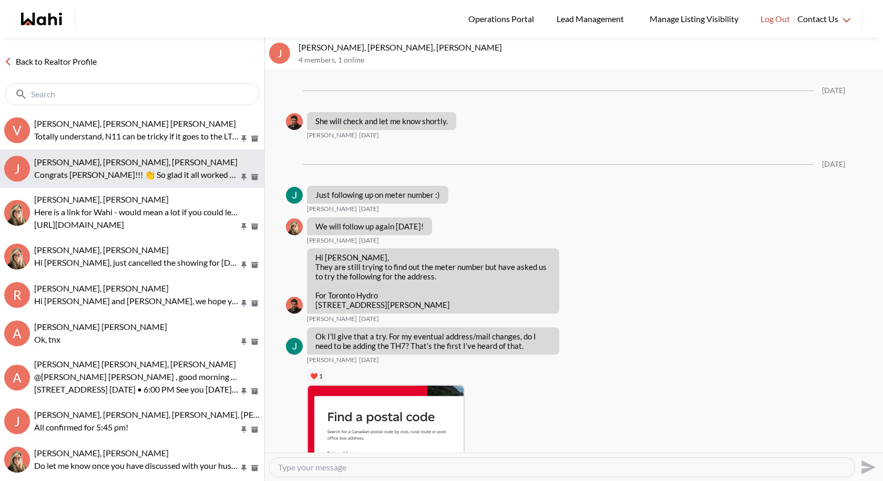
scroll to position [1548, 0]
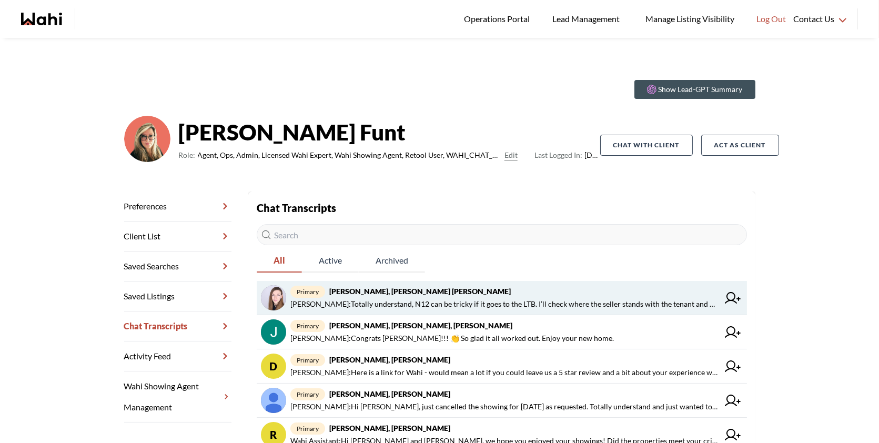
click at [431, 296] on span "primary [PERSON_NAME], [PERSON_NAME] [PERSON_NAME]" at bounding box center [504, 291] width 428 height 13
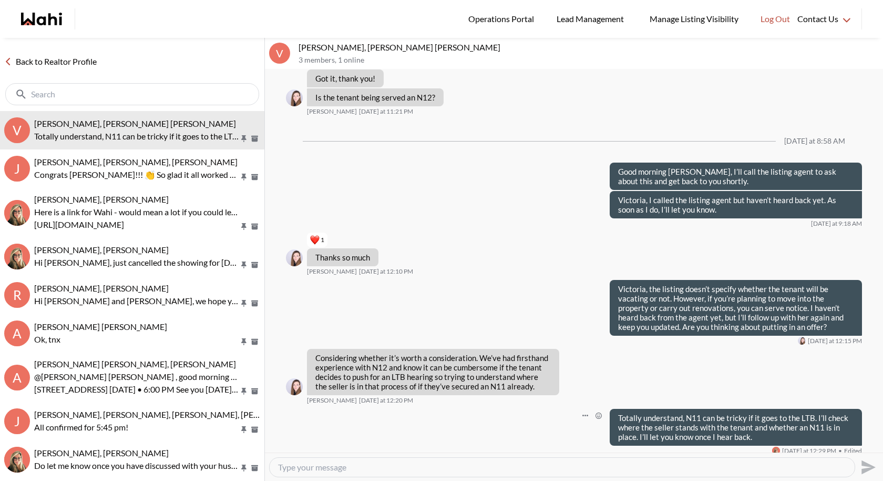
scroll to position [1244, 0]
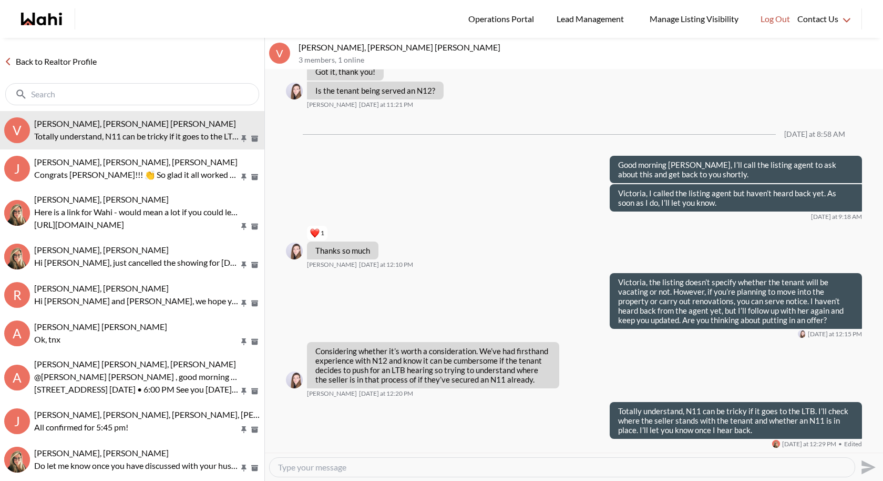
click at [406, 442] on textarea "Type your message" at bounding box center [562, 467] width 568 height 11
paste textarea "I just spoke with the listing agent, and they mentioned that the current tenant…"
type textarea "I just spoke with the listing agent, and they mentioned that the current tenant…"
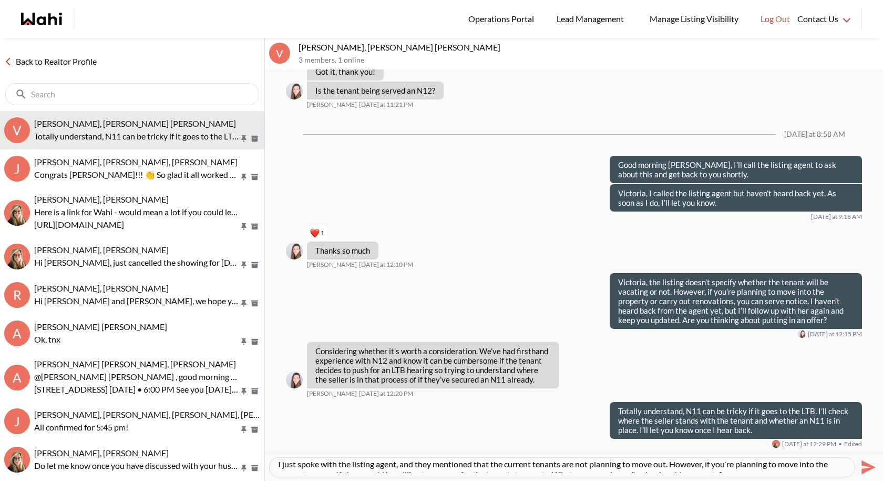
scroll to position [11, 0]
click at [859, 442] on icon "Send" at bounding box center [867, 467] width 17 height 17
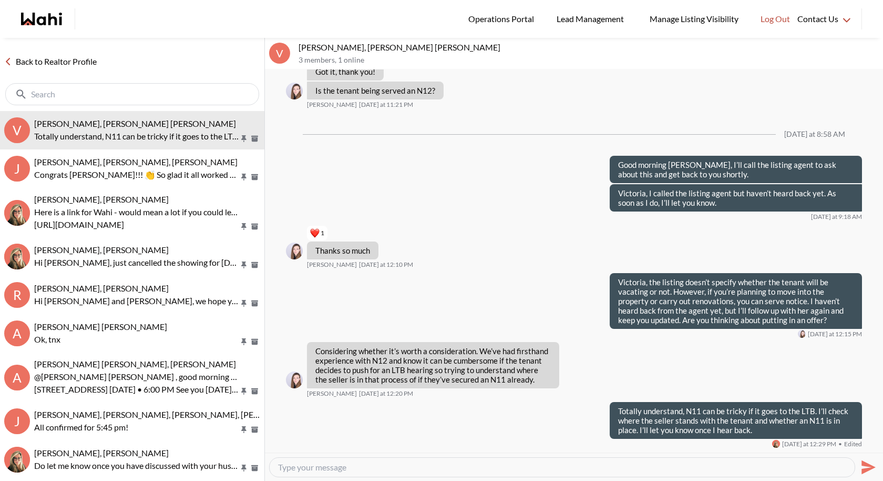
scroll to position [0, 0]
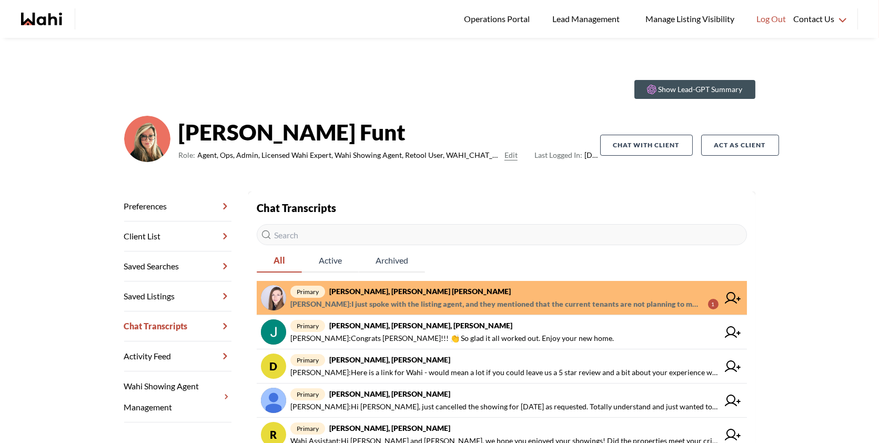
click at [579, 283] on link "primary [PERSON_NAME], [PERSON_NAME], [PERSON_NAME] : I just spoke with the lis…" at bounding box center [502, 298] width 490 height 34
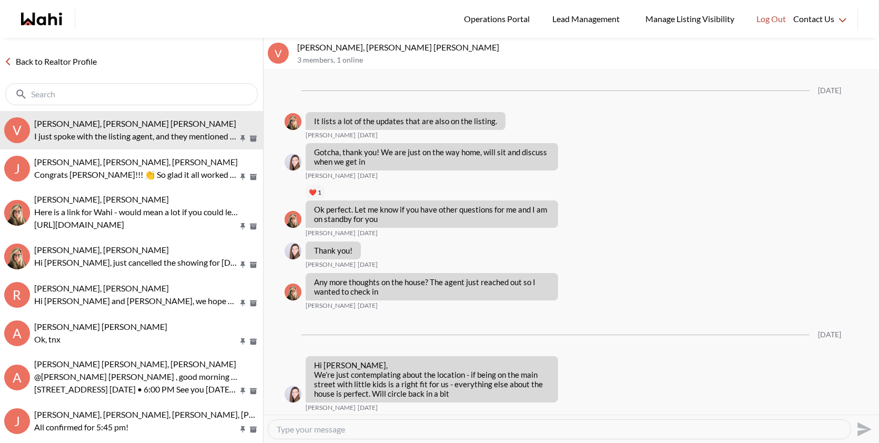
scroll to position [1332, 0]
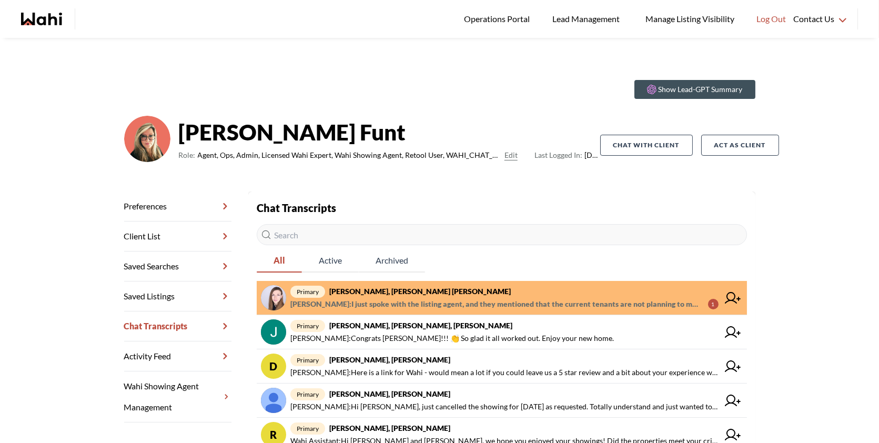
click at [514, 292] on span "primary Victoria Basova, Dylan Maloney, Barb" at bounding box center [504, 291] width 428 height 13
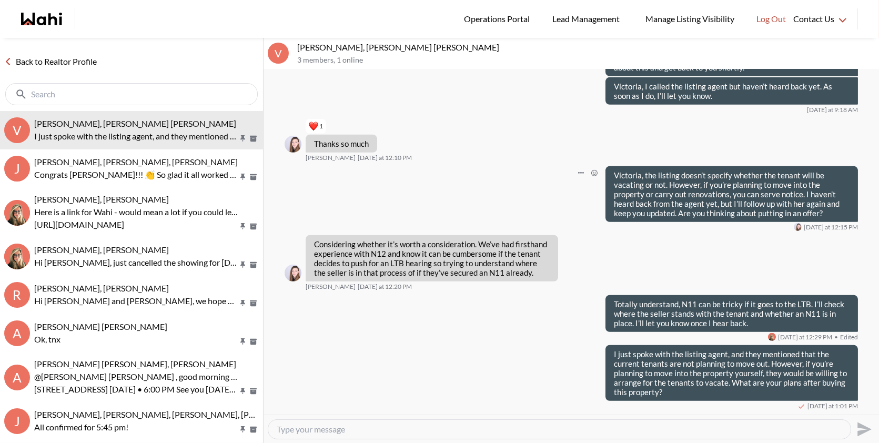
scroll to position [1332, 0]
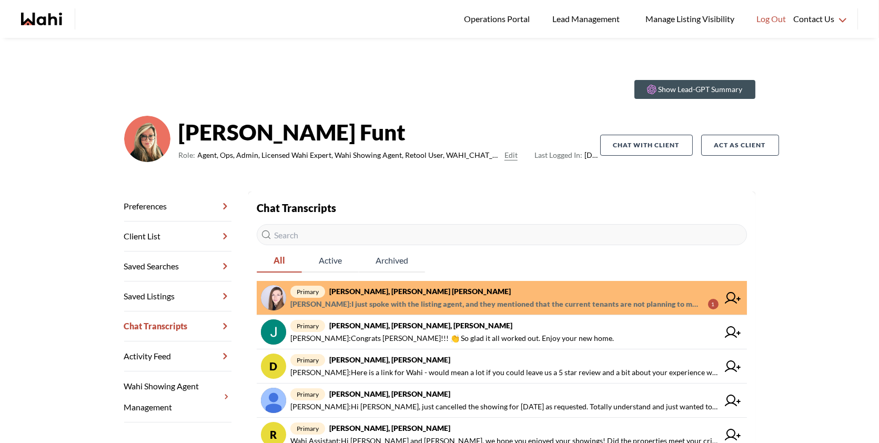
click at [516, 292] on span "primary [PERSON_NAME], [PERSON_NAME] [PERSON_NAME]" at bounding box center [504, 291] width 428 height 13
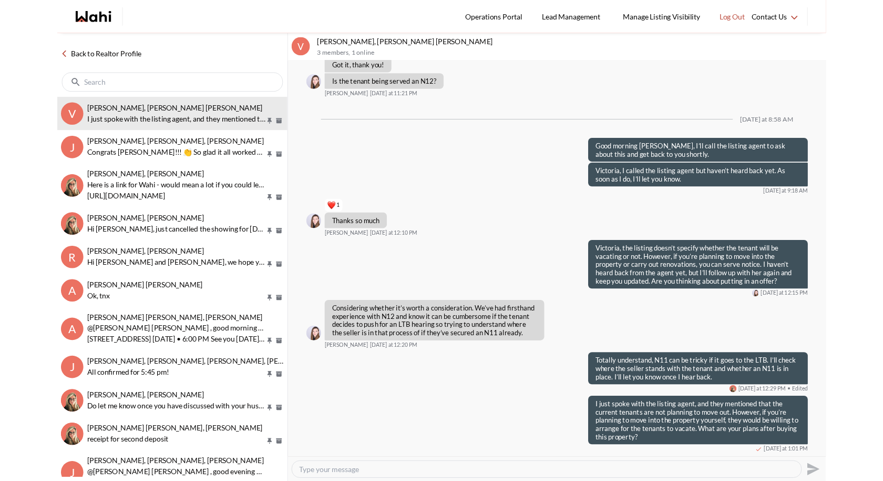
scroll to position [1294, 0]
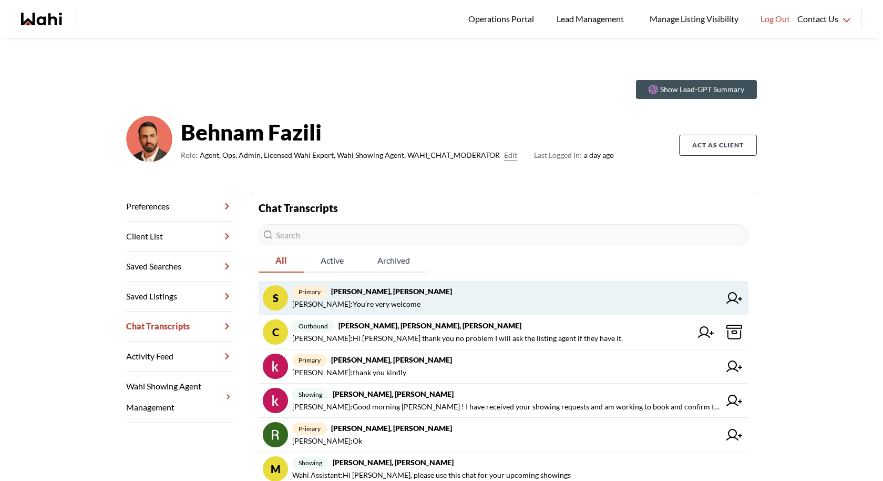
click at [402, 306] on span "Behnam Fazili : You’re very welcome" at bounding box center [356, 304] width 128 height 13
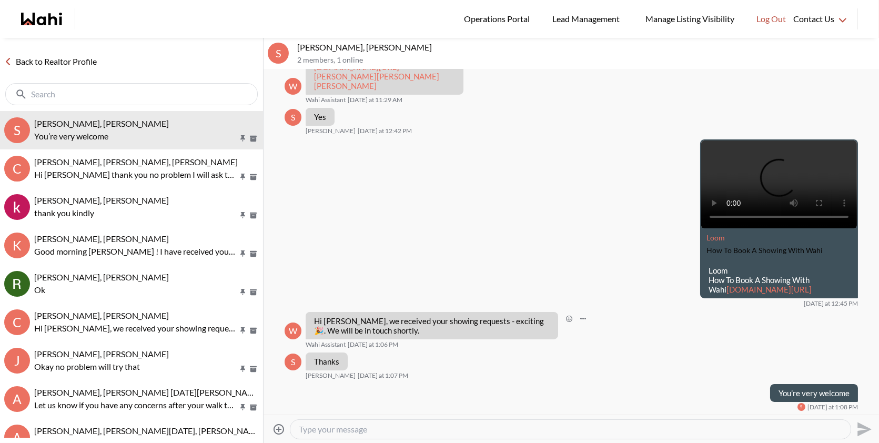
scroll to position [624, 0]
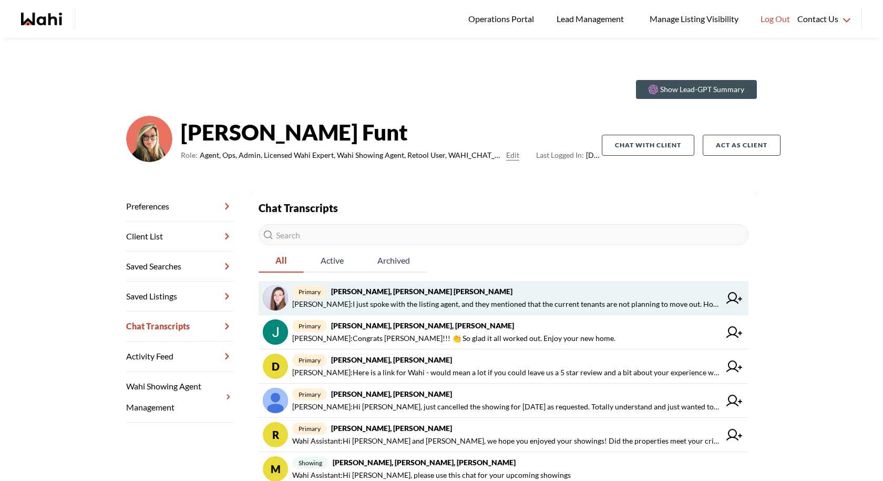
click at [489, 282] on link "primary [PERSON_NAME], [PERSON_NAME], [PERSON_NAME] : I just spoke with the lis…" at bounding box center [504, 298] width 490 height 34
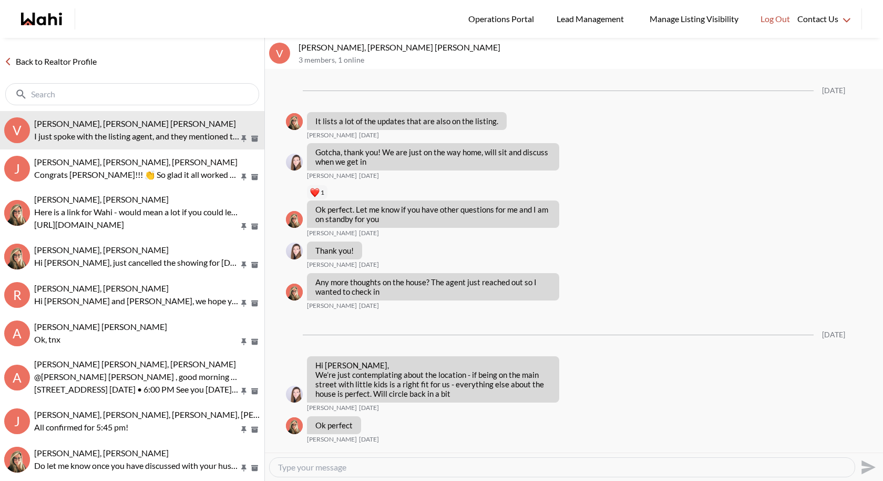
scroll to position [1294, 0]
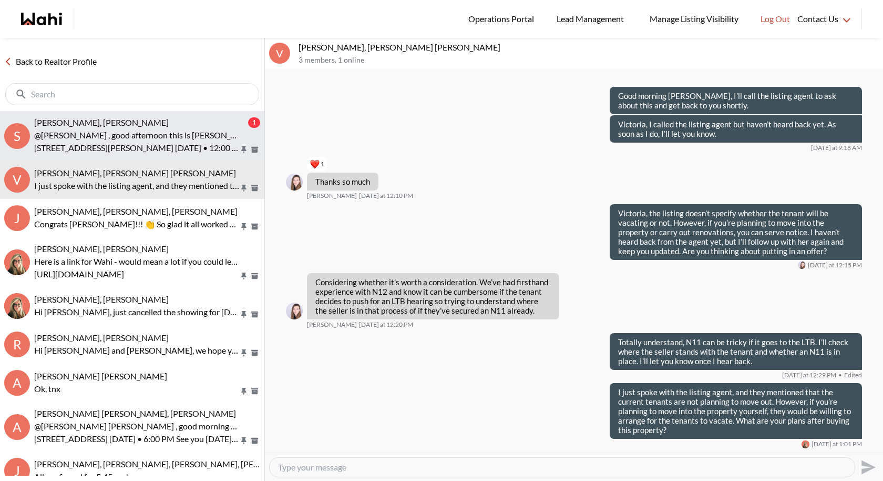
click at [165, 117] on button "S [PERSON_NAME], [PERSON_NAME] 1 @[PERSON_NAME] , good afternoon this is [PERSO…" at bounding box center [132, 135] width 265 height 49
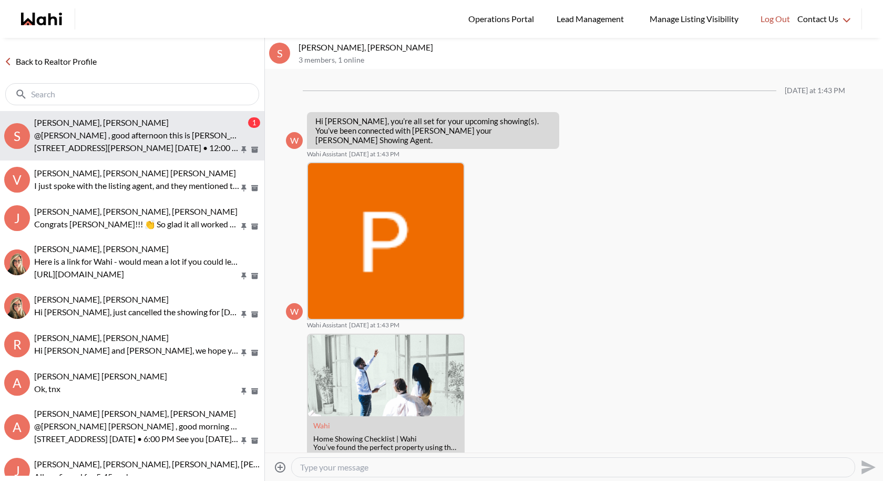
scroll to position [230, 0]
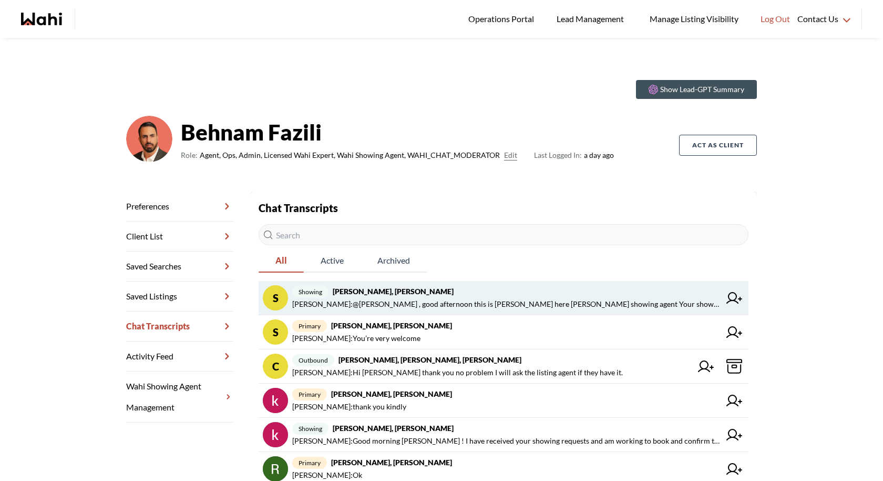
click at [456, 309] on span "Paul Sharma : @Suzie Persaud , good afternoon this is Paul here wahi showing ag…" at bounding box center [506, 304] width 428 height 13
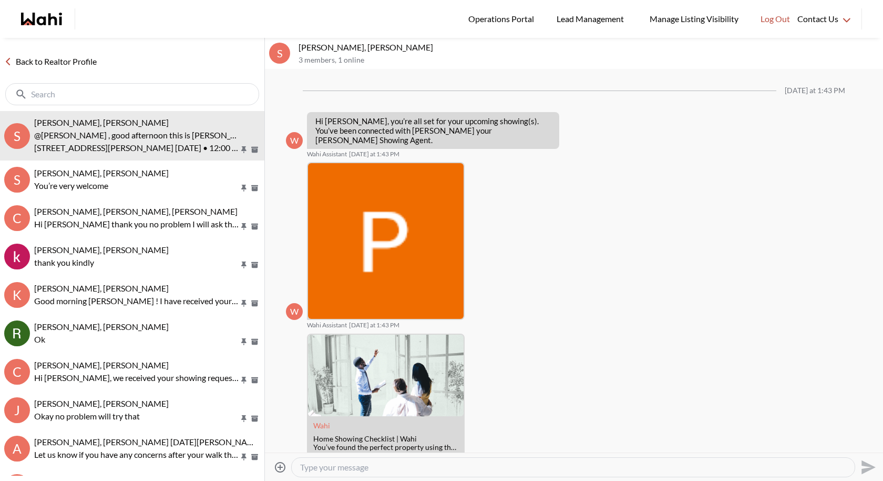
scroll to position [162, 0]
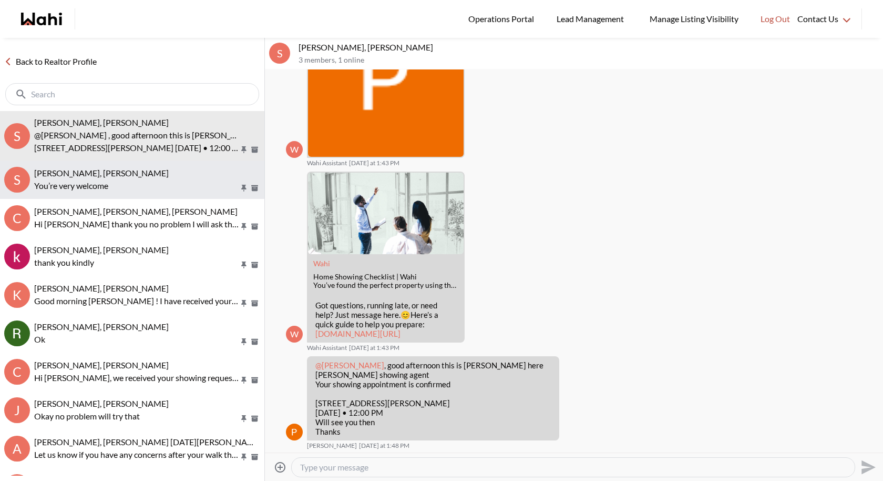
click at [150, 182] on p "You’re very welcome" at bounding box center [136, 185] width 205 height 13
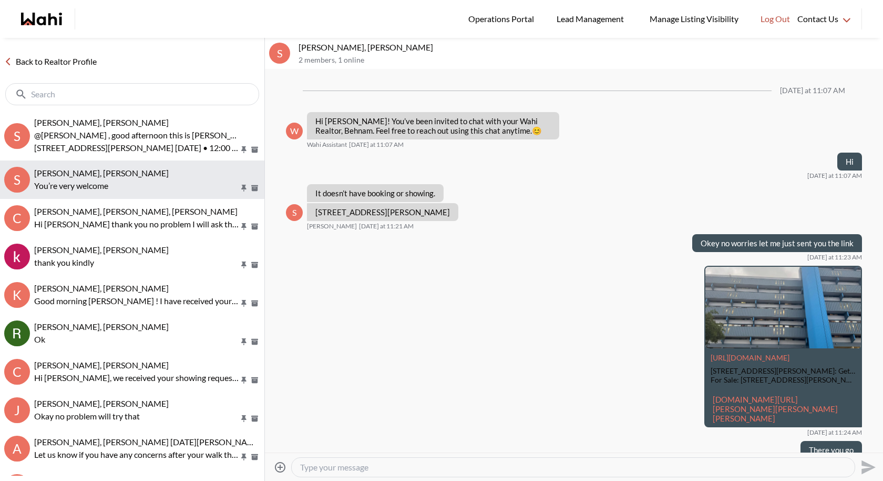
scroll to position [586, 0]
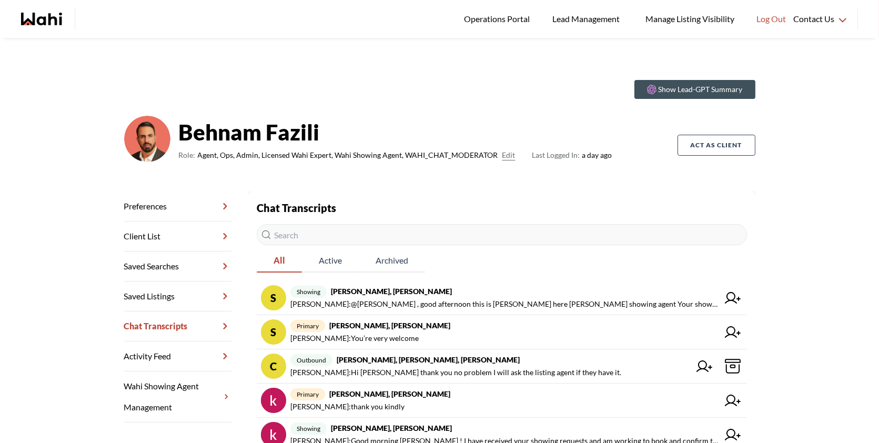
click at [409, 239] on input "text" at bounding box center [502, 234] width 490 height 21
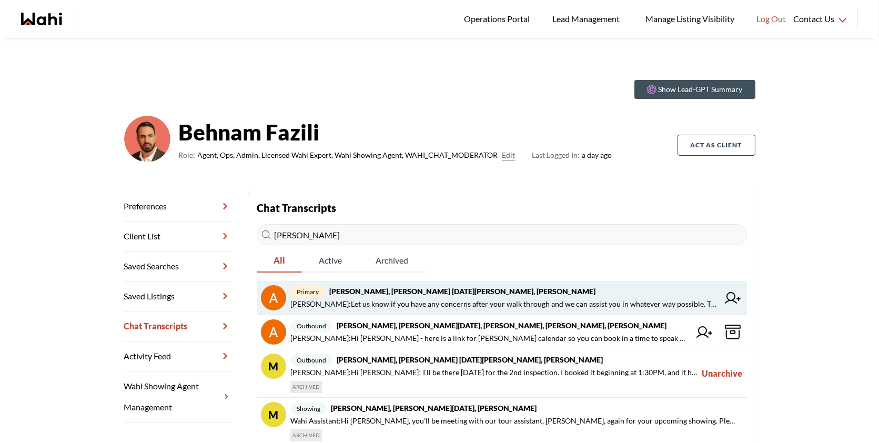
type input "[PERSON_NAME]"
click at [378, 291] on strong "[PERSON_NAME], [PERSON_NAME] [DATE][PERSON_NAME], [PERSON_NAME]" at bounding box center [462, 291] width 266 height 9
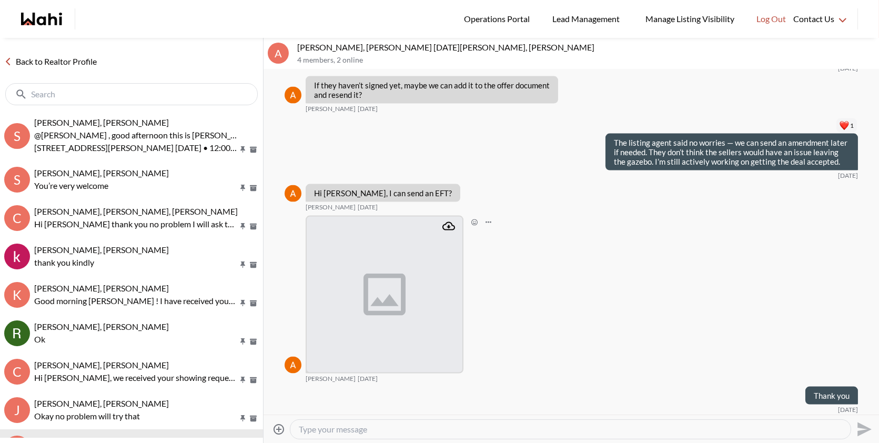
scroll to position [3328, 0]
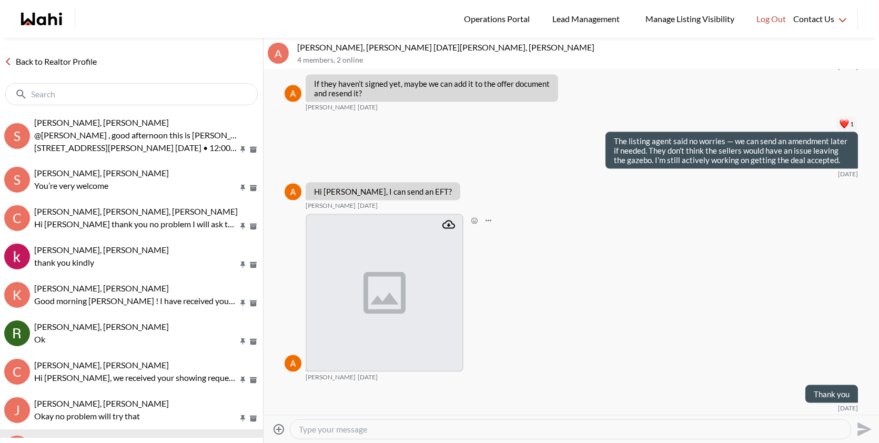
click at [392, 278] on img at bounding box center [385, 293] width 156 height 156
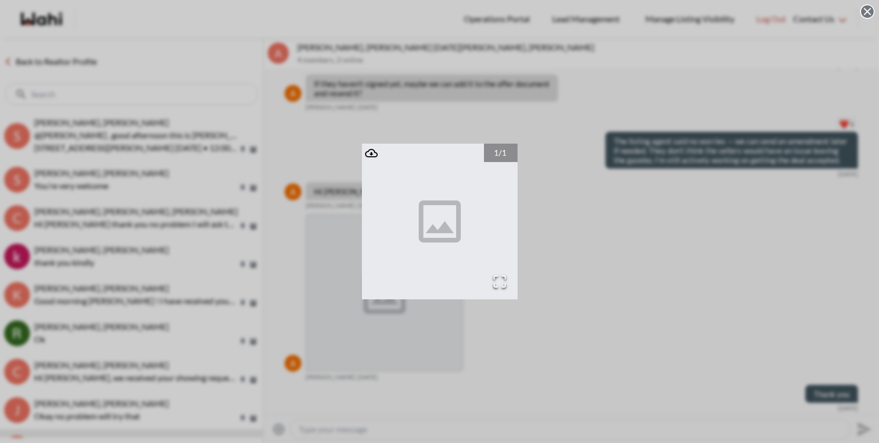
click at [373, 152] on icon "Attachment" at bounding box center [371, 153] width 13 height 13
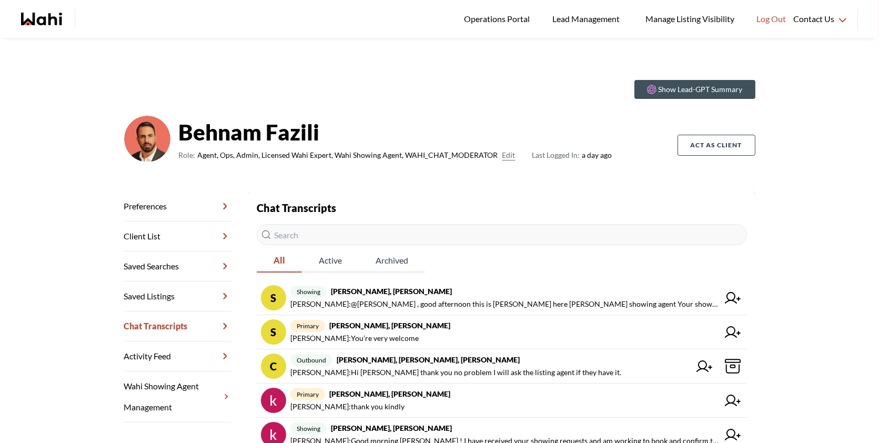
scroll to position [16, 0]
click at [367, 229] on input "text" at bounding box center [502, 234] width 490 height 21
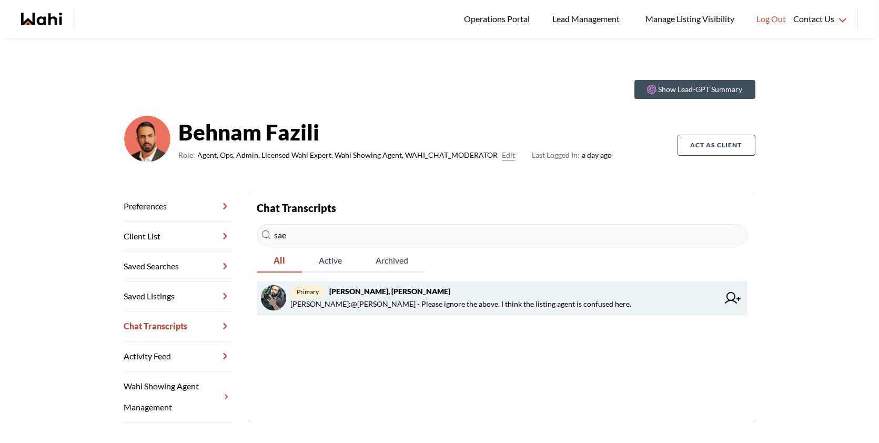
type input "sae"
click at [331, 287] on strong "Saeid Kanani, Michelle" at bounding box center [389, 291] width 121 height 9
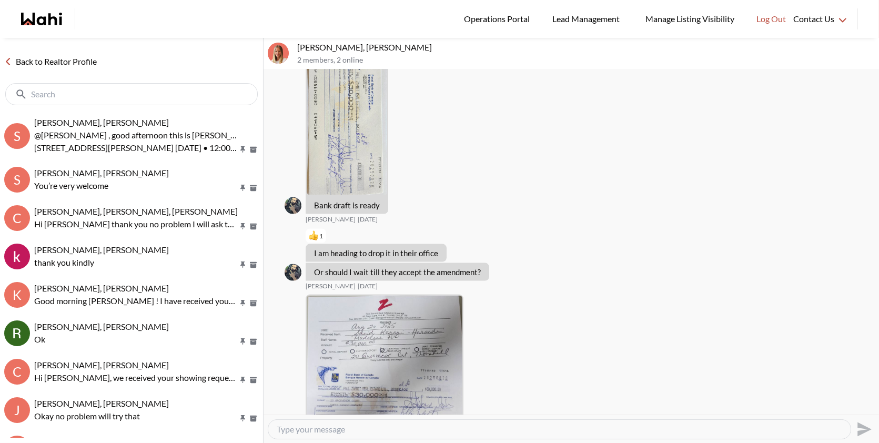
scroll to position [3030, 0]
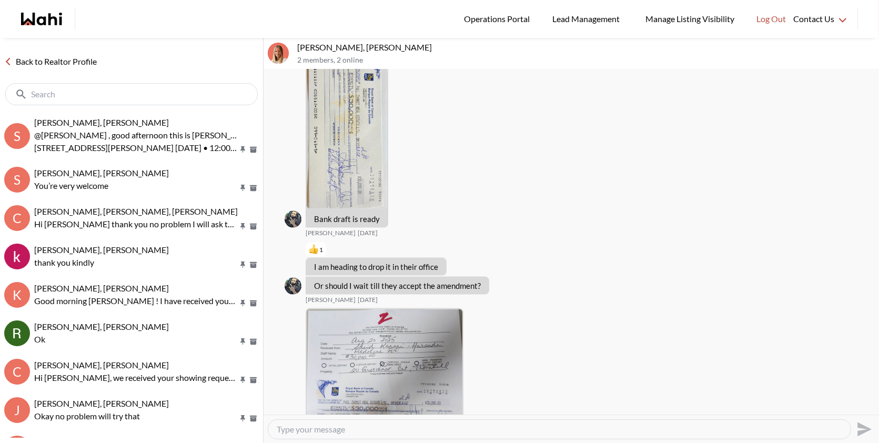
click at [354, 164] on img at bounding box center [347, 131] width 80 height 156
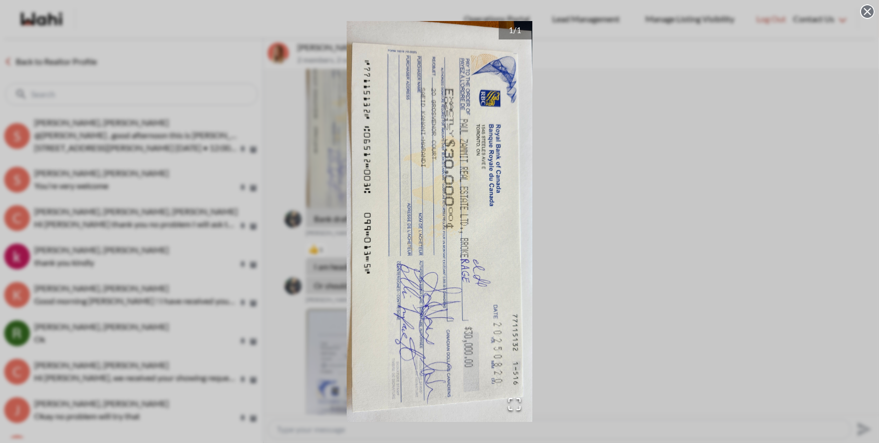
click at [736, 214] on div "1 / 1" at bounding box center [439, 221] width 879 height 443
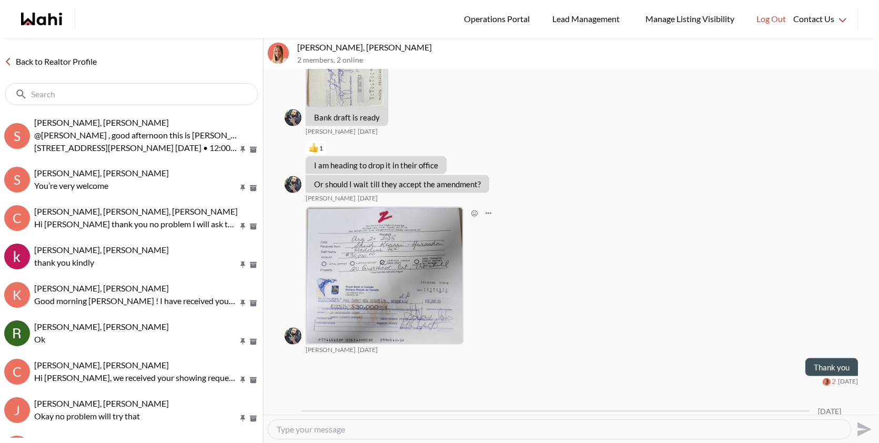
scroll to position [3152, 0]
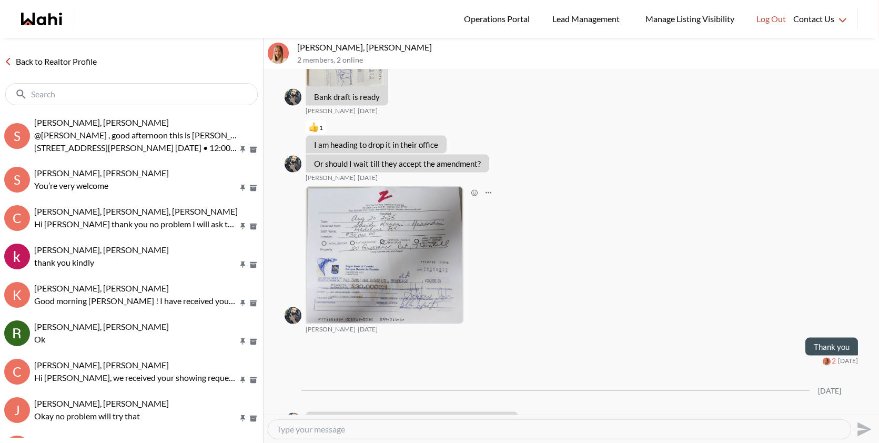
click at [408, 273] on img at bounding box center [385, 255] width 156 height 136
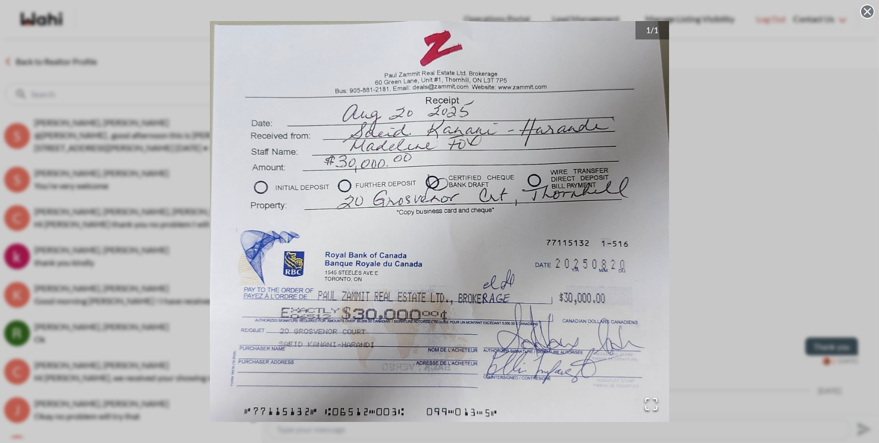
click at [707, 65] on div "1 / 1" at bounding box center [439, 221] width 879 height 443
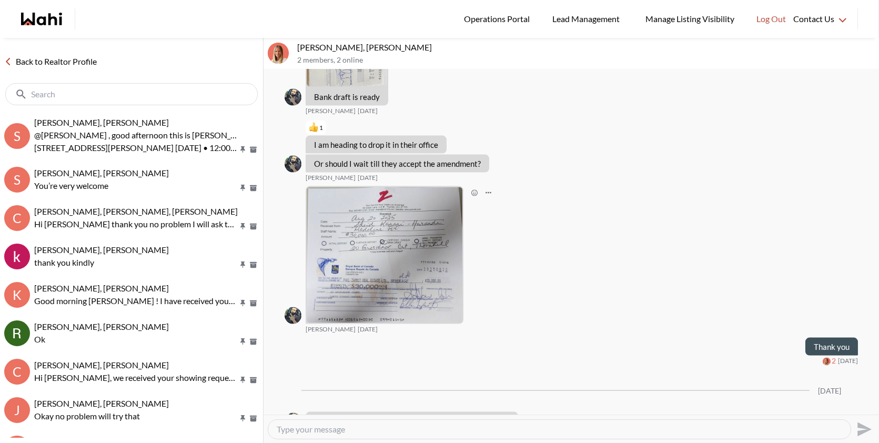
click at [167, 96] on input "text" at bounding box center [132, 94] width 203 height 11
type input "s"
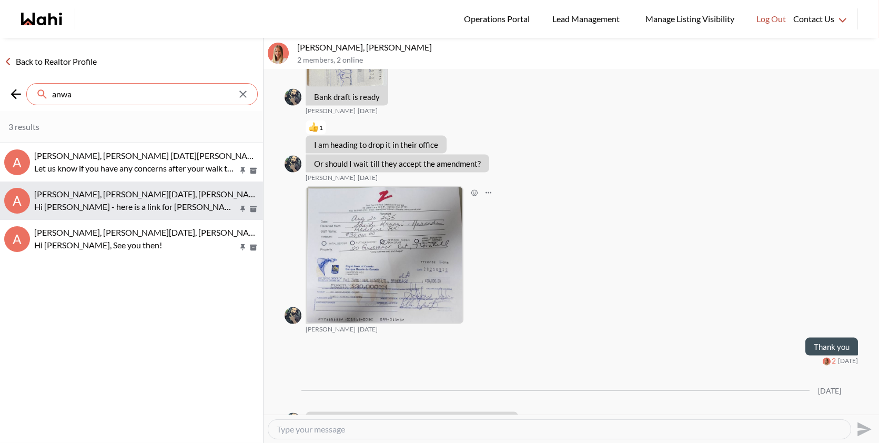
type input "anwa"
click at [144, 210] on p "Hi Anwar - here is a link for michelles calendar so you can book in a time to s…" at bounding box center [136, 206] width 204 height 13
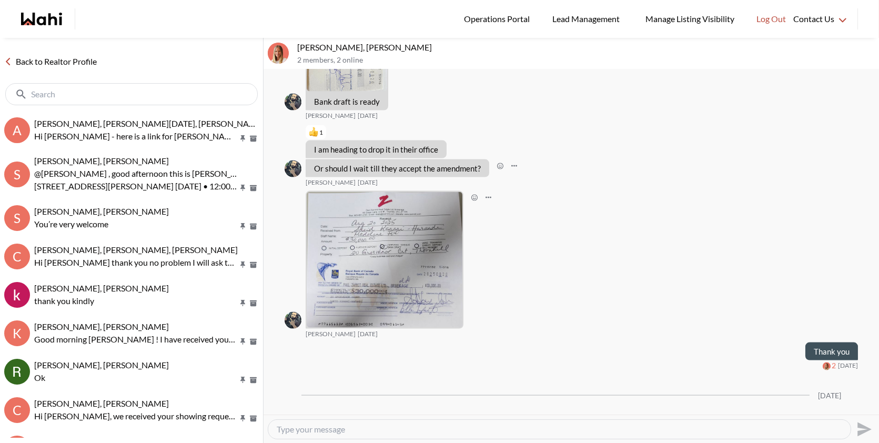
scroll to position [3145, 0]
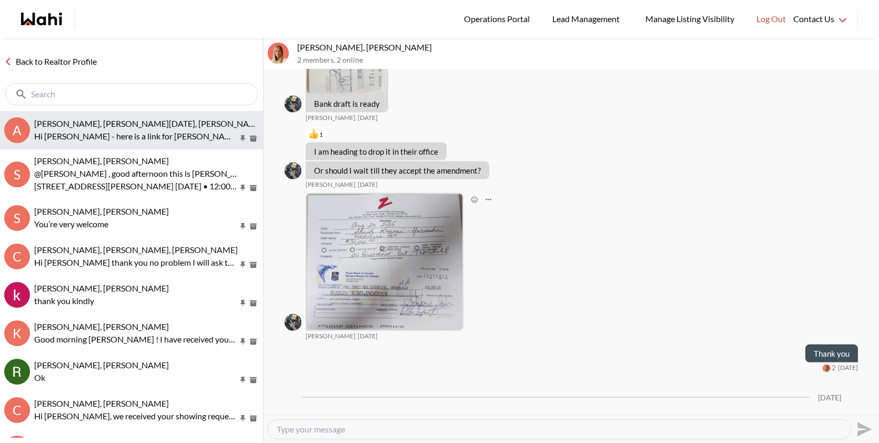
click at [166, 136] on p "Hi Anwar - here is a link for michelles calendar so you can book in a time to s…" at bounding box center [136, 136] width 204 height 13
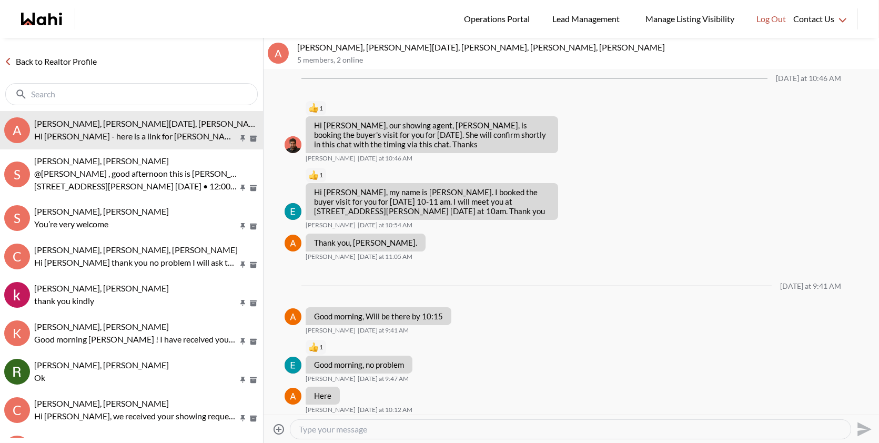
scroll to position [7, 0]
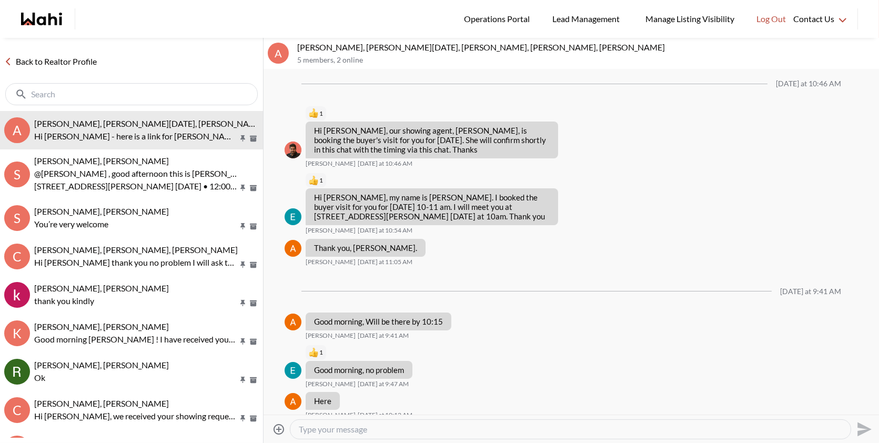
click at [99, 84] on div at bounding box center [131, 94] width 252 height 22
click at [87, 88] on div at bounding box center [131, 94] width 252 height 22
click at [75, 94] on input "text" at bounding box center [132, 94] width 203 height 11
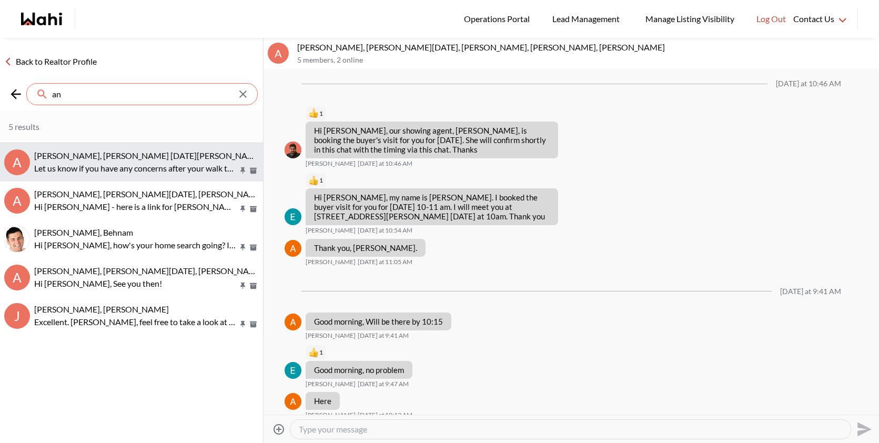
type input "an"
click at [84, 167] on p "Let us know if you have any concerns after your walk through and we can assist …" at bounding box center [136, 168] width 204 height 13
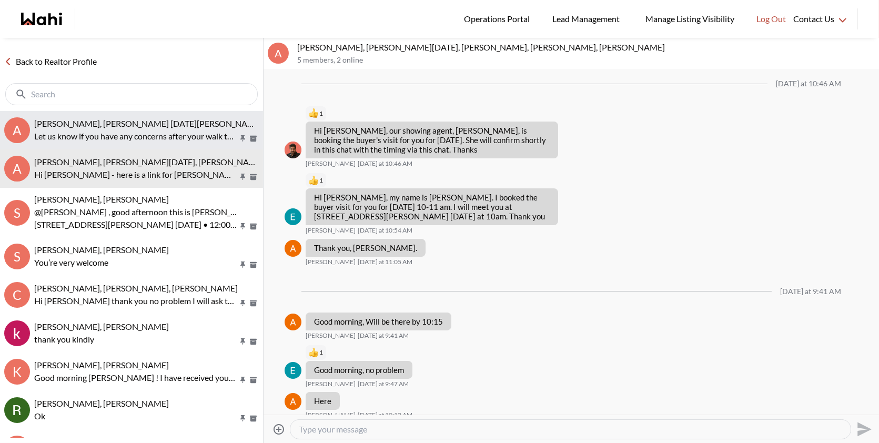
click at [98, 130] on p "Let us know if you have any concerns after your walk through and we can assist …" at bounding box center [136, 136] width 204 height 13
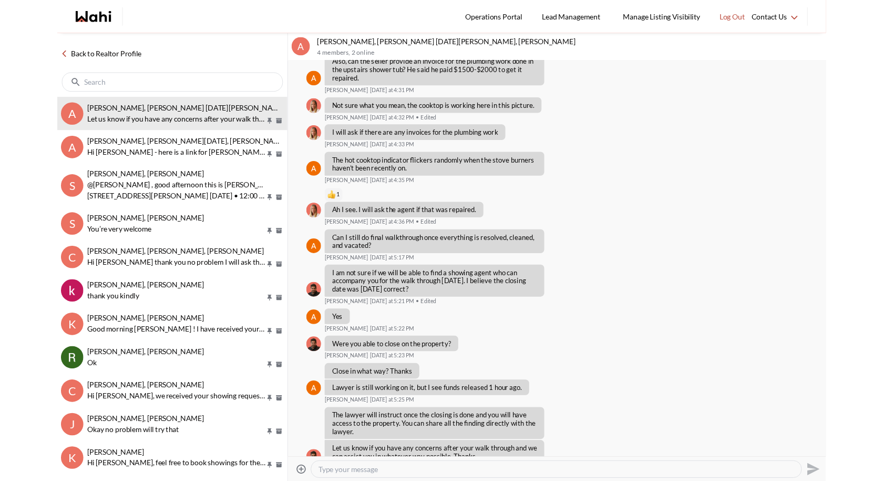
scroll to position [7122, 0]
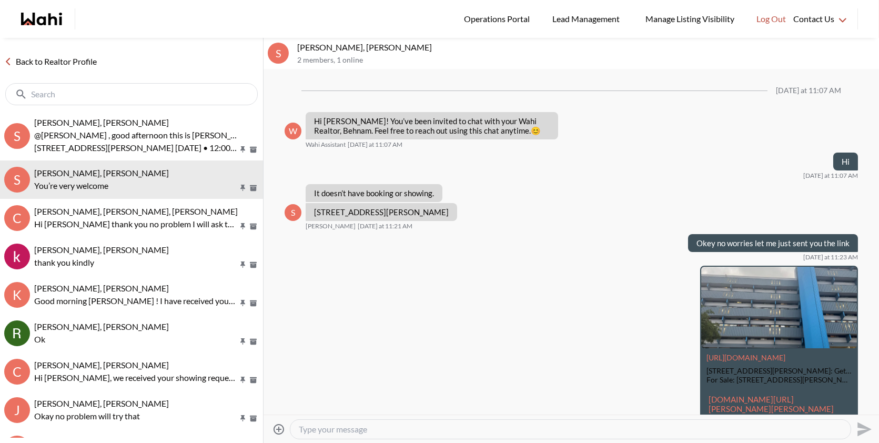
scroll to position [624, 0]
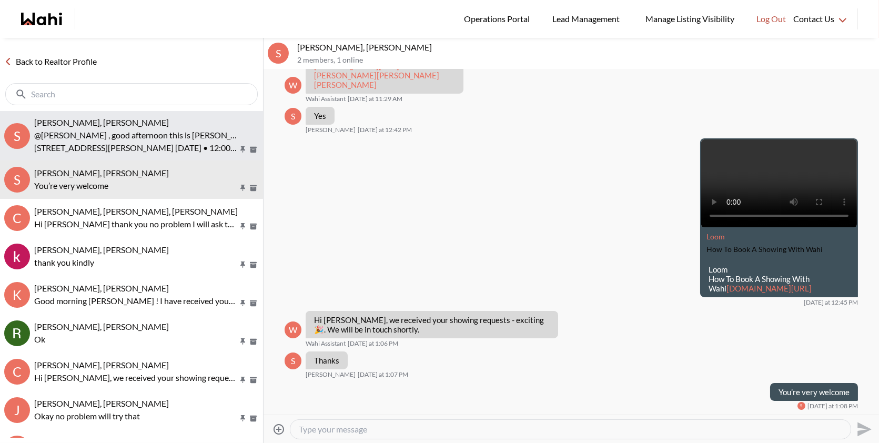
click at [153, 121] on div "Suzie Persaud, Paul, Behnam" at bounding box center [146, 122] width 225 height 11
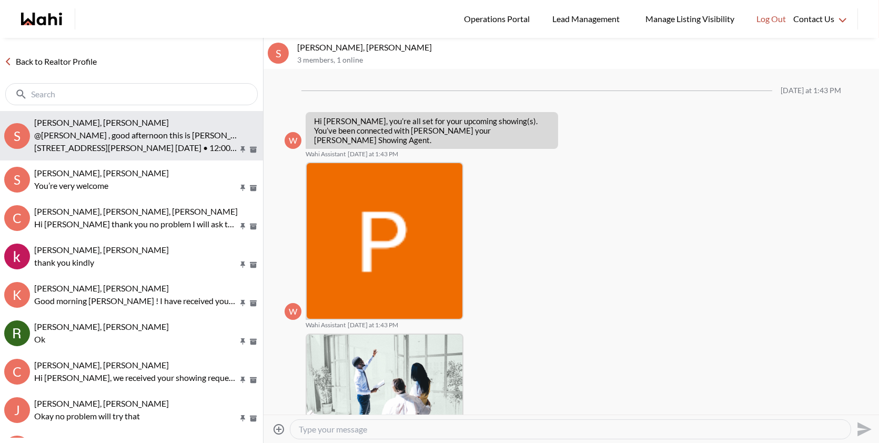
scroll to position [200, 0]
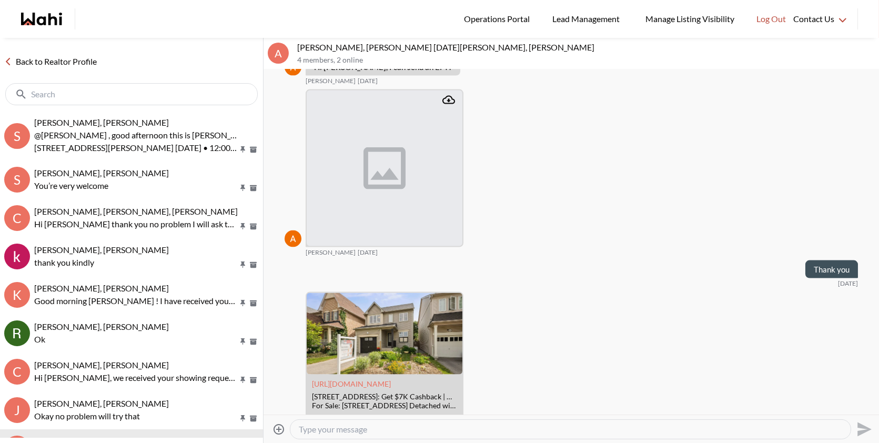
scroll to position [3518, 0]
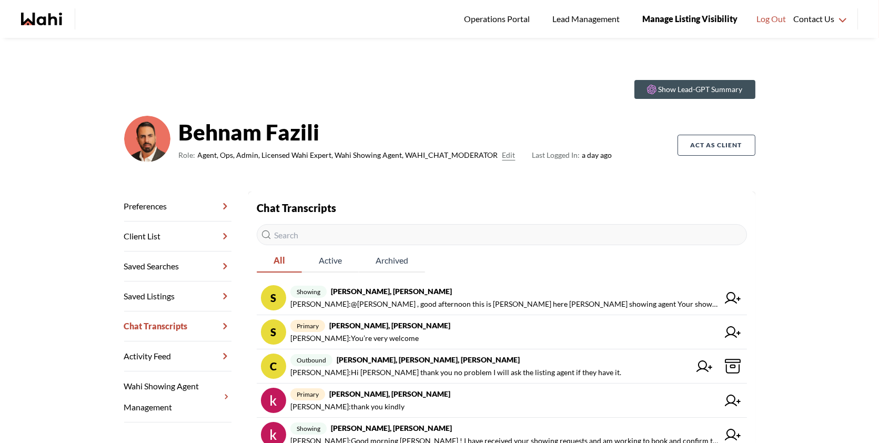
scroll to position [16, 0]
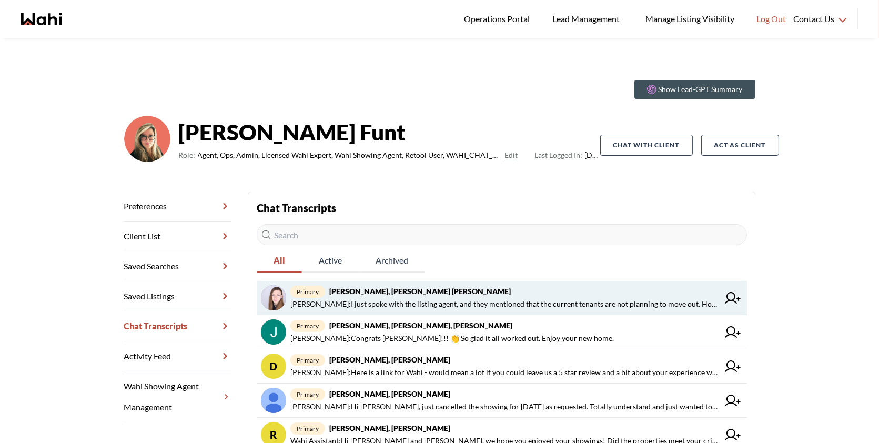
click at [454, 293] on strong "Victoria Basova, Dylan Maloney, Barb" at bounding box center [419, 291] width 181 height 9
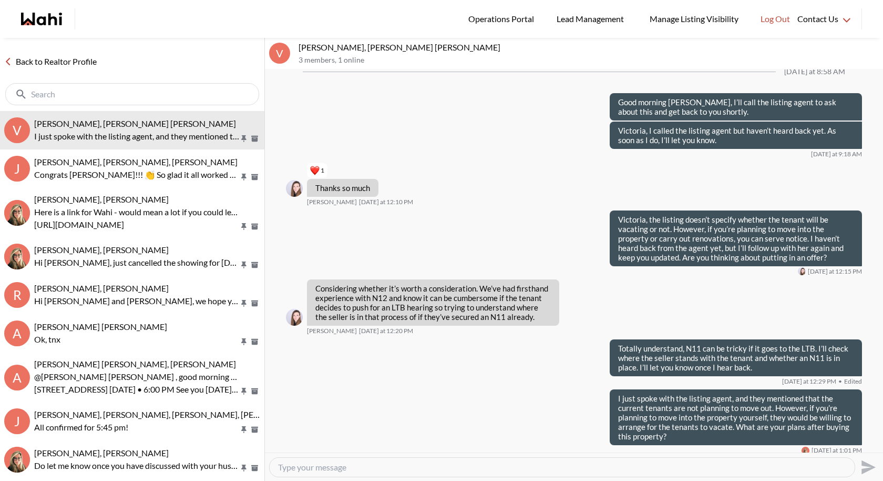
scroll to position [1294, 0]
